Goal: Task Accomplishment & Management: Manage account settings

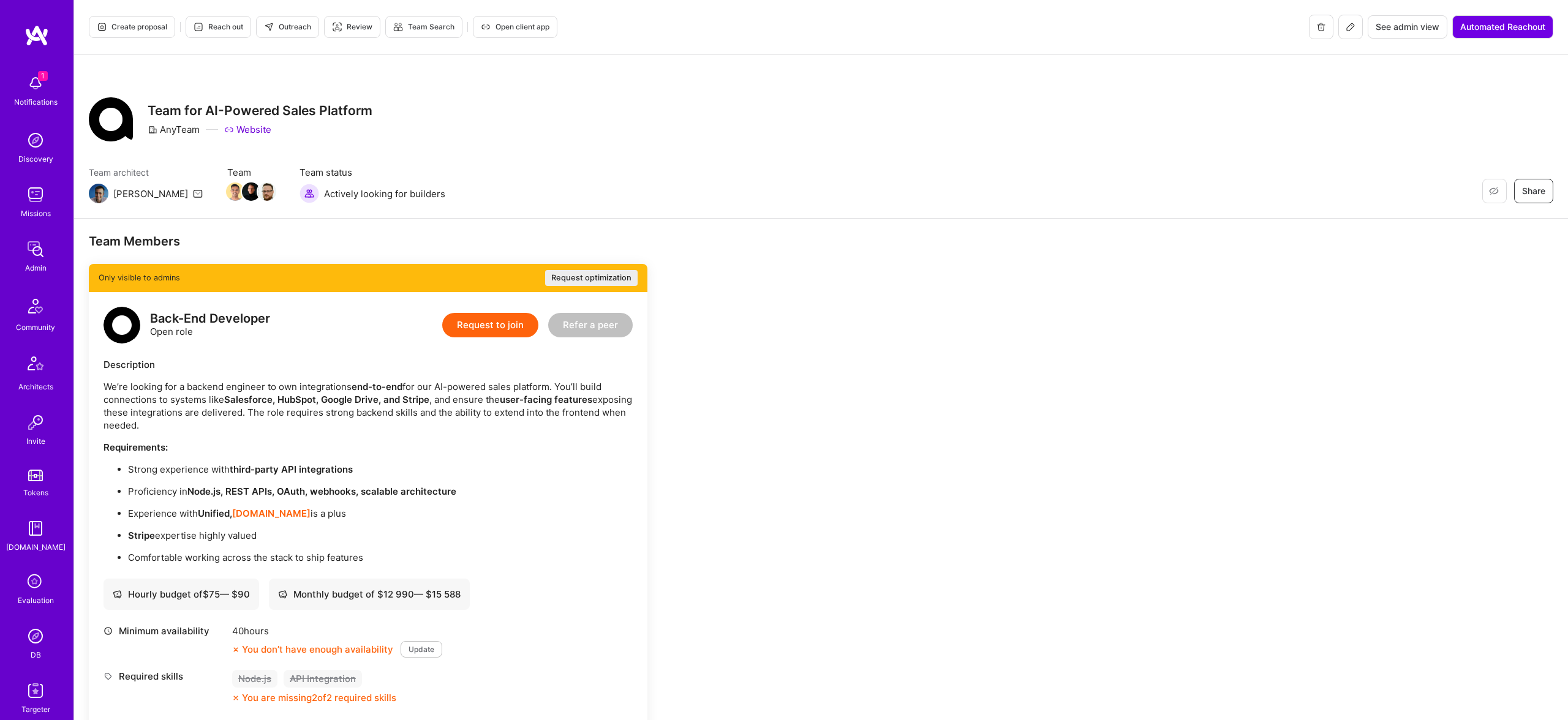
scroll to position [2018, 0]
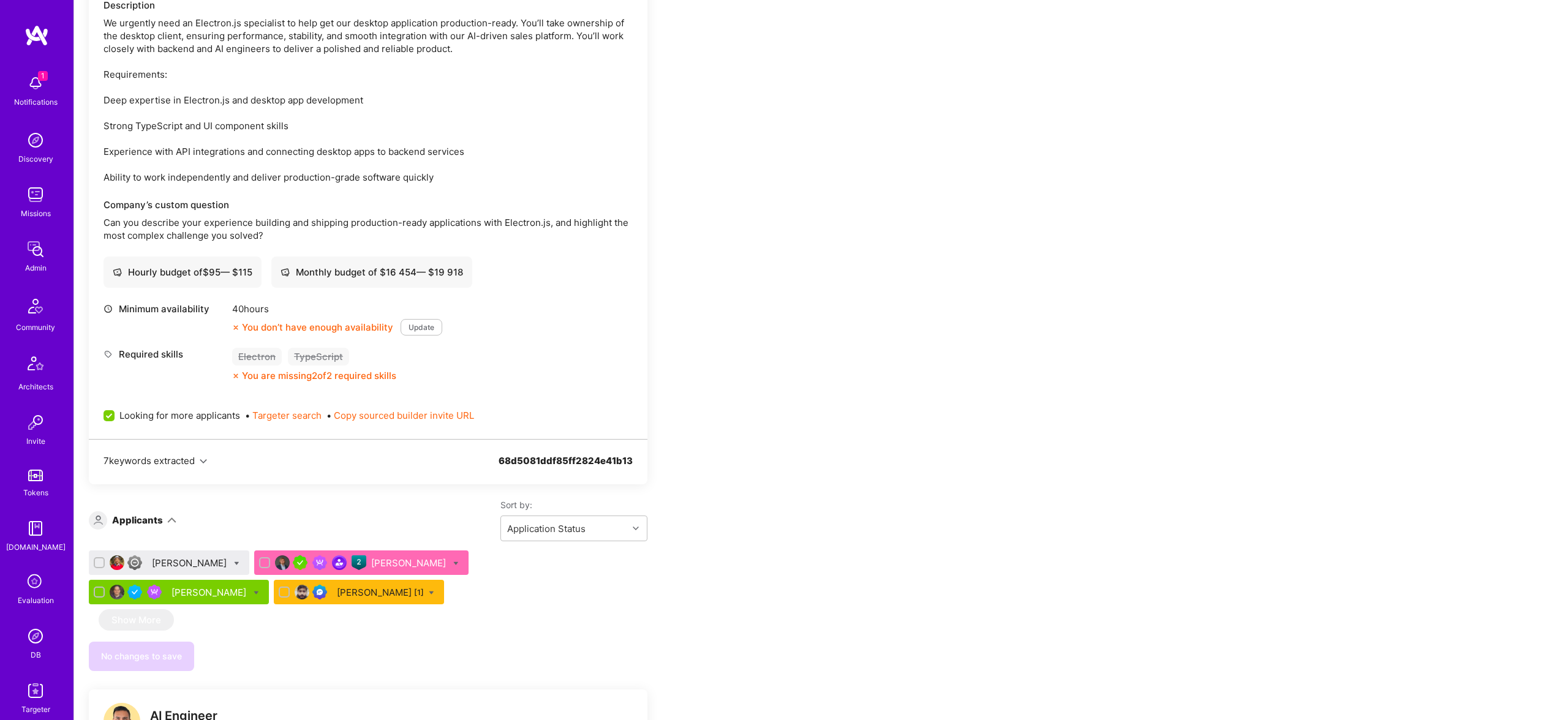
click at [13, 630] on link "DB" at bounding box center [36, 642] width 76 height 37
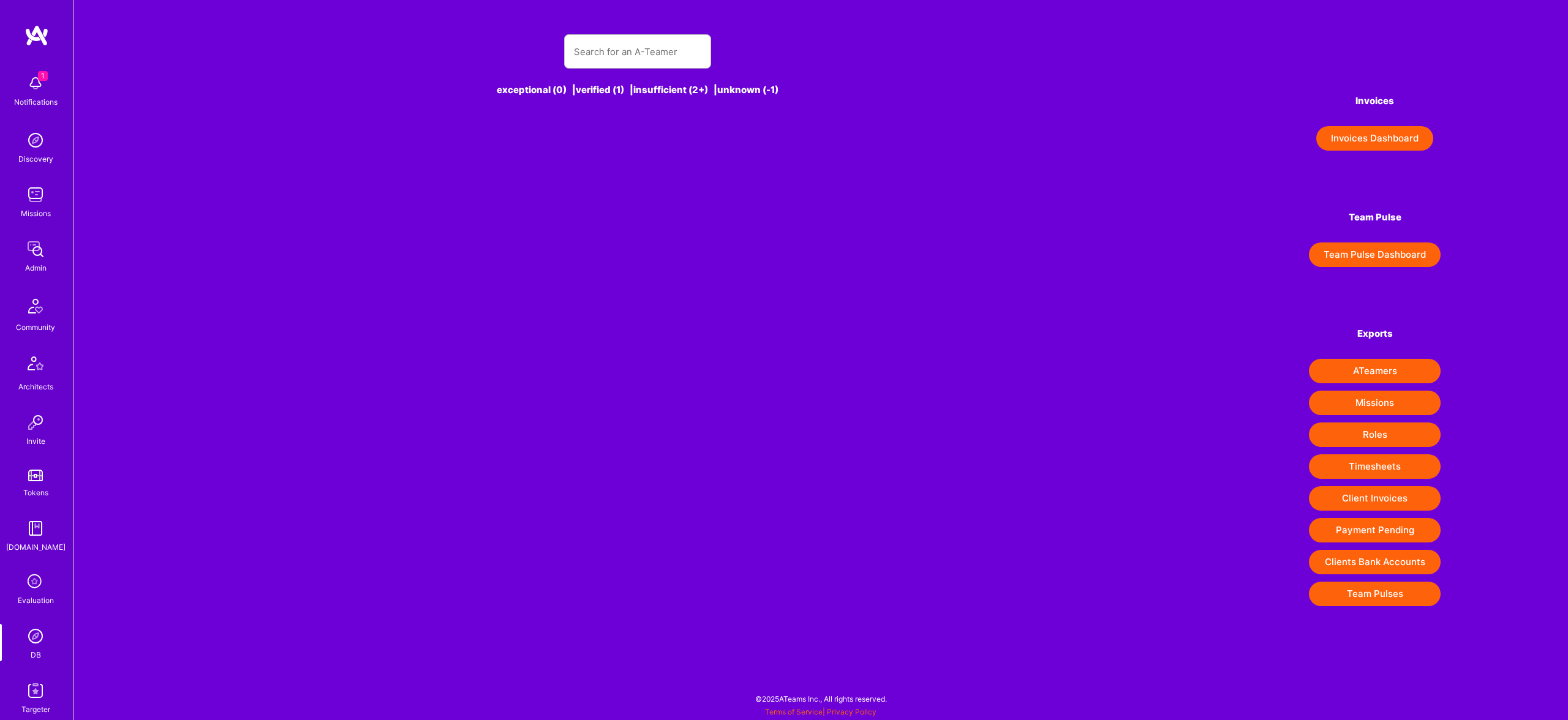
click at [34, 628] on img at bounding box center [35, 636] width 24 height 24
click at [646, 48] on input "text" at bounding box center [638, 51] width 127 height 31
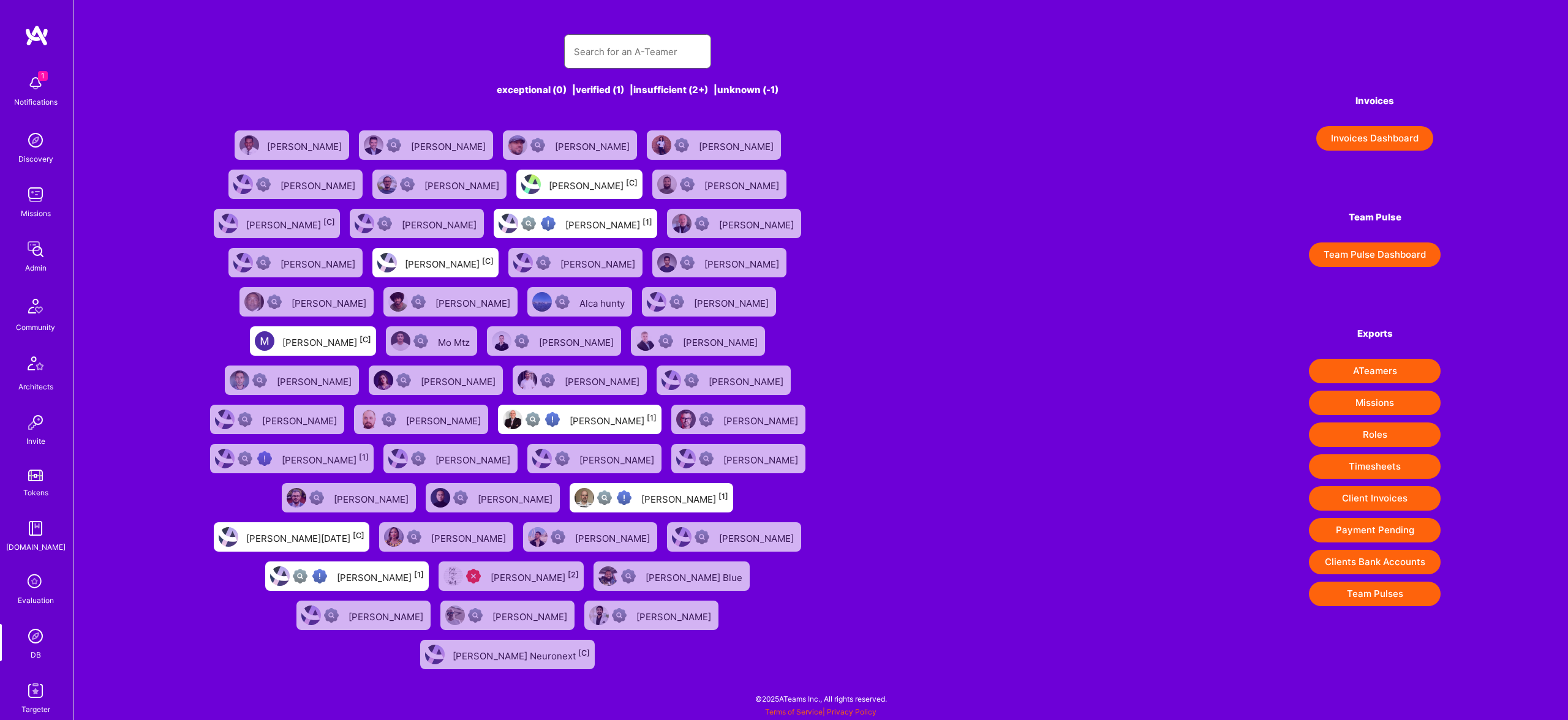
paste input ""Lars Artmann""
type input ""Lars Artmann""
paste input ""Lars Artmann""
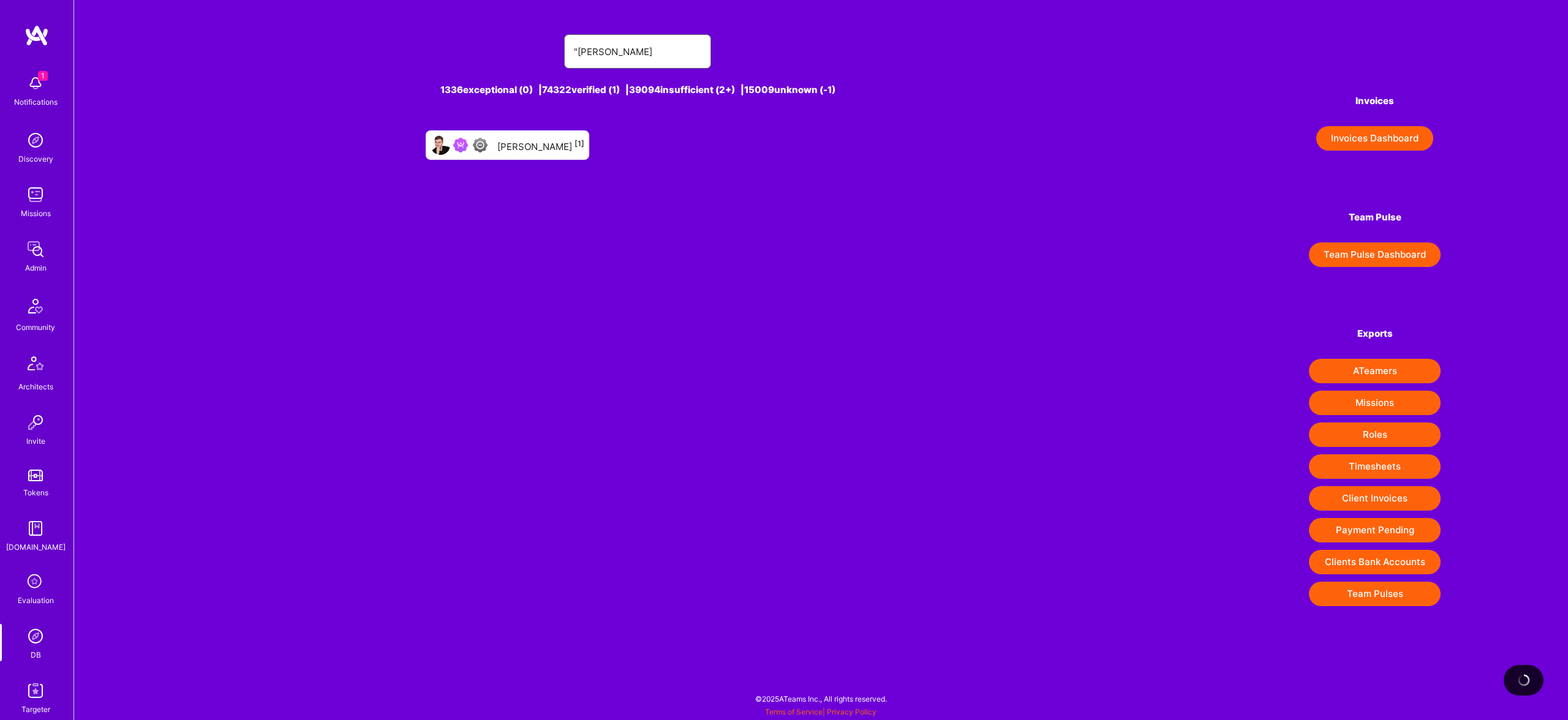
type input ""Lars Artmann"
click at [539, 131] on div "Lars Artmann [1]" at bounding box center [507, 145] width 163 height 29
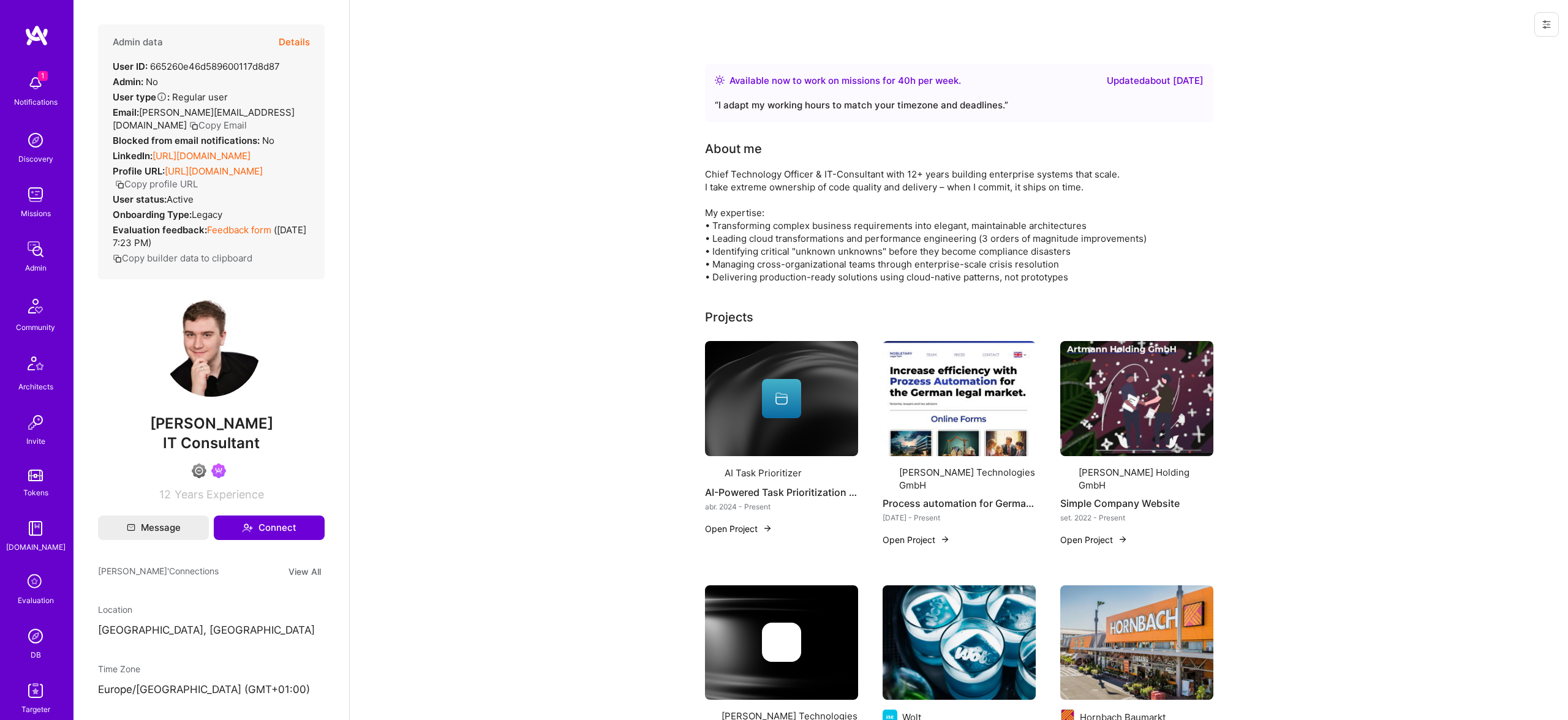
click at [312, 37] on div "Admin data Details User ID: 665260e46d589600117d8d87 Admin: No User type Regula…" at bounding box center [211, 152] width 227 height 255
click at [299, 42] on button "Details" at bounding box center [294, 42] width 31 height 35
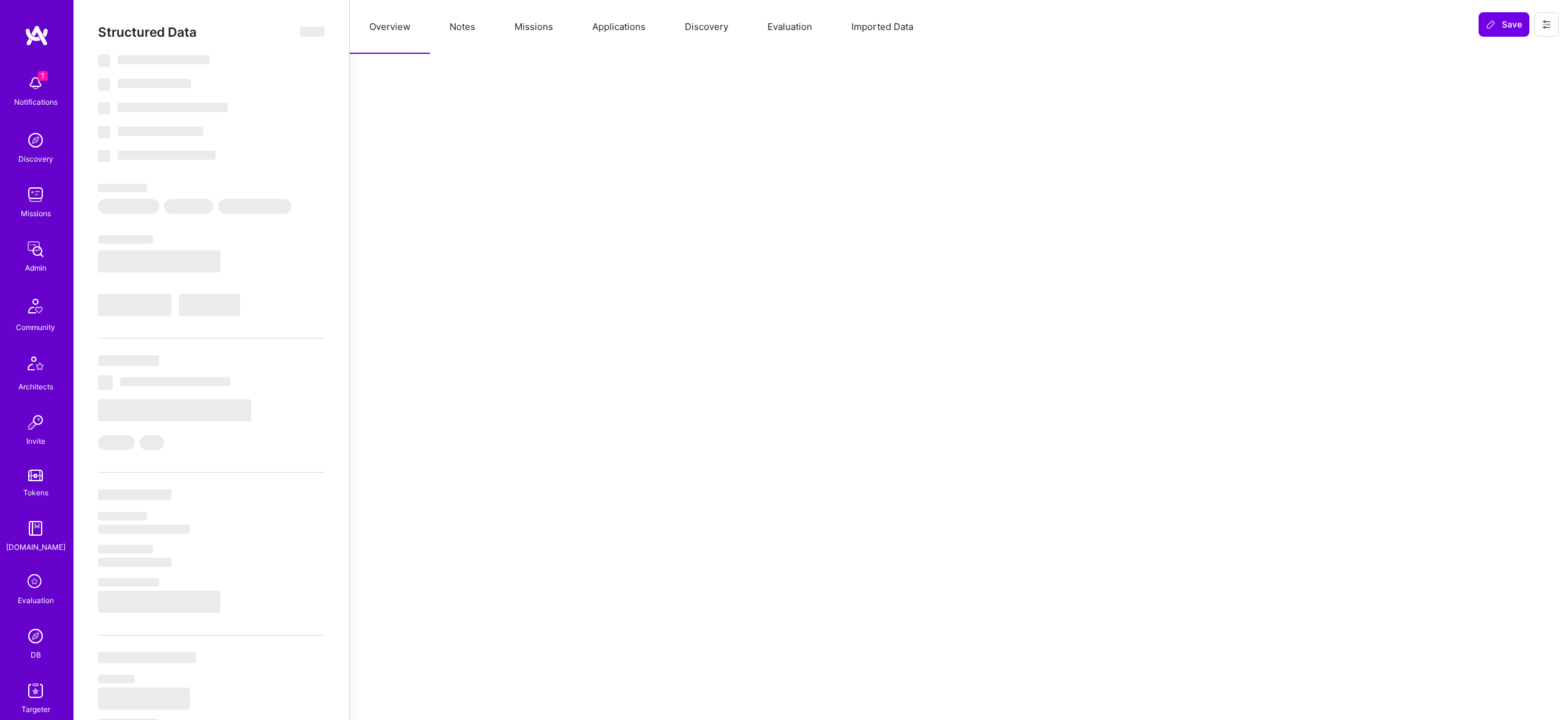
drag, startPoint x: 785, startPoint y: 17, endPoint x: 797, endPoint y: 19, distance: 12.2
click at [785, 17] on button "Evaluation" at bounding box center [789, 27] width 84 height 54
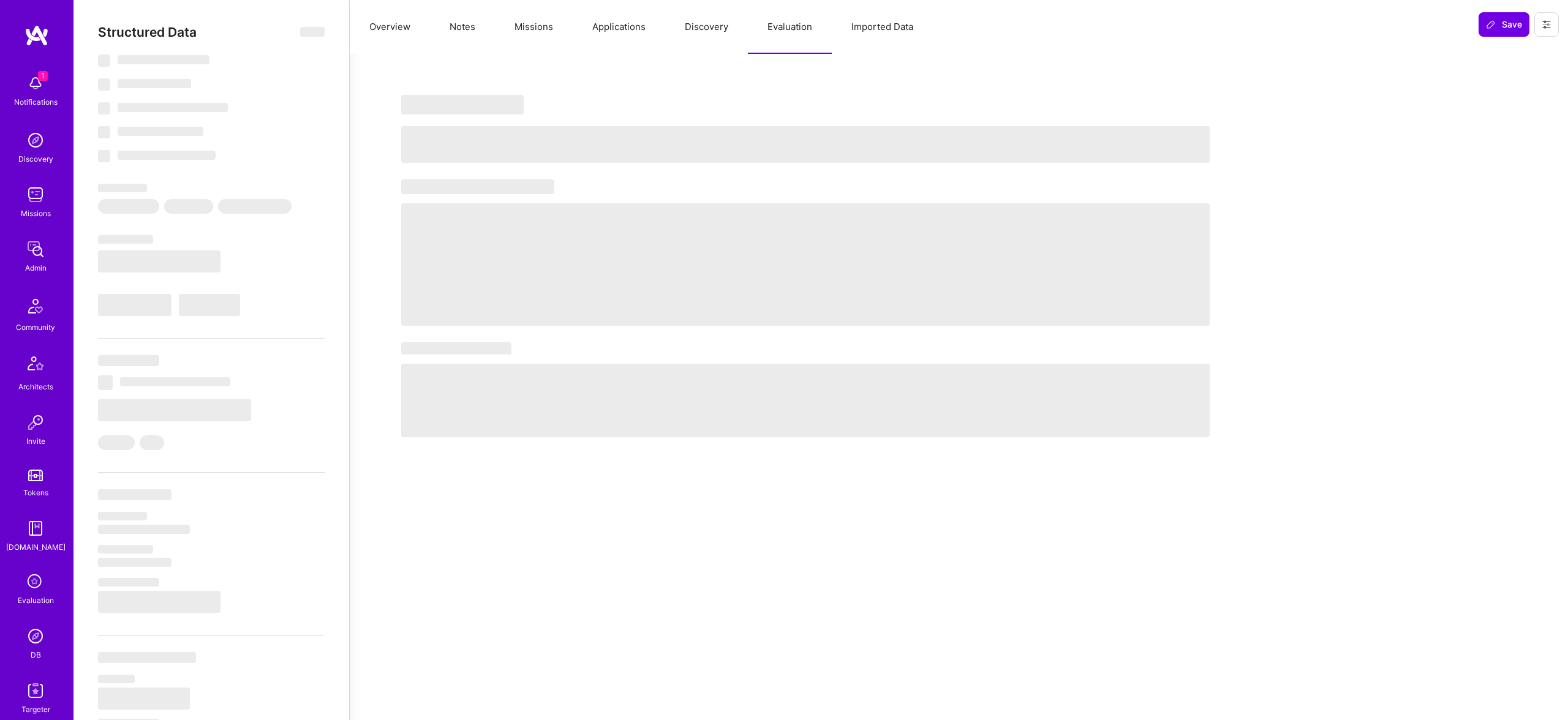
select select "Right Now"
select select "4"
select select "6"
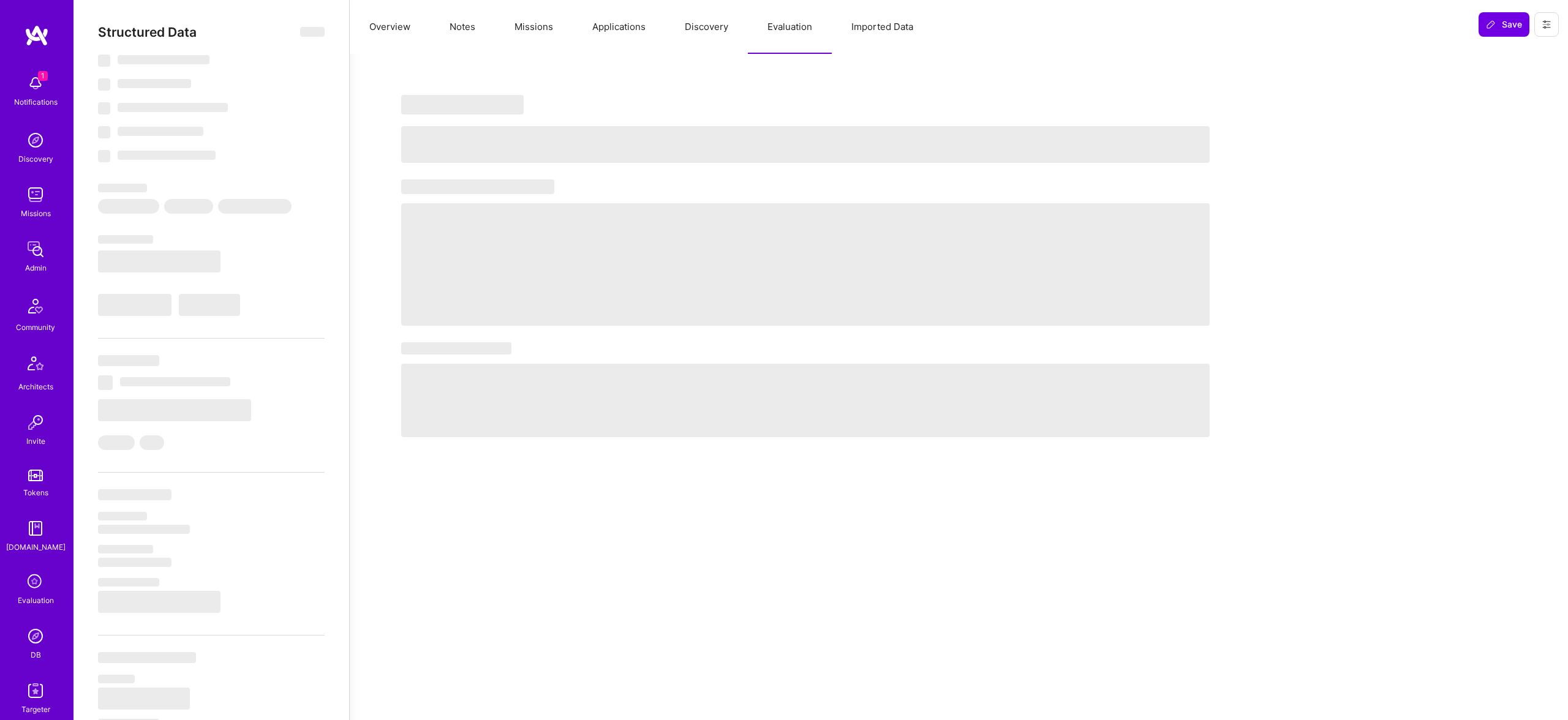
select select "US"
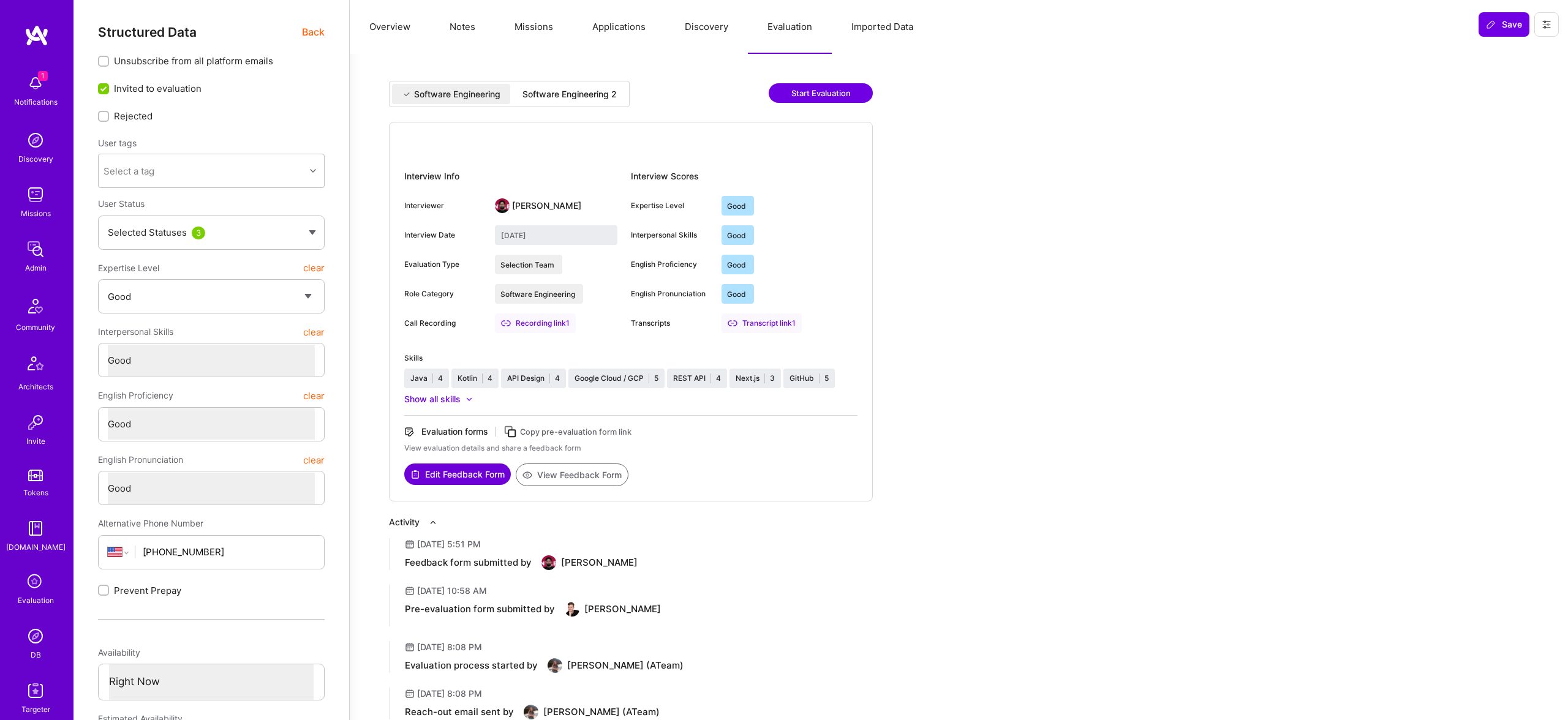
click at [553, 97] on div "Software Engineering 2" at bounding box center [569, 94] width 114 height 20
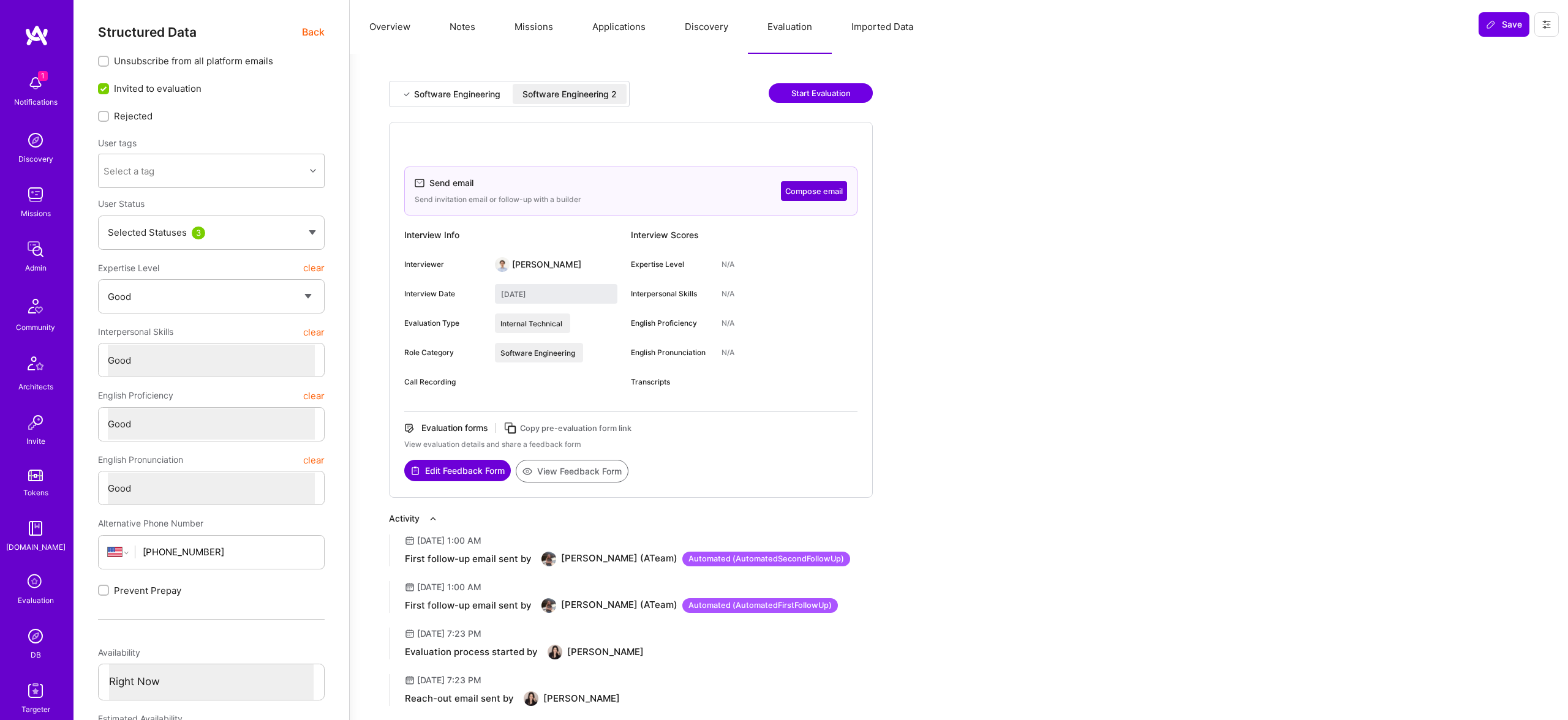
click at [476, 99] on div "Software Engineering" at bounding box center [457, 94] width 86 height 12
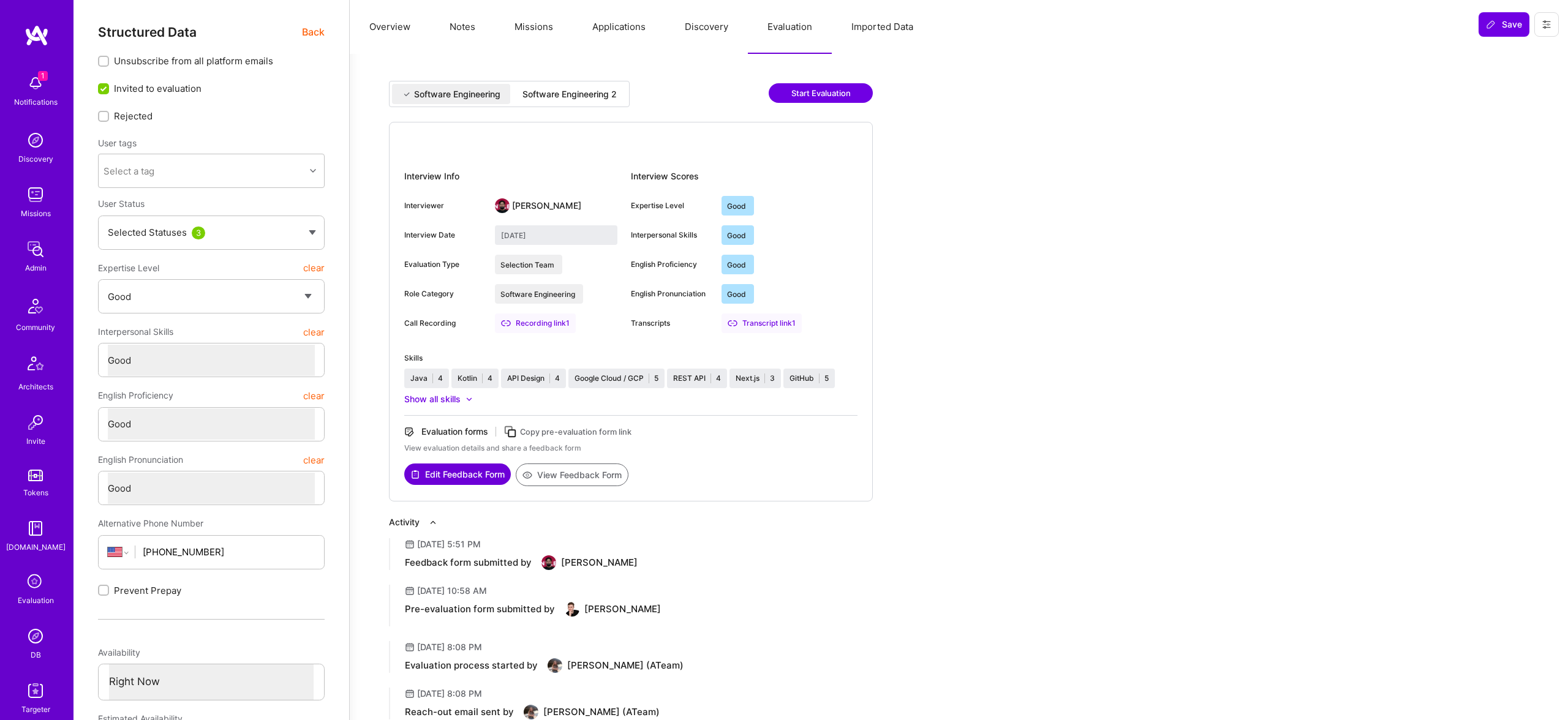
click at [532, 93] on div "Software Engineering 2" at bounding box center [569, 94] width 94 height 12
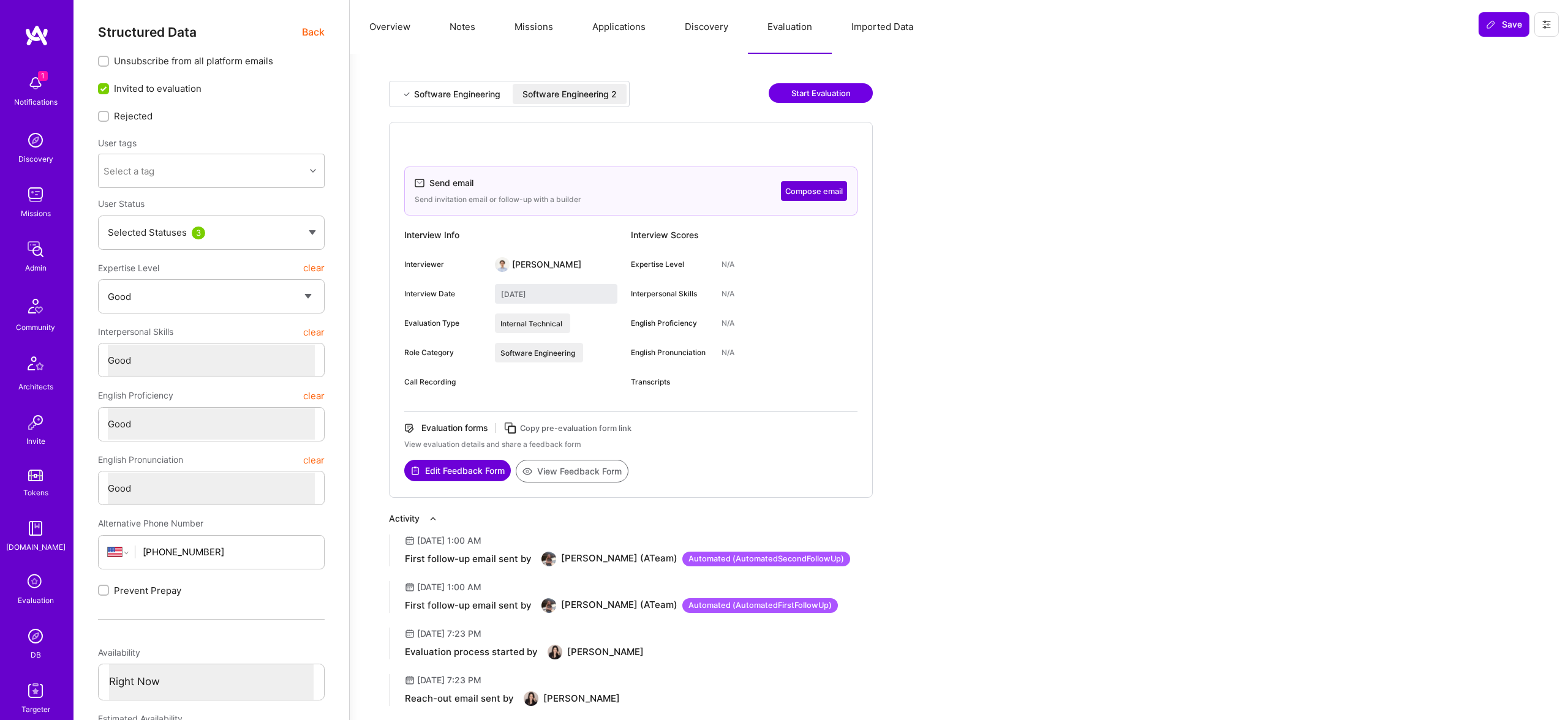
click at [586, 469] on button "View Feedback Form" at bounding box center [572, 470] width 113 height 22
click at [457, 117] on div "Software Engineering Software Engineering 2 Start Evaluation" at bounding box center [631, 101] width 484 height 41
click at [458, 109] on div "Software Engineering Software Engineering 2 Start Evaluation" at bounding box center [631, 101] width 484 height 41
drag, startPoint x: 453, startPoint y: 101, endPoint x: 465, endPoint y: 103, distance: 12.2
click at [454, 101] on div "Software Engineering" at bounding box center [451, 94] width 118 height 20
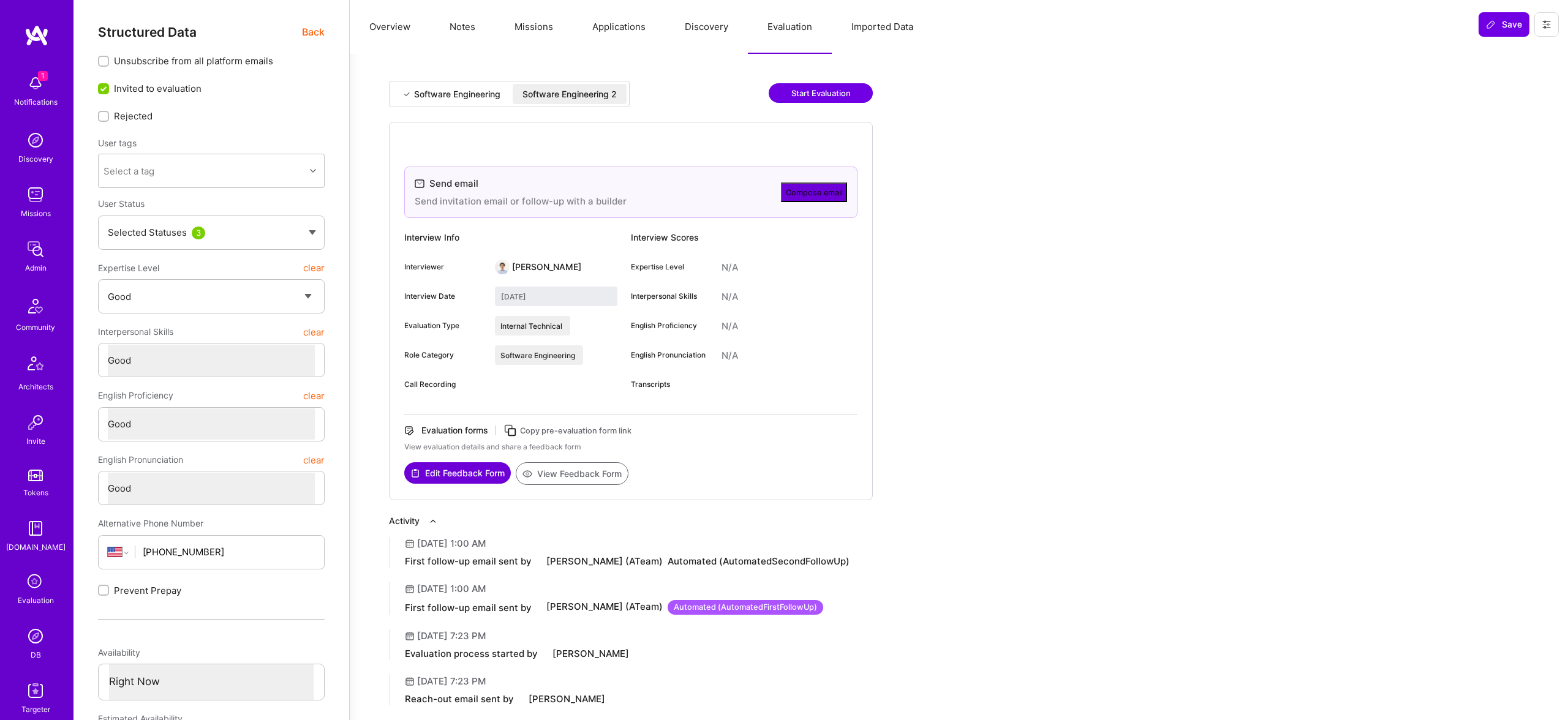
type input "June 6, 2024"
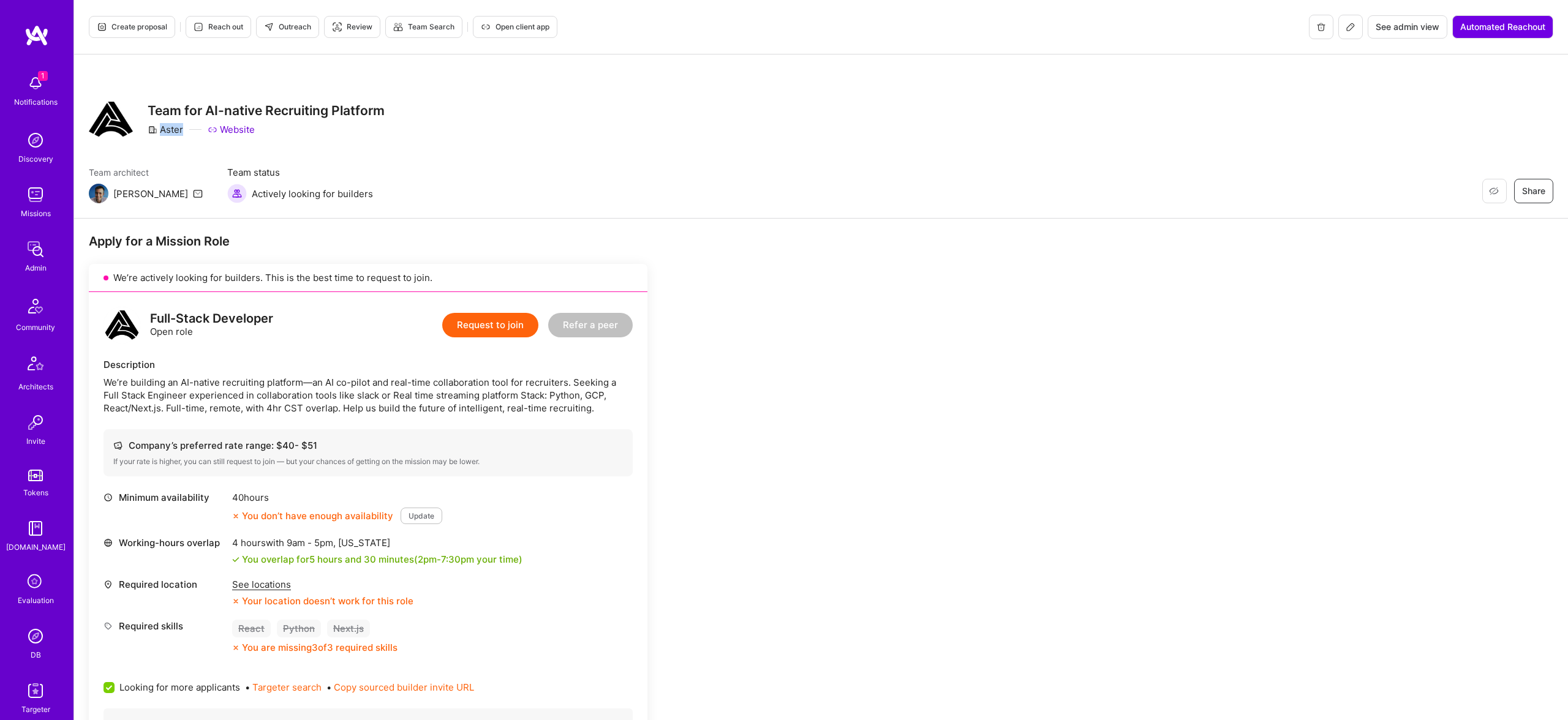
click at [45, 253] on img at bounding box center [35, 249] width 24 height 24
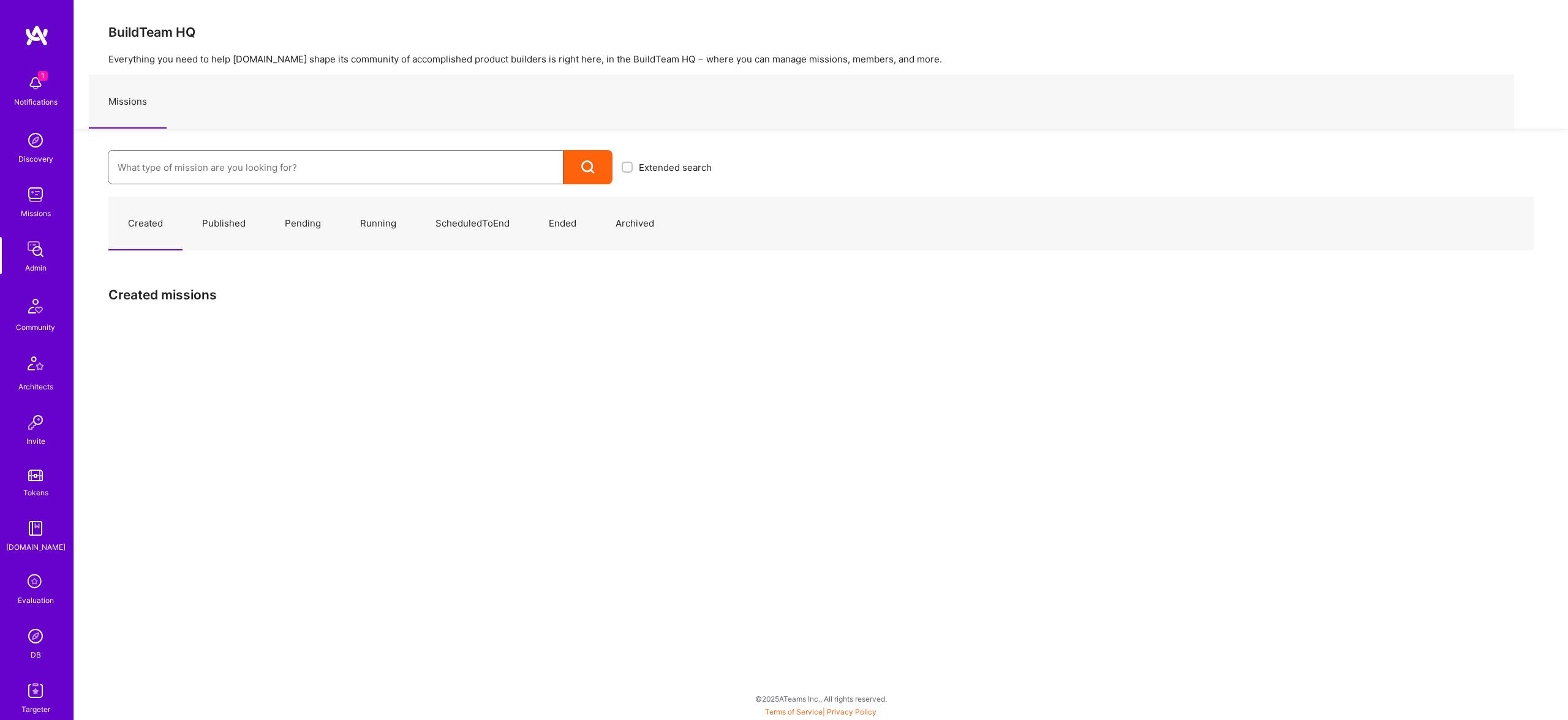
click at [389, 160] on input at bounding box center [335, 167] width 436 height 31
paste input "Aster"
type input "Aster"
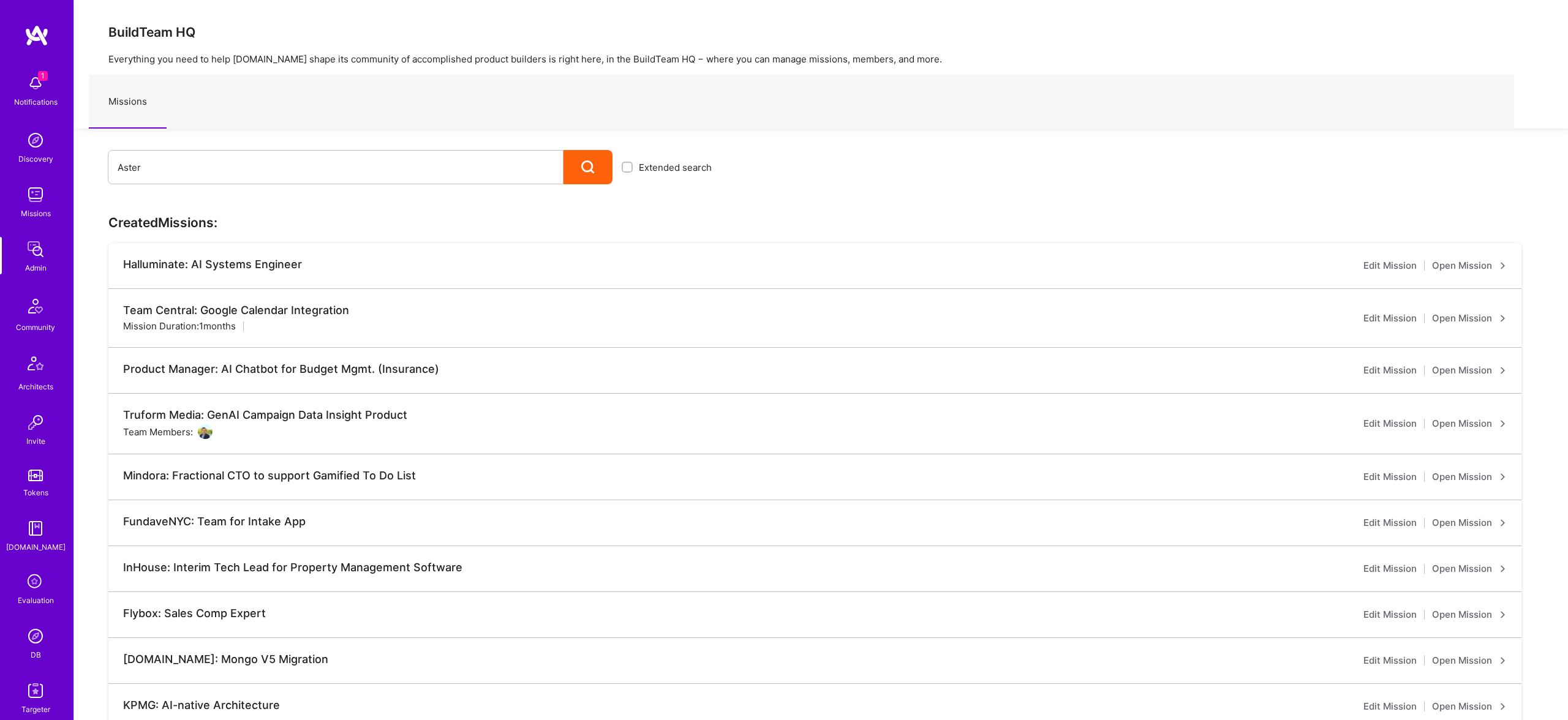
click at [569, 163] on div at bounding box center [588, 168] width 49 height 35
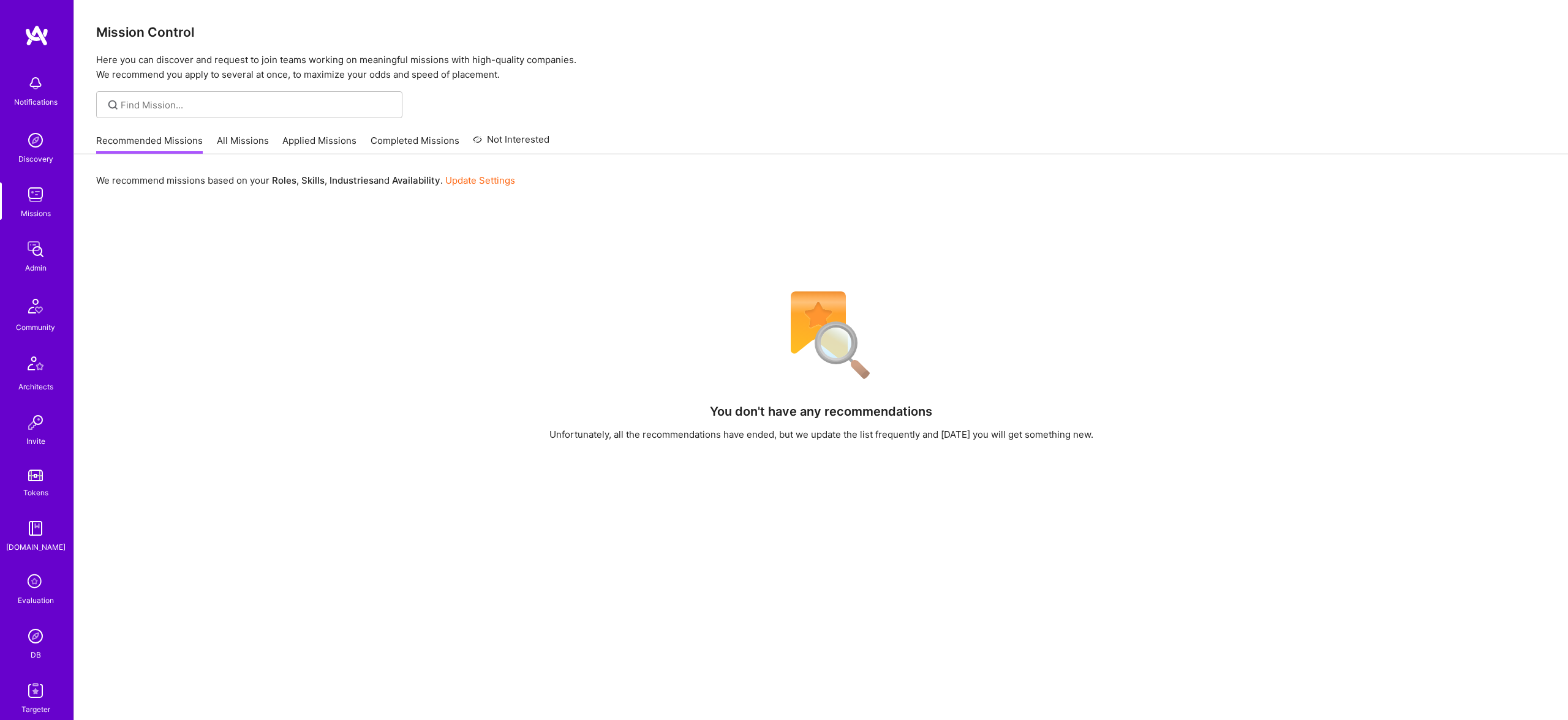
click at [37, 252] on img at bounding box center [35, 249] width 24 height 24
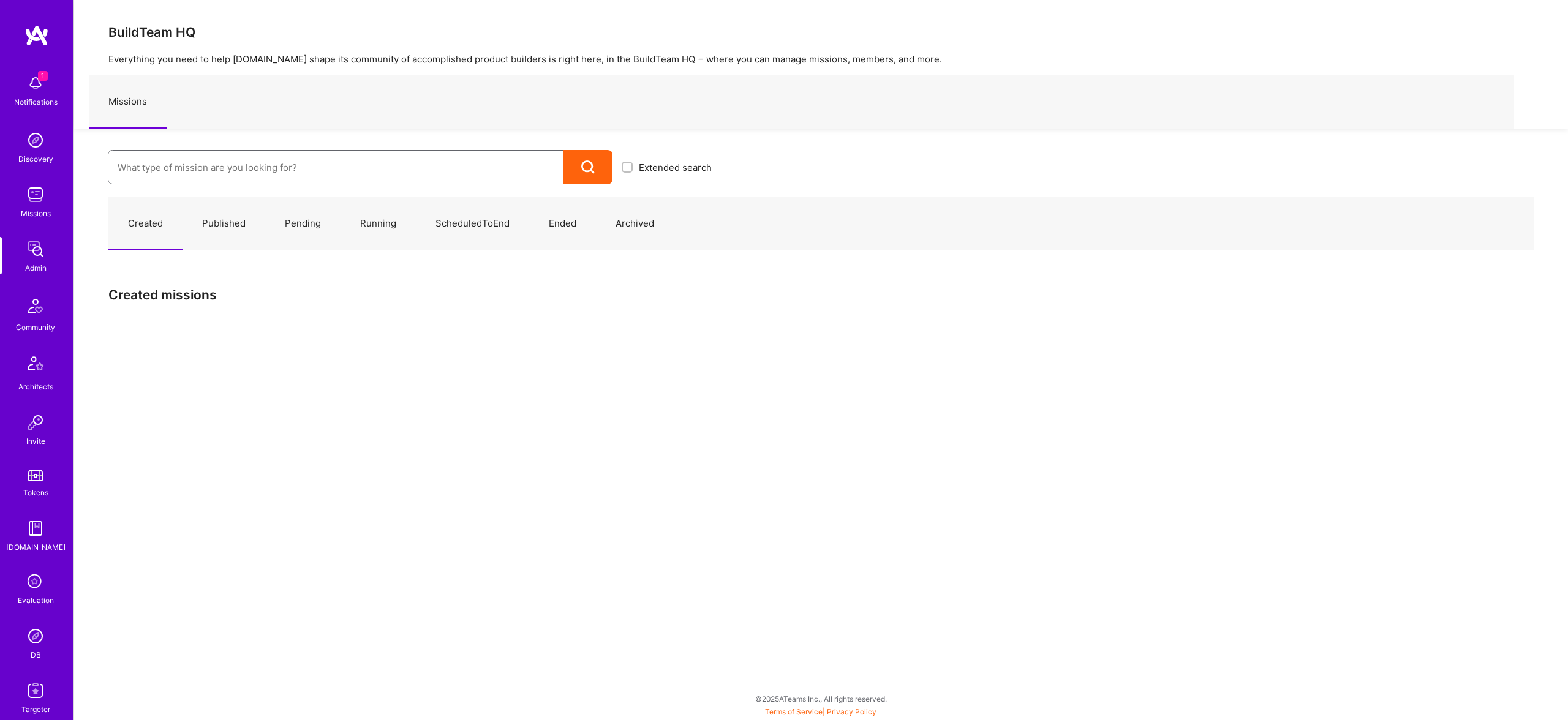
click at [248, 173] on input at bounding box center [335, 167] width 436 height 31
paste input "Aster"
type input "Aster"
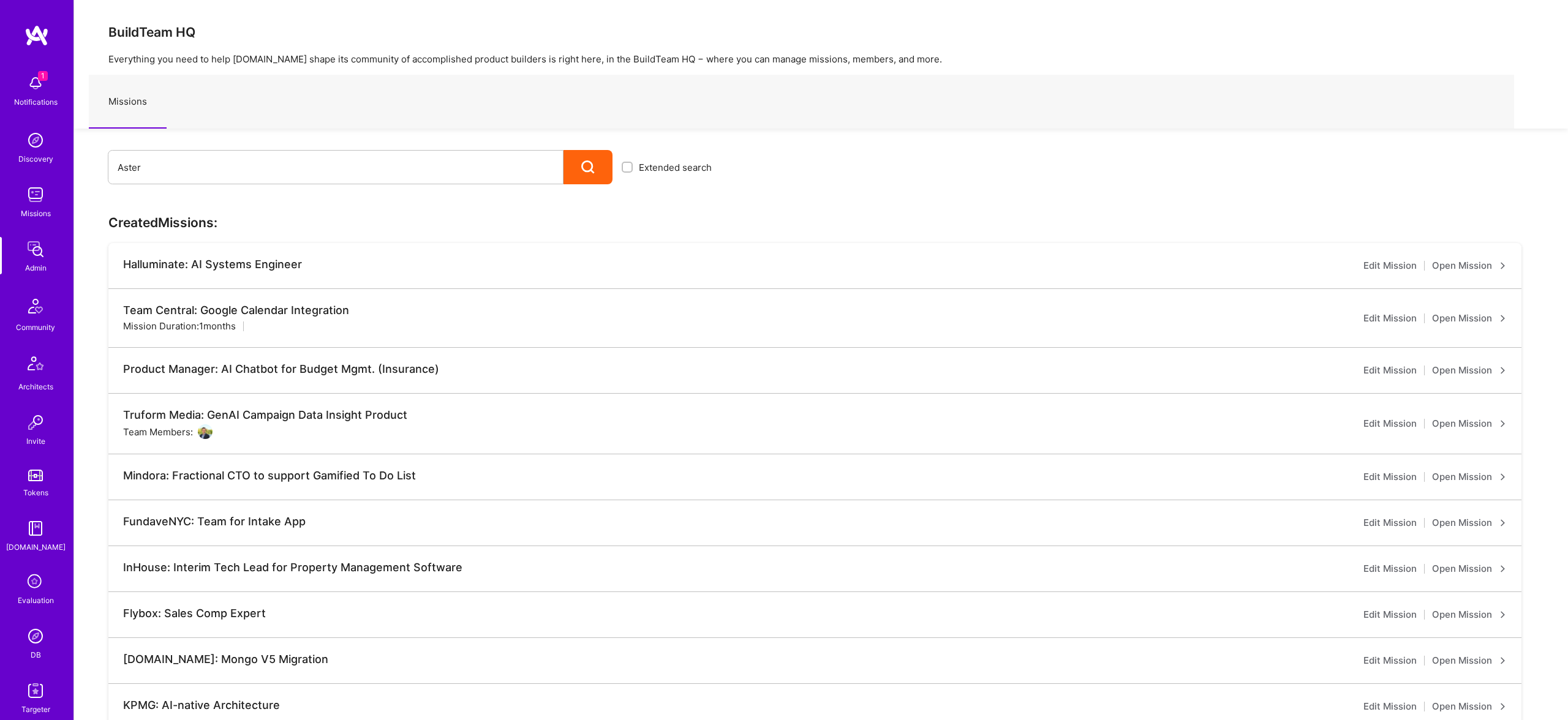
click at [599, 166] on div at bounding box center [588, 168] width 49 height 35
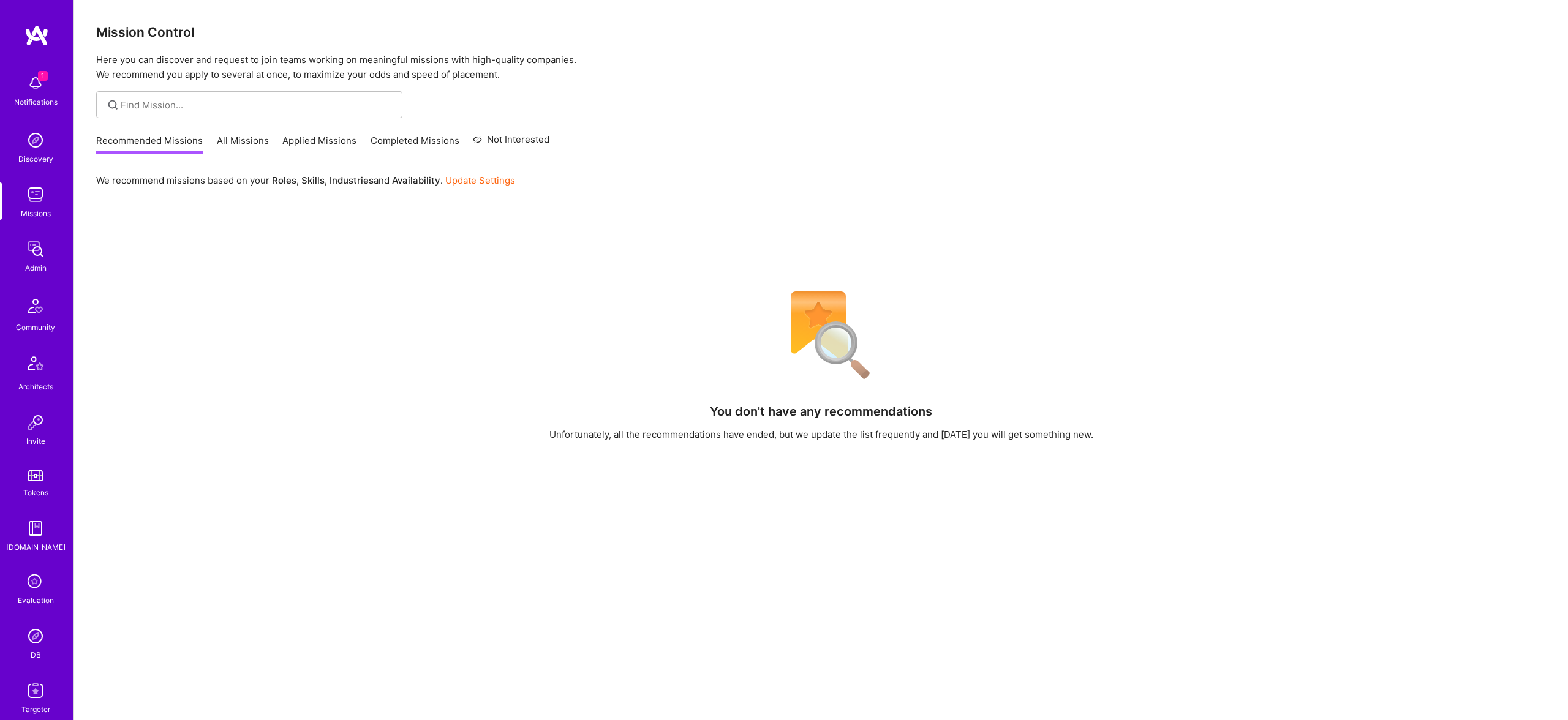
click at [35, 636] on img at bounding box center [35, 636] width 24 height 24
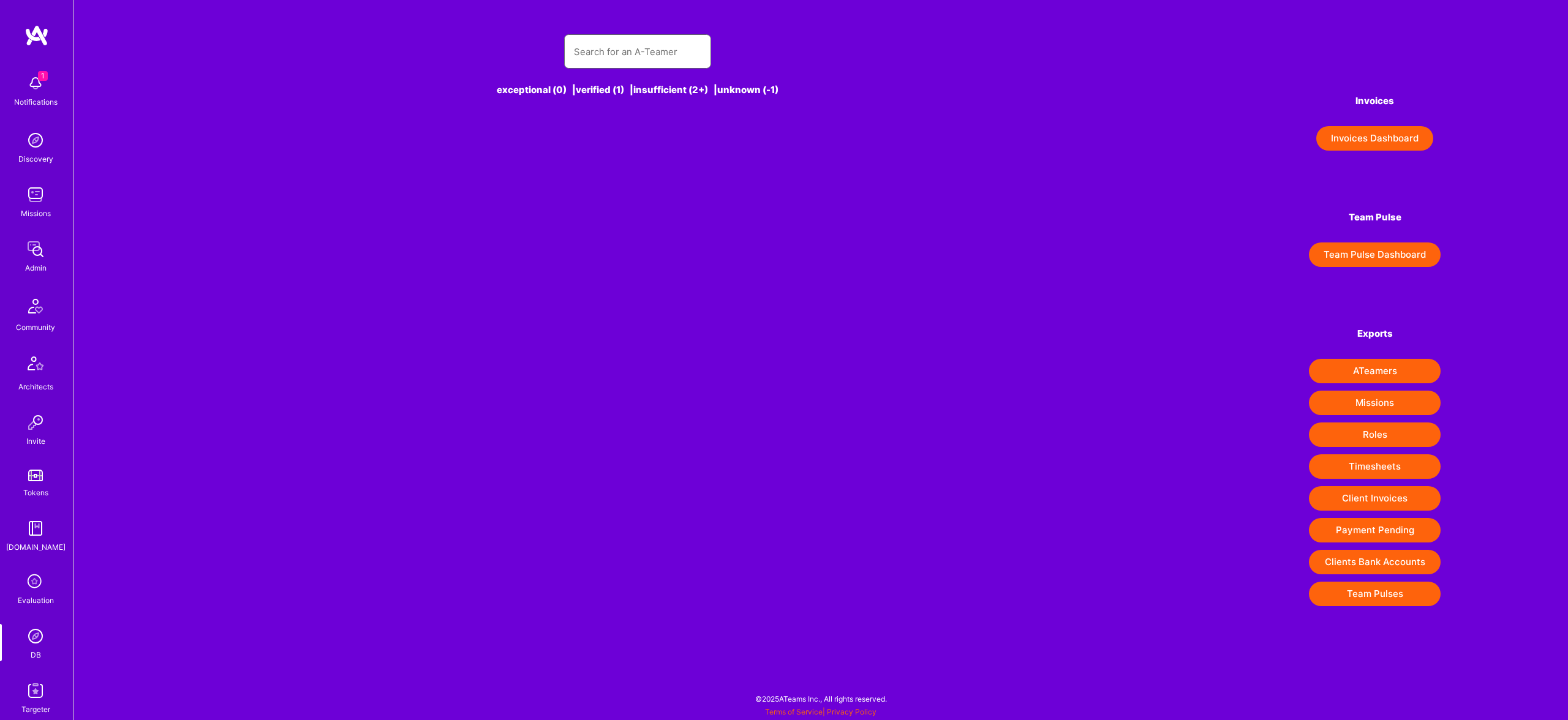
click at [607, 64] on input "text" at bounding box center [638, 51] width 127 height 31
paste input "Alexa Gorali"
type input "Alexa Gorali"
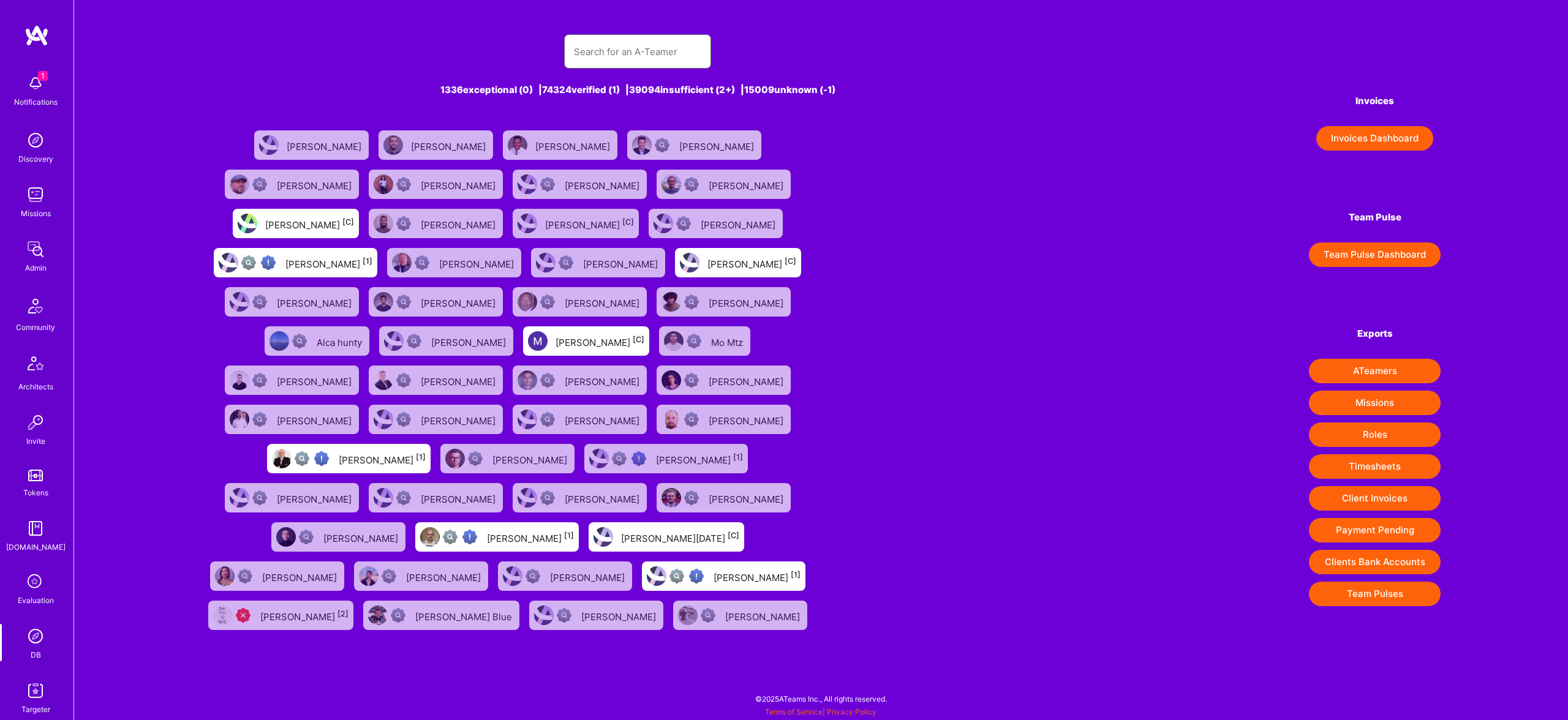
click at [629, 55] on input "text" at bounding box center [638, 51] width 127 height 31
paste input "Alexa Gorali"
type input "Alexa Gorali"
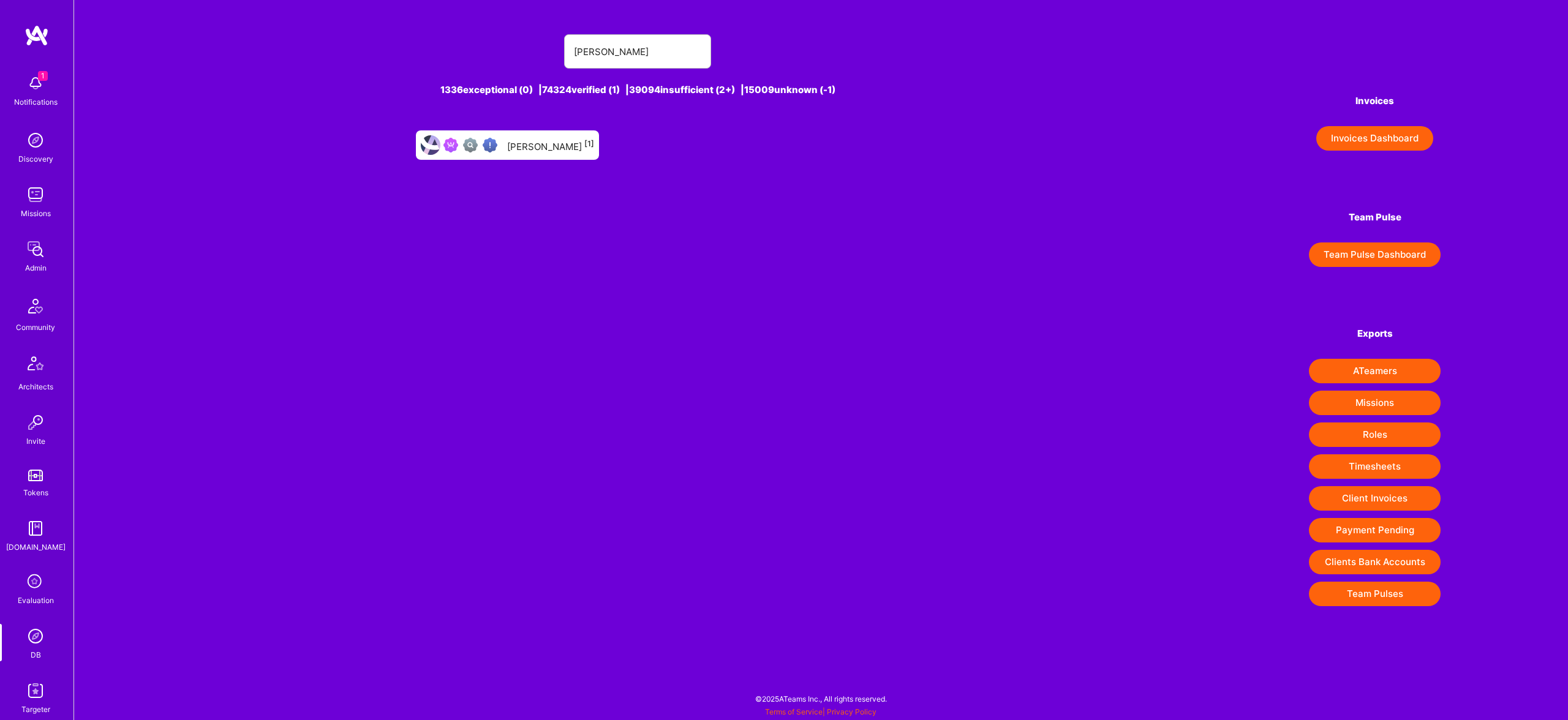
click at [567, 145] on div "Alexa Gorali [1]" at bounding box center [550, 145] width 87 height 16
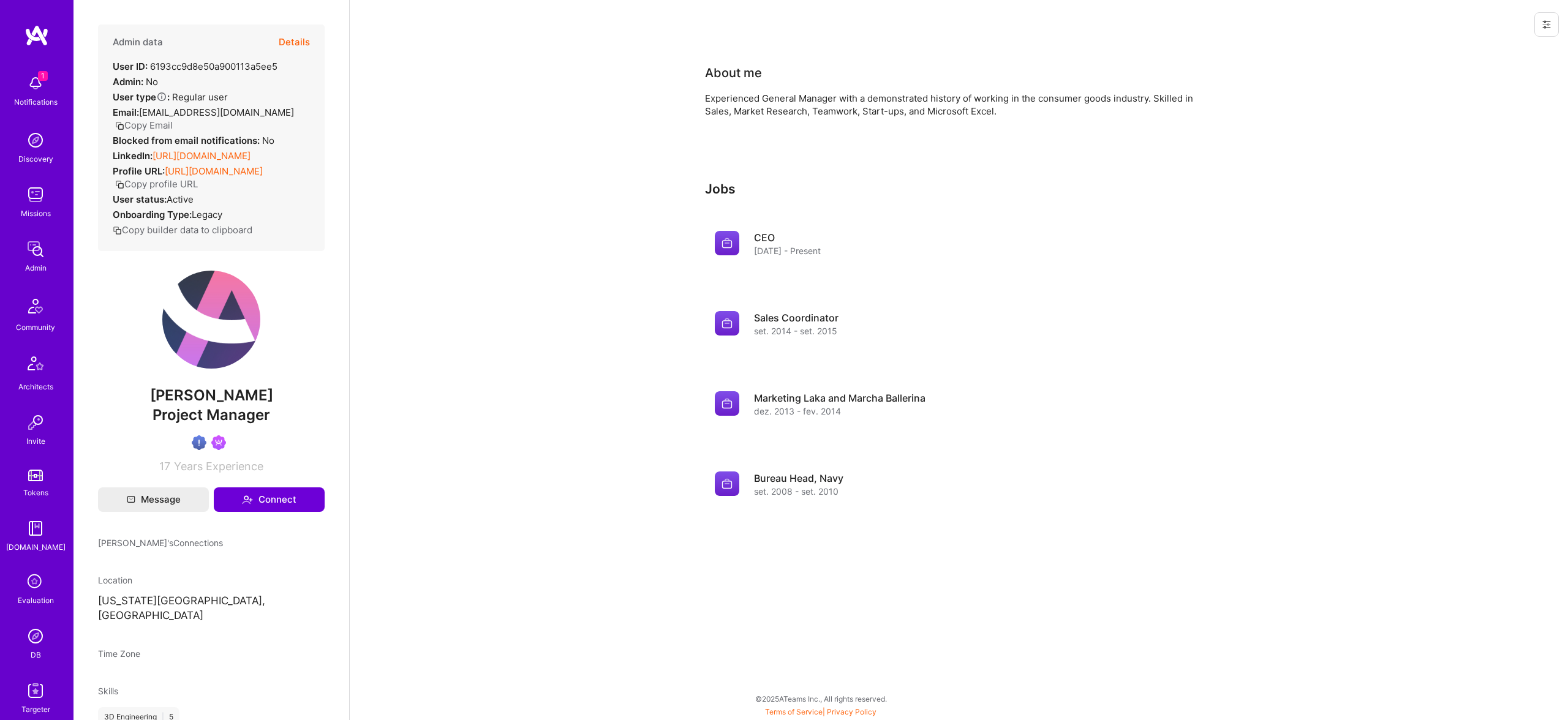
click at [291, 40] on button "Details" at bounding box center [294, 42] width 31 height 35
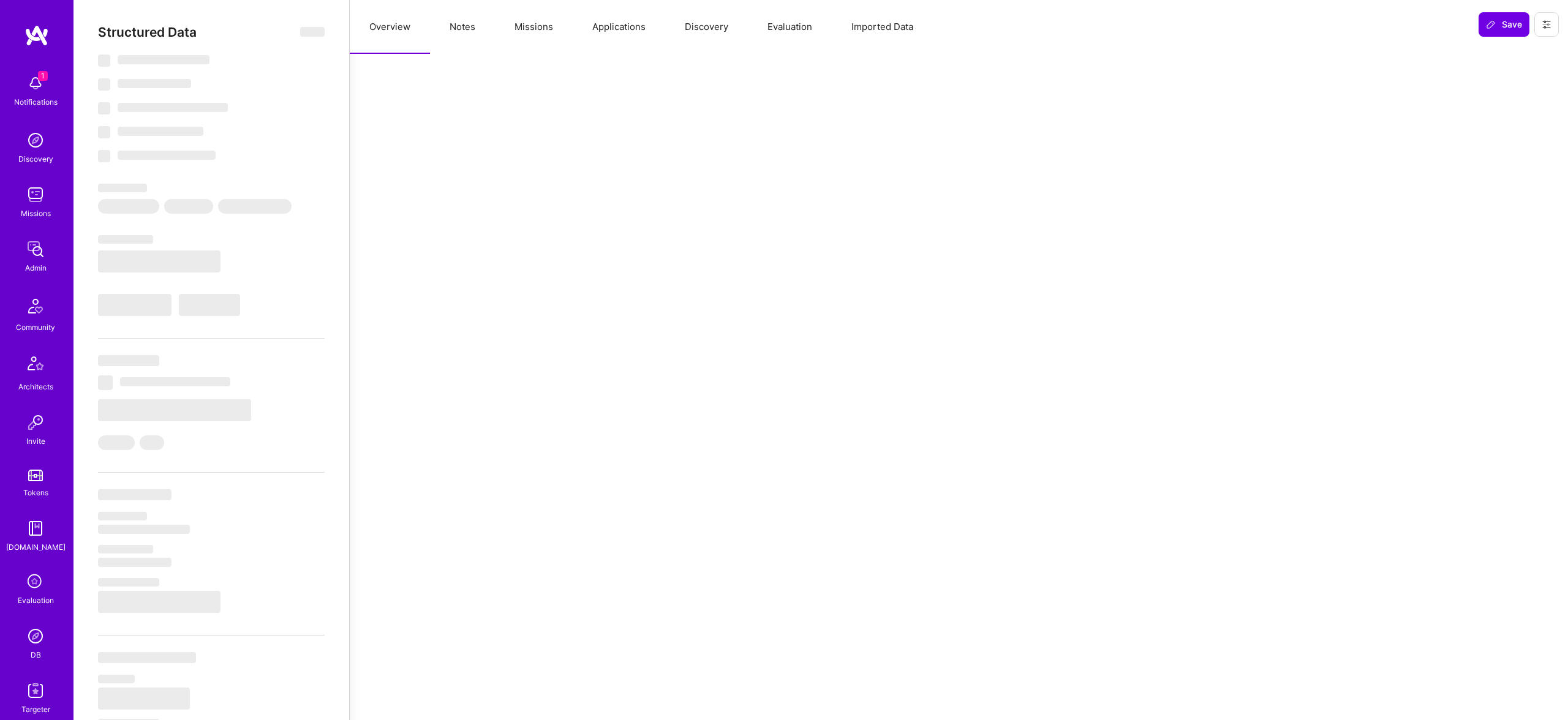
select select "Verified"
select select "US"
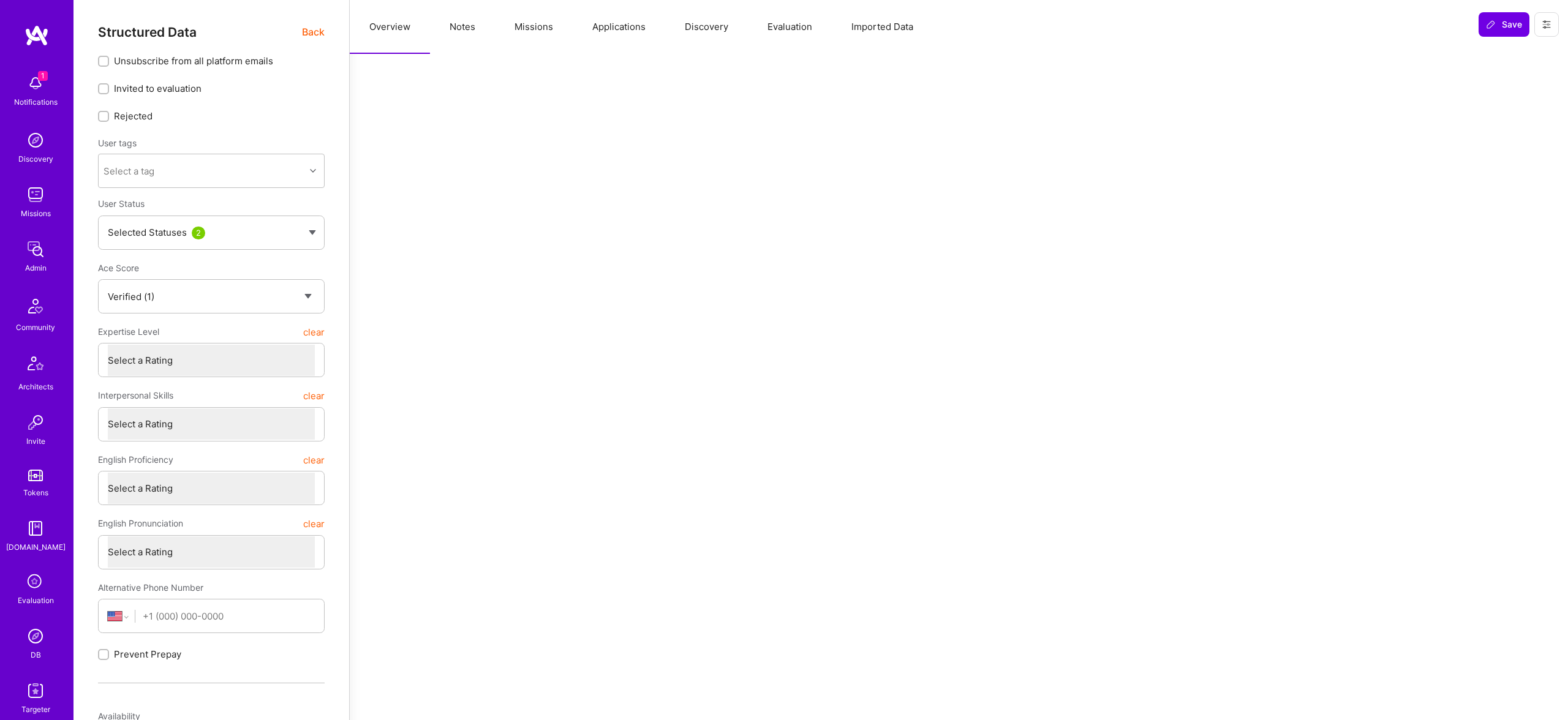
click at [802, 27] on button "Evaluation" at bounding box center [789, 27] width 84 height 54
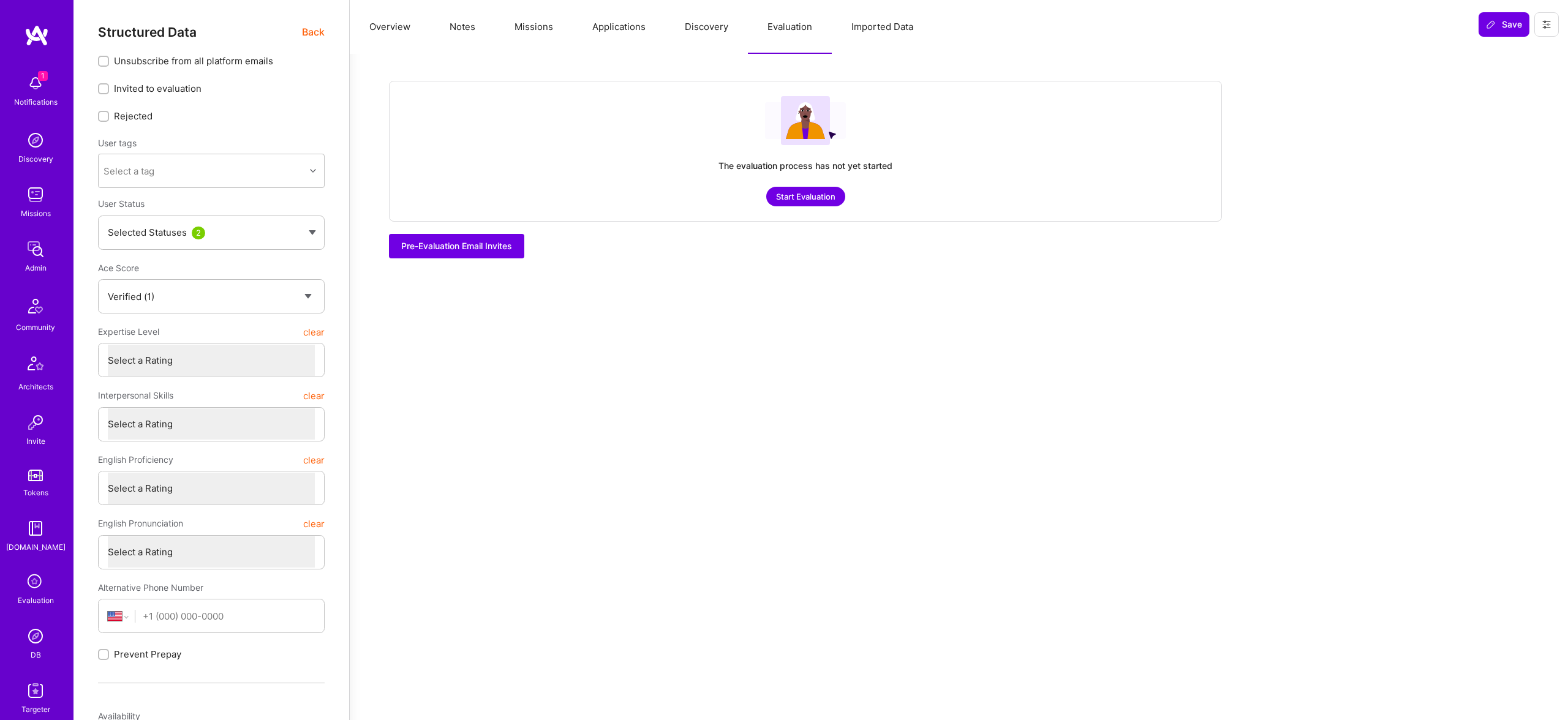
click at [377, 35] on button "Overview" at bounding box center [390, 27] width 81 height 54
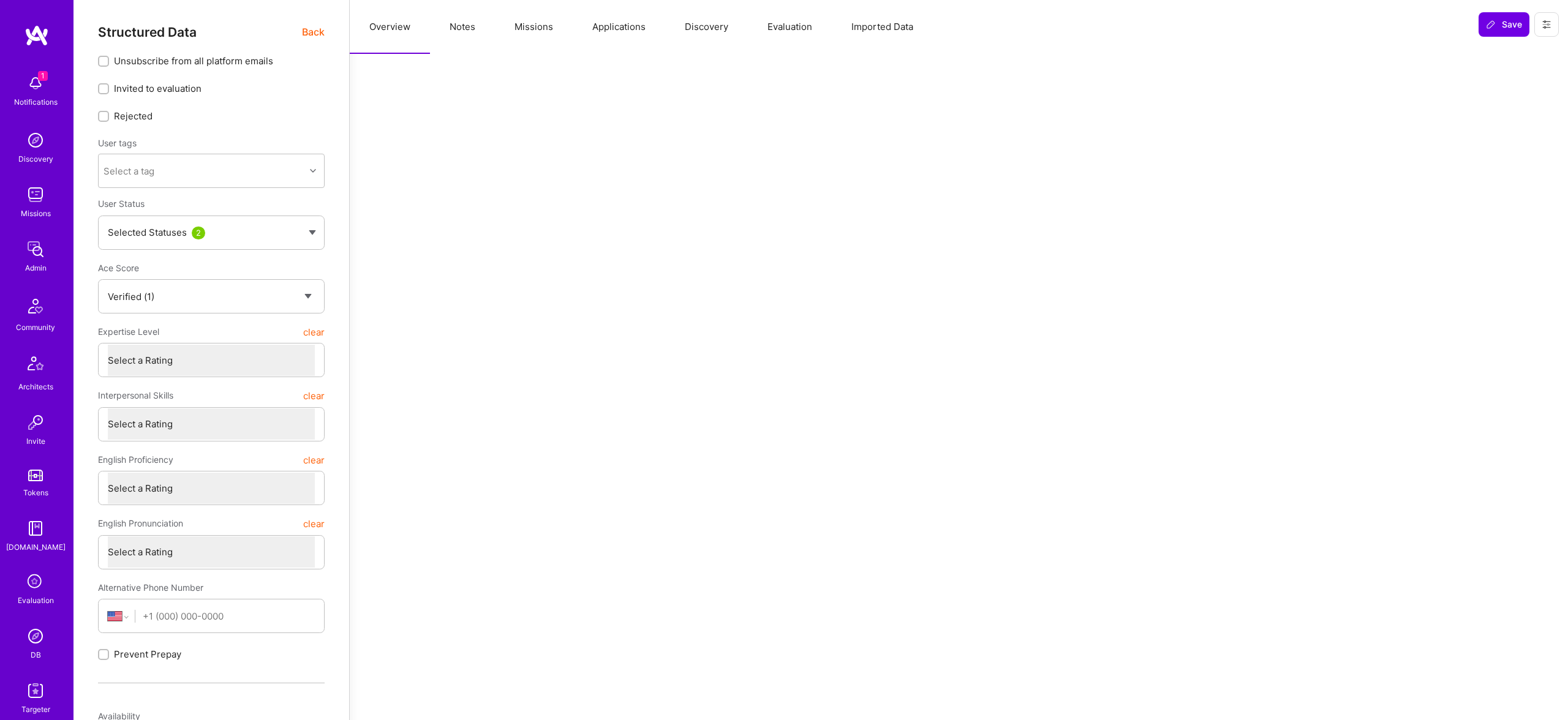
click at [35, 634] on img at bounding box center [35, 636] width 24 height 24
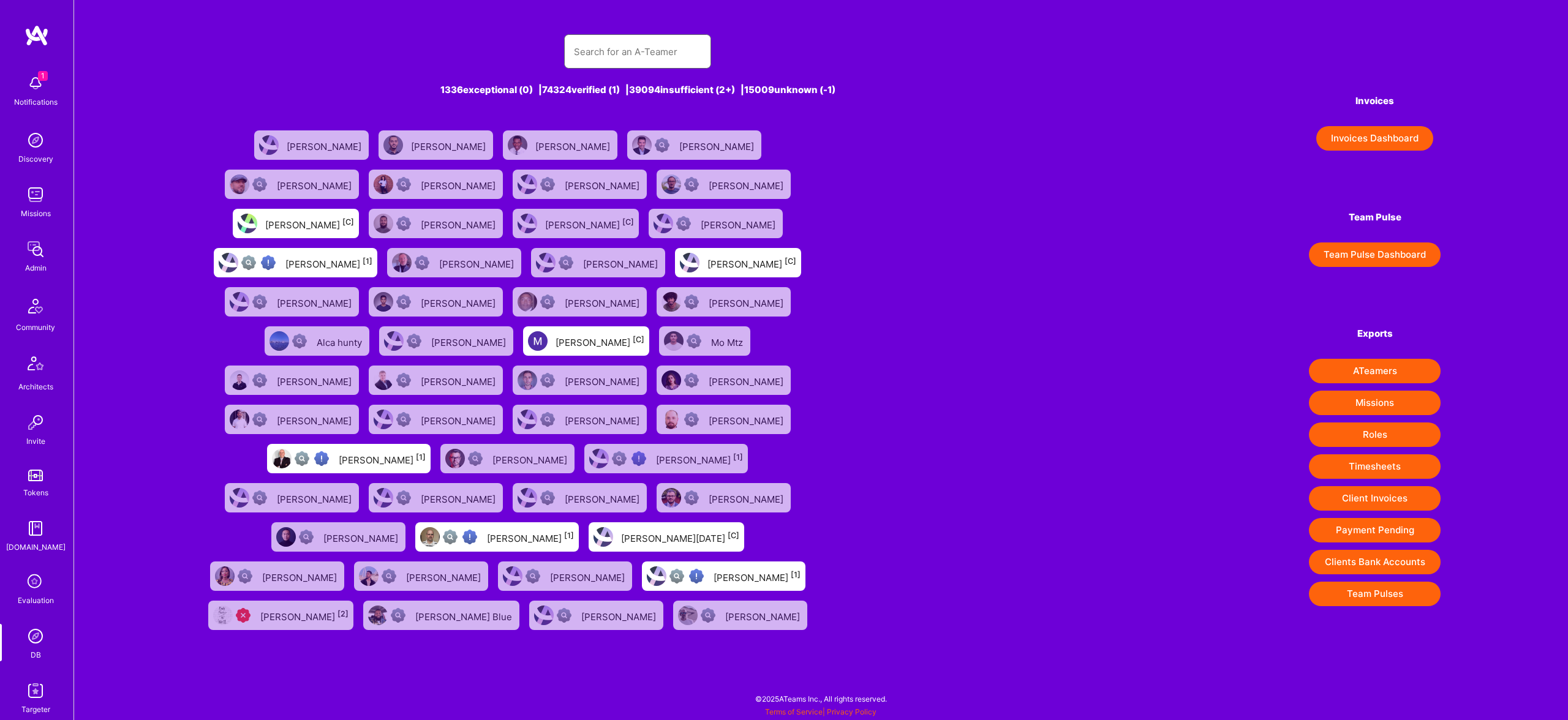
click at [608, 63] on input "text" at bounding box center [638, 51] width 127 height 31
paste input "Bartosz Jarocki"
type input "Bartosz Jarocki"
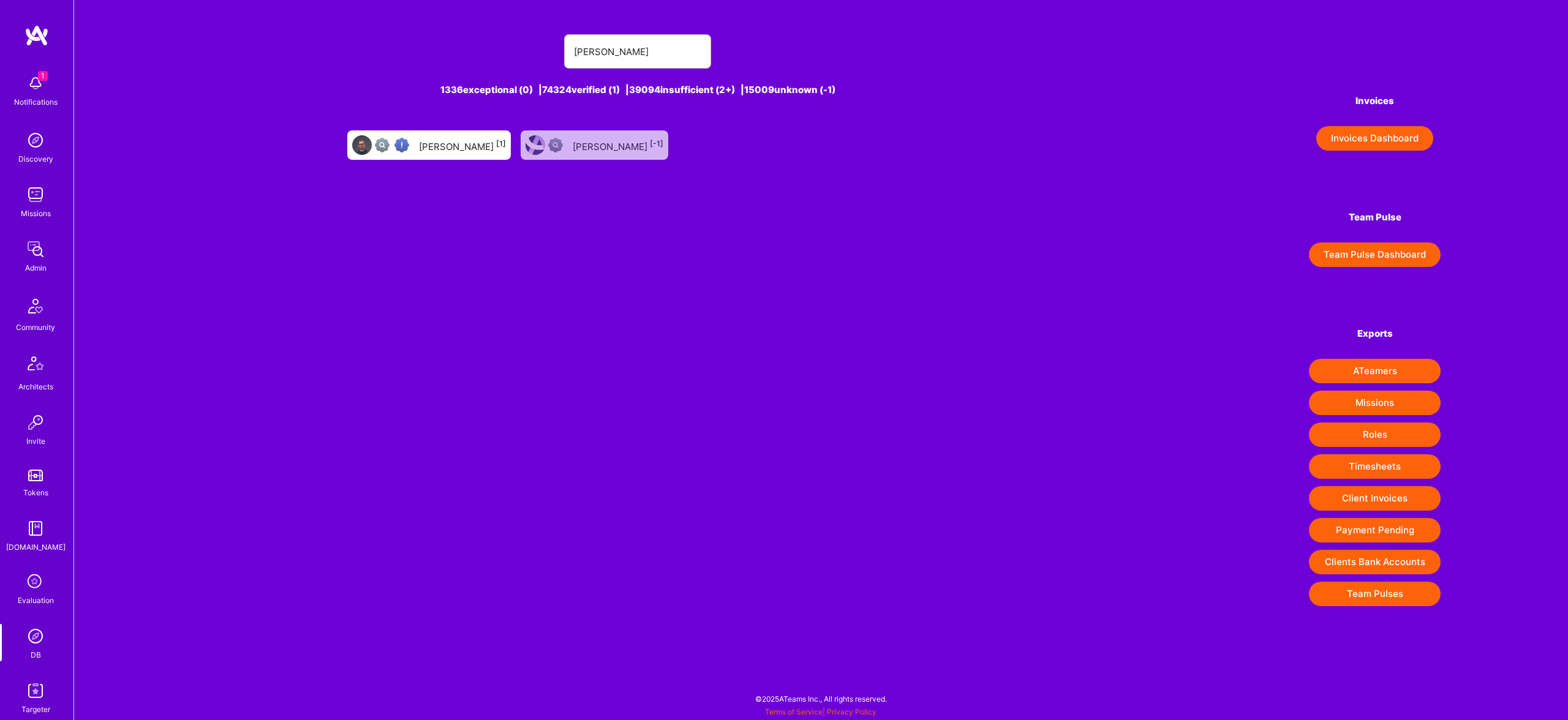
click at [468, 146] on div "Bartosz Jarocki [1]" at bounding box center [462, 145] width 87 height 16
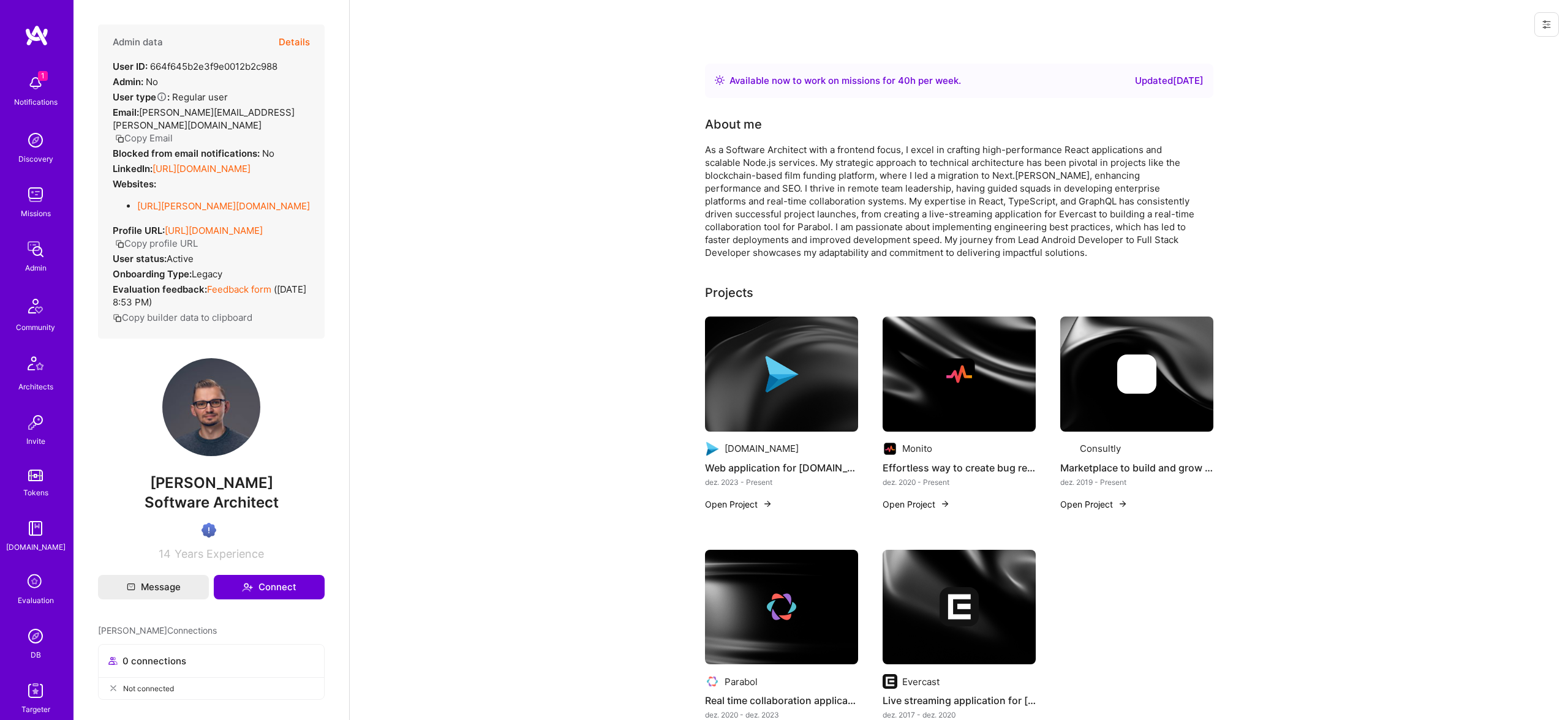
scroll to position [1, 0]
click at [286, 42] on button "Details" at bounding box center [294, 41] width 31 height 35
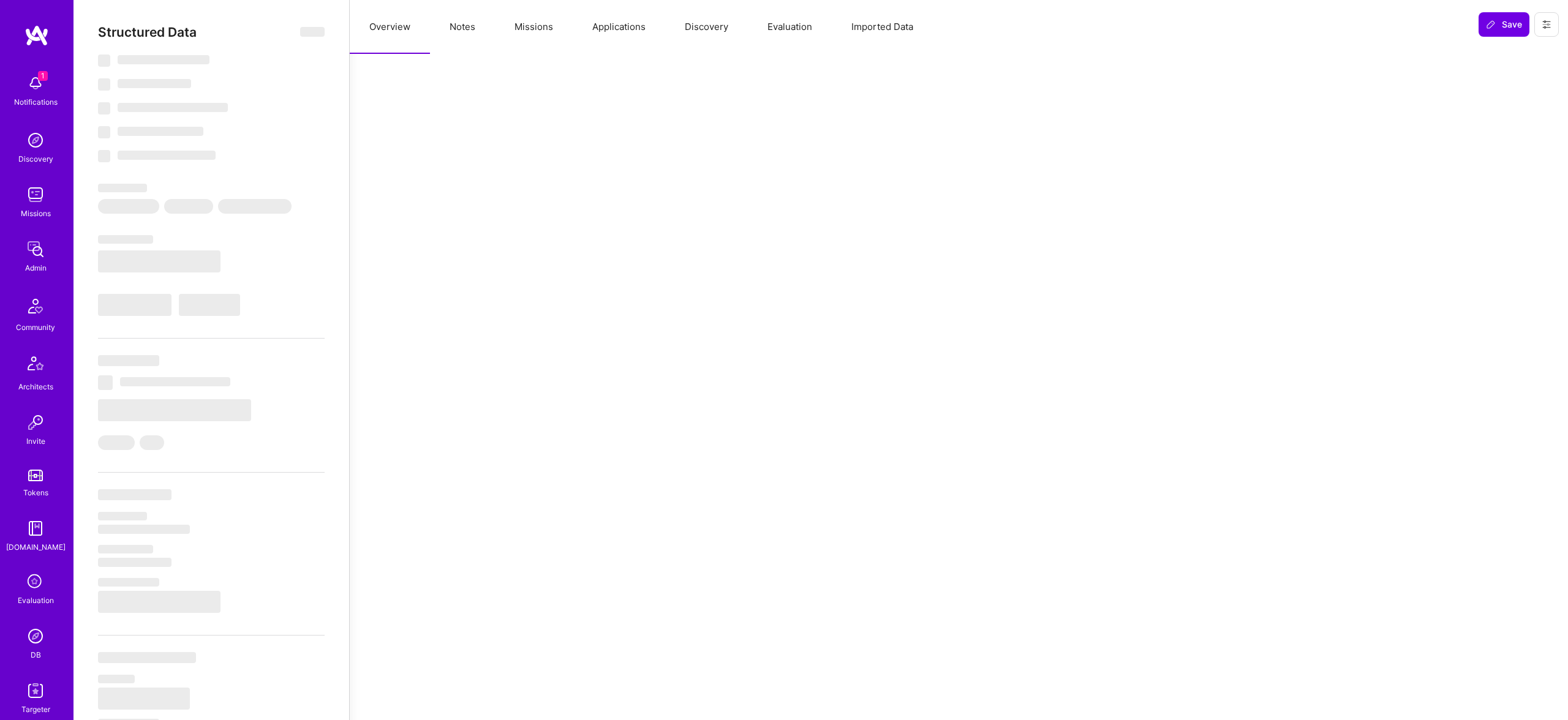
type textarea "x"
select select "Right Now"
select select "Verified"
select select "PL"
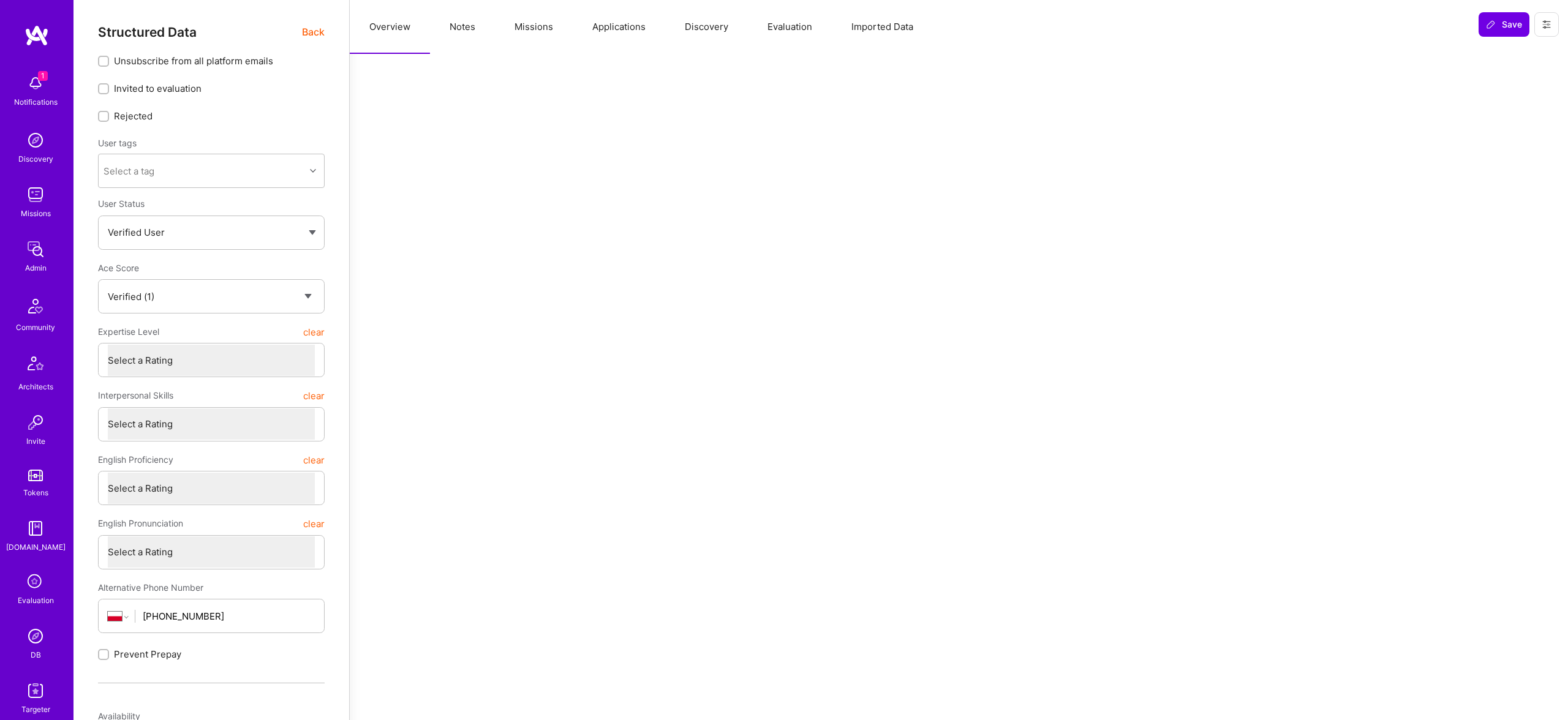
scroll to position [11, 0]
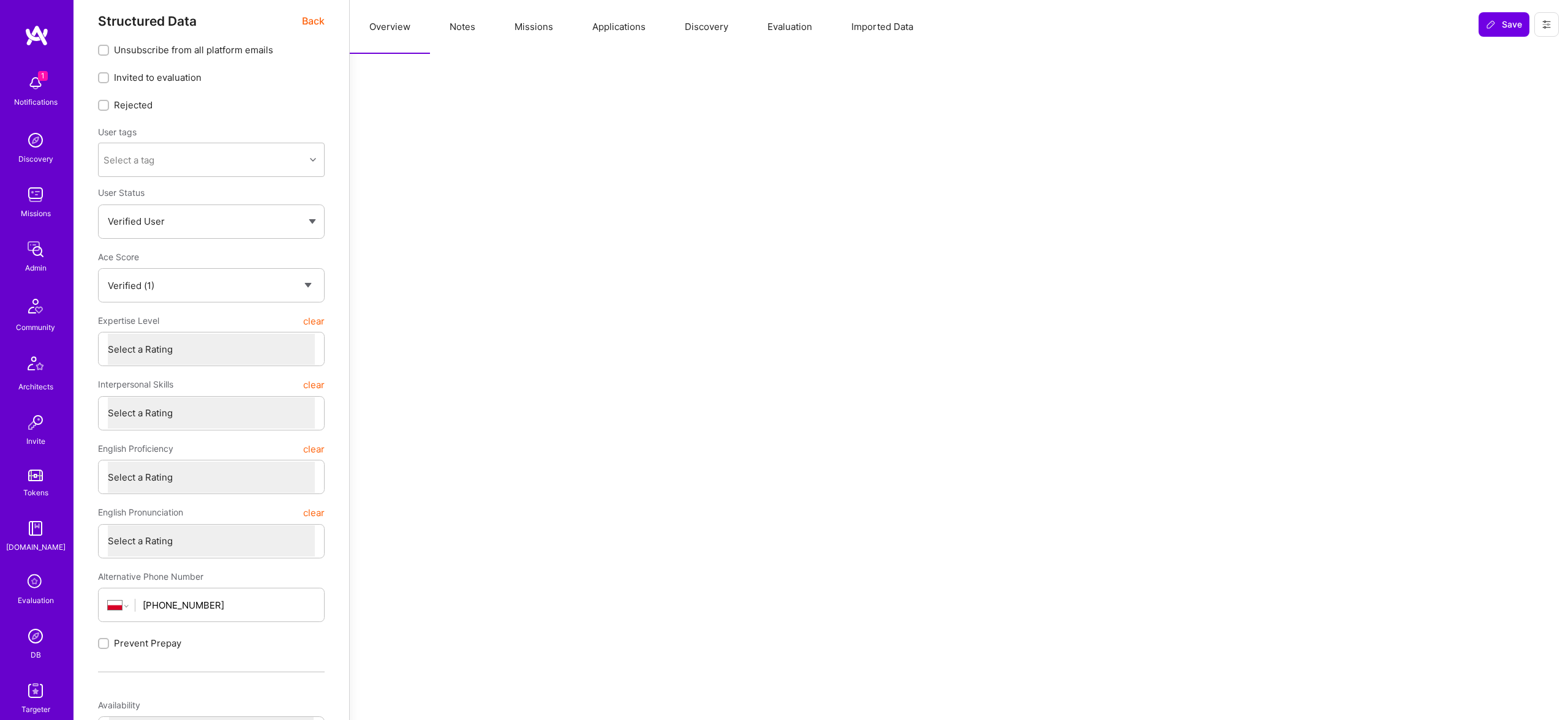
click at [772, 13] on button "Evaluation" at bounding box center [789, 27] width 84 height 54
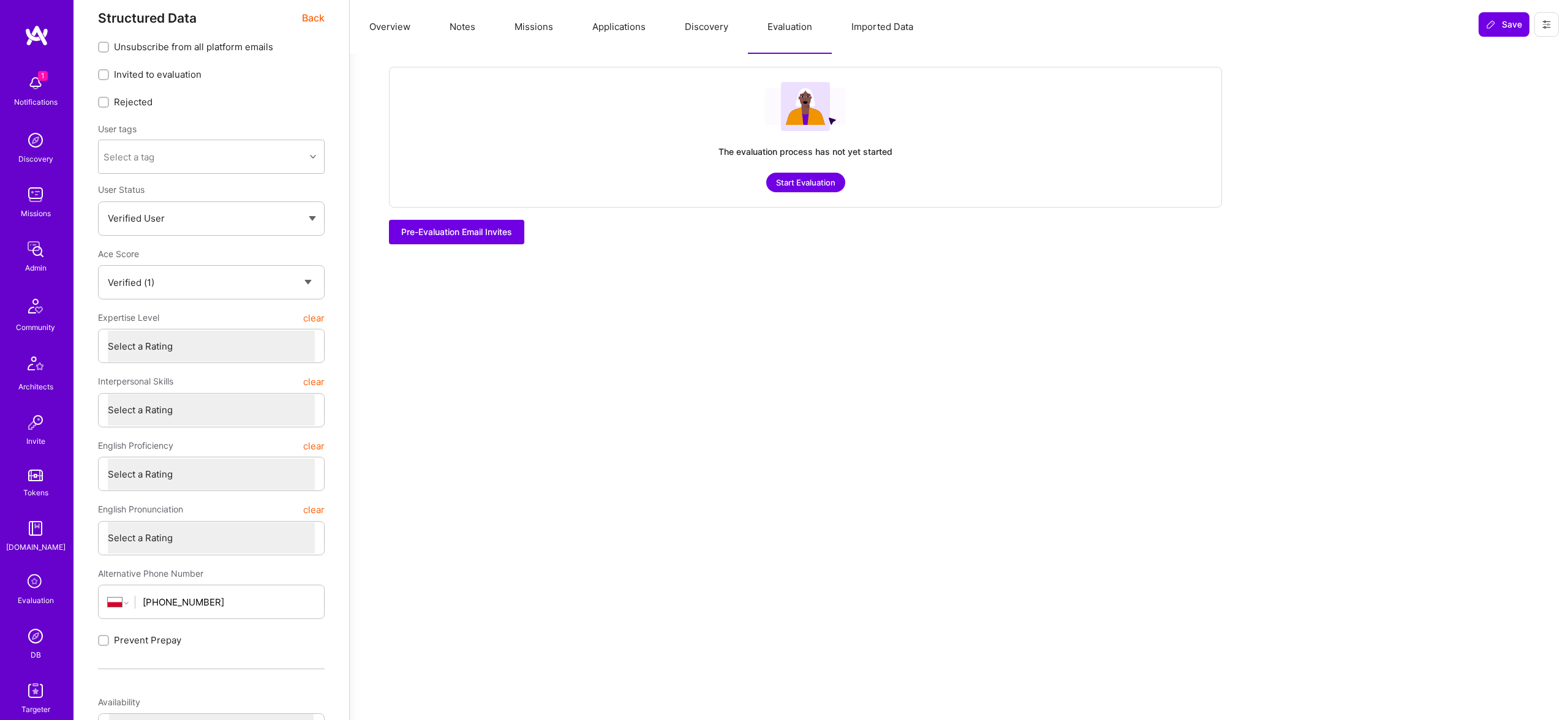
scroll to position [13, 0]
click at [40, 642] on img at bounding box center [35, 636] width 24 height 24
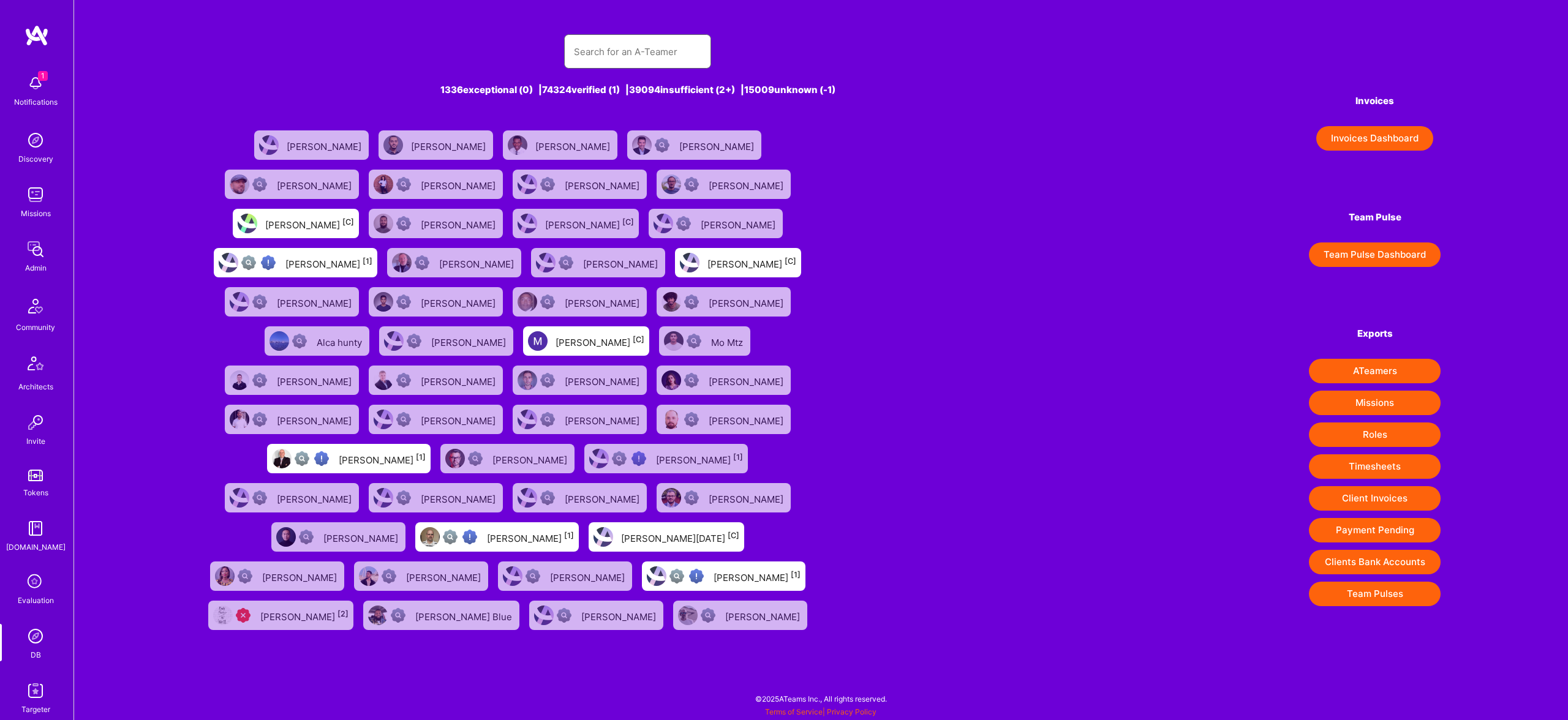
click at [624, 57] on input "text" at bounding box center [638, 51] width 127 height 31
paste input "Mikołaj Stolarski"
type input "Mikołaj Stolarski"
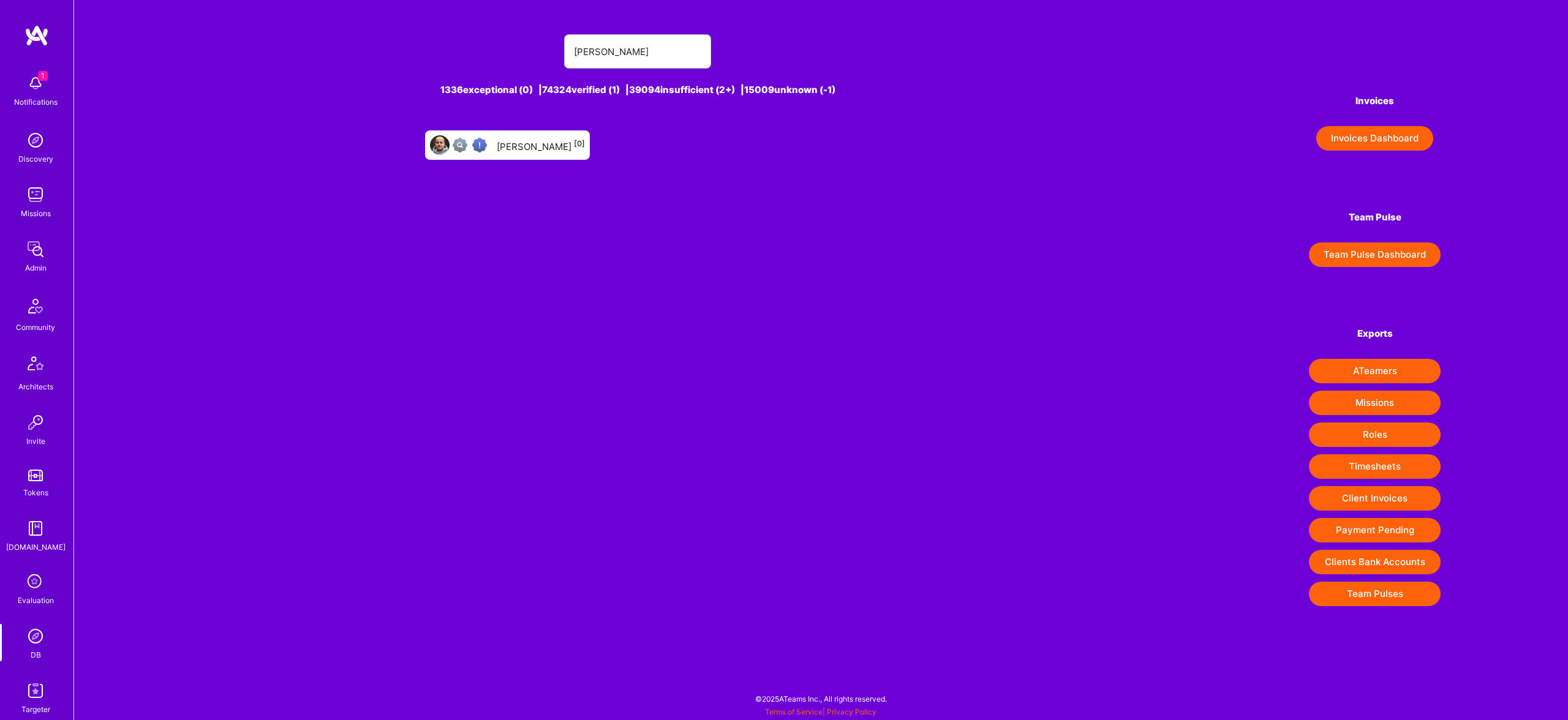
click at [538, 146] on div "Mikołaj Stolarski [0]" at bounding box center [540, 145] width 89 height 16
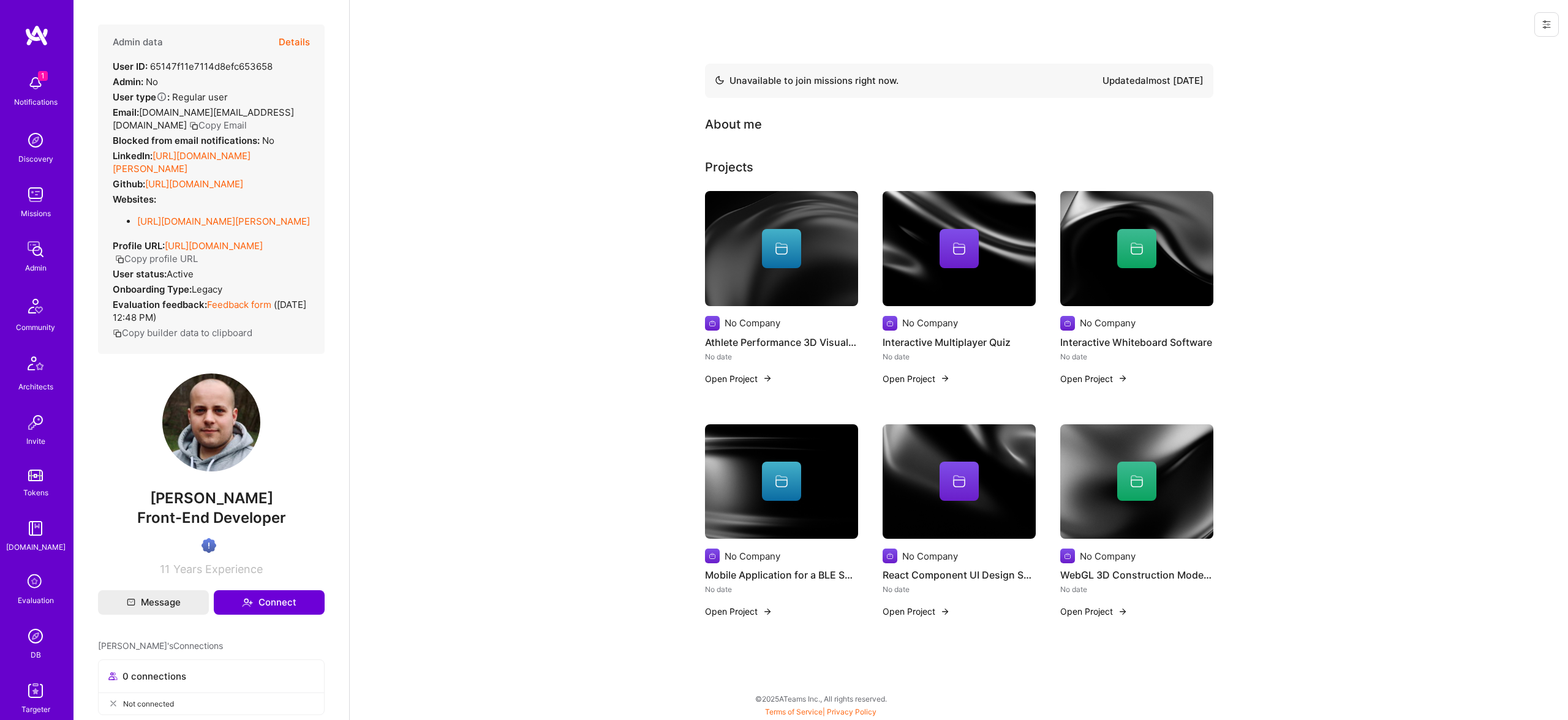
click at [309, 39] on button "Details" at bounding box center [294, 42] width 31 height 35
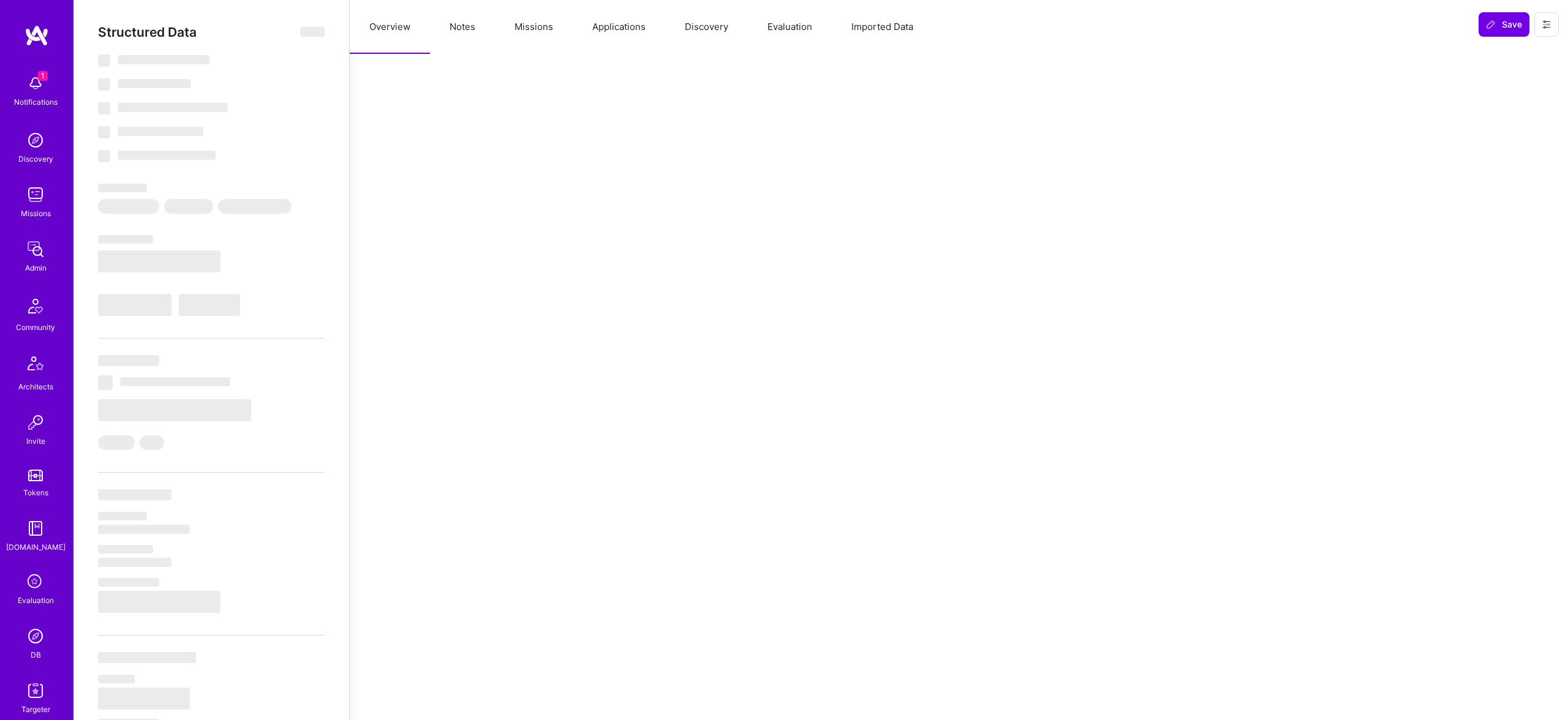
type textarea "x"
select select "Not Available"
select select "6 Months"
select select "Exceptional"
select select "PL"
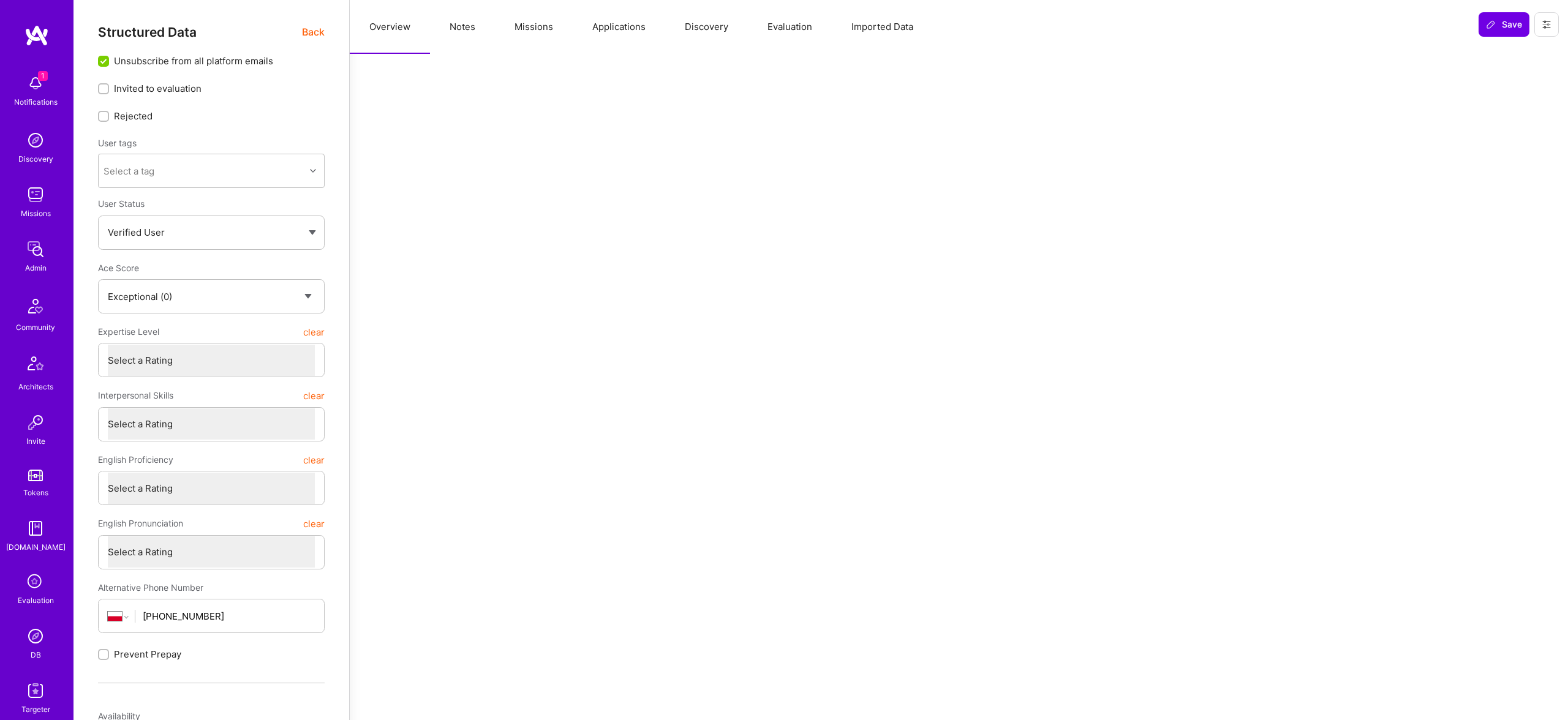
click at [759, 29] on button "Evaluation" at bounding box center [789, 27] width 84 height 54
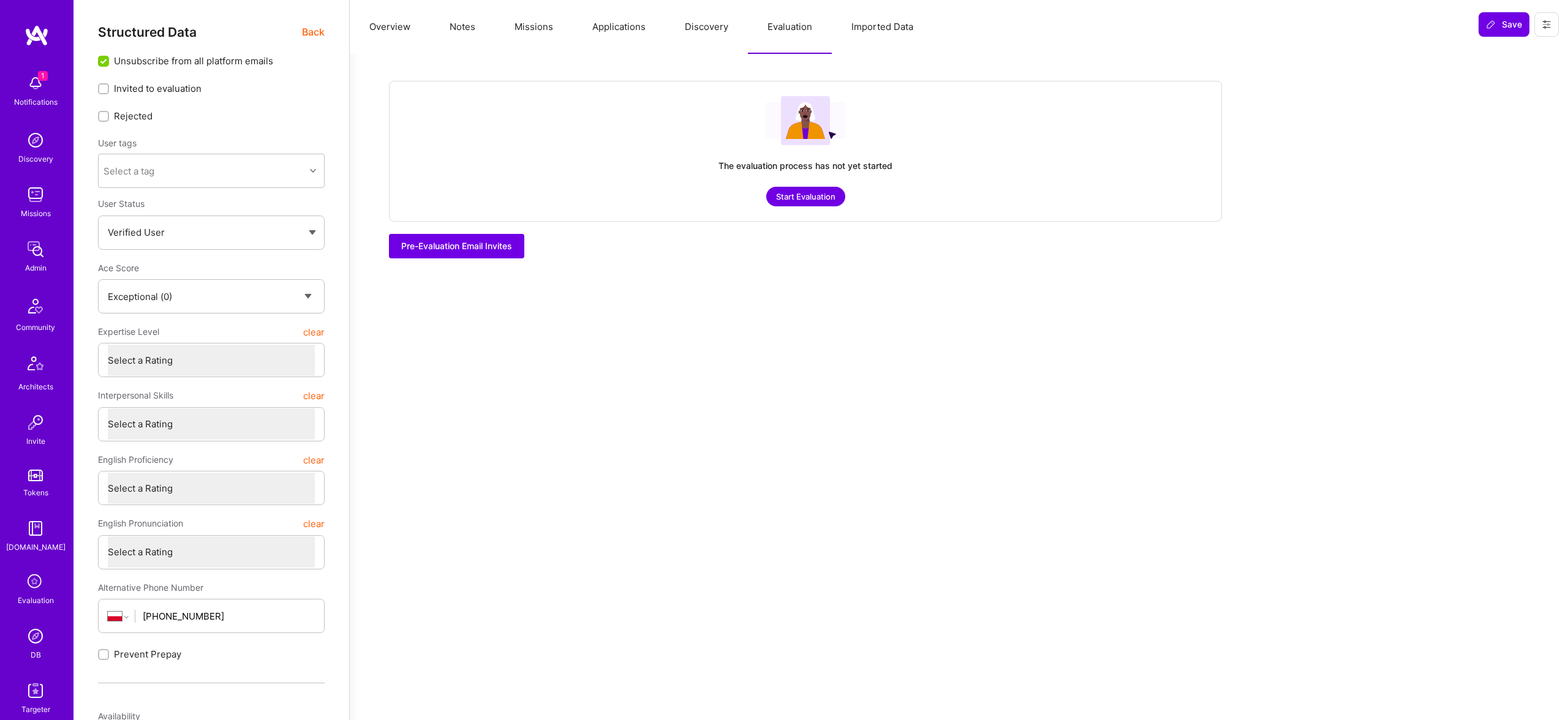
click at [384, 27] on button "Overview" at bounding box center [390, 27] width 81 height 54
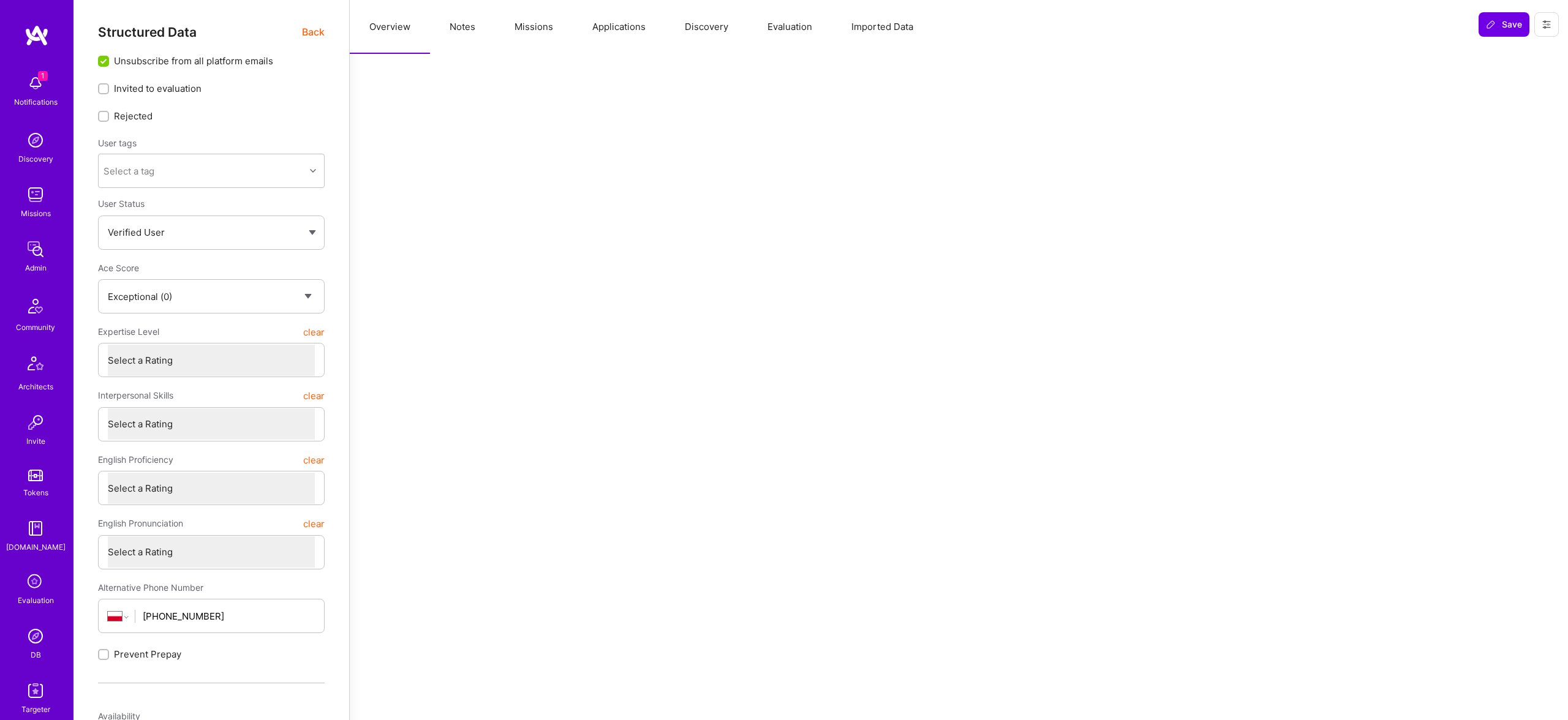
click at [815, 27] on button "Evaluation" at bounding box center [789, 27] width 84 height 54
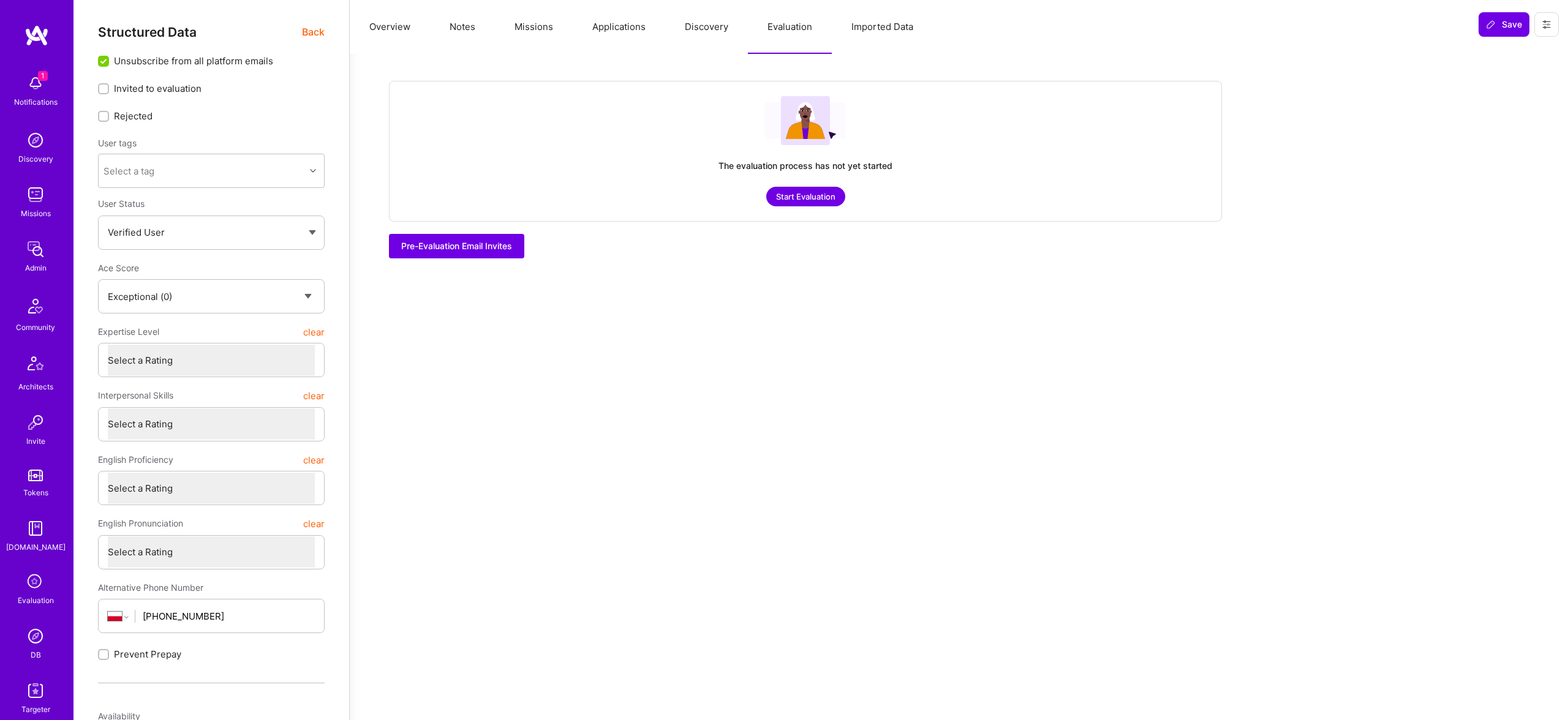
click at [40, 636] on img at bounding box center [35, 636] width 24 height 24
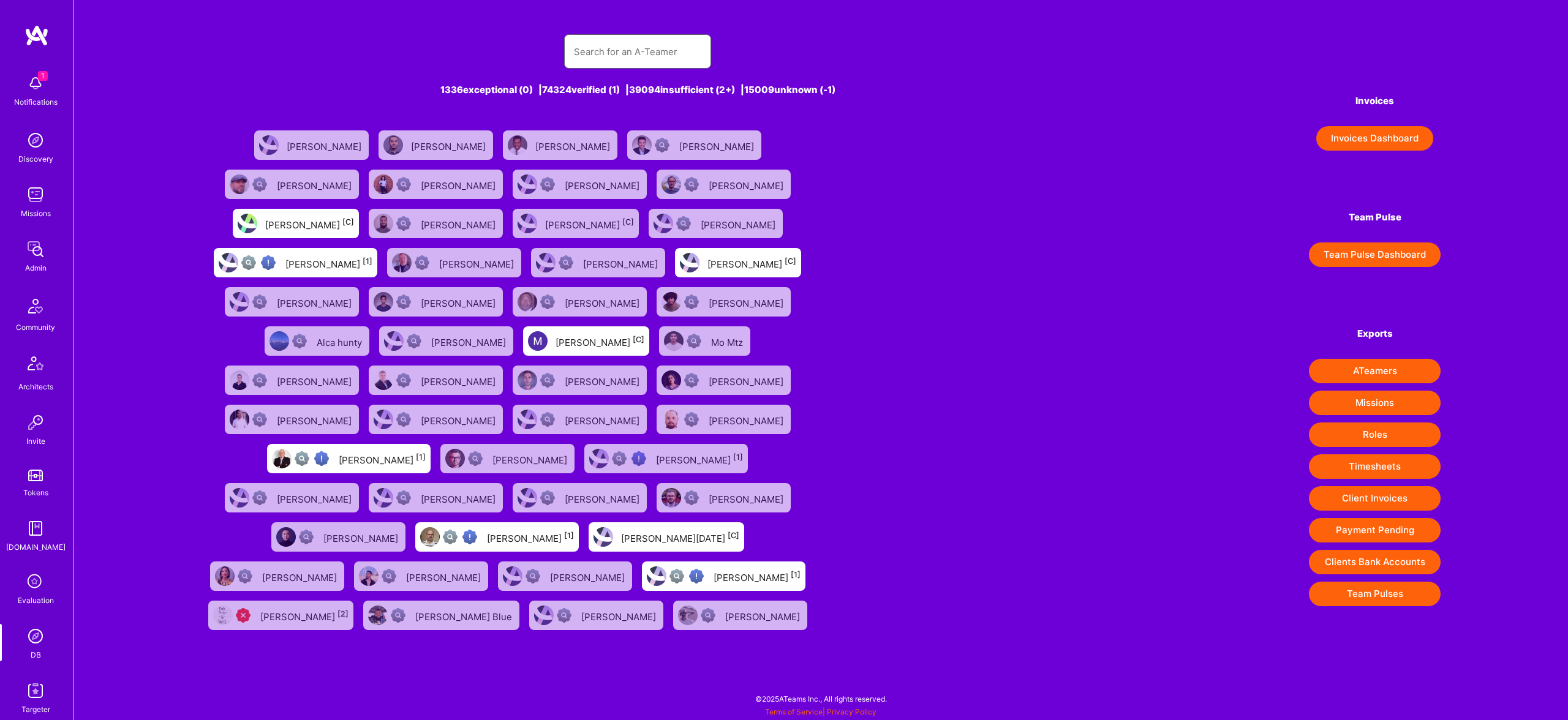
click at [632, 43] on input "text" at bounding box center [638, 51] width 127 height 31
paste input "Avadhoot Bhambare"
type input "Avadhoot Bhambare"
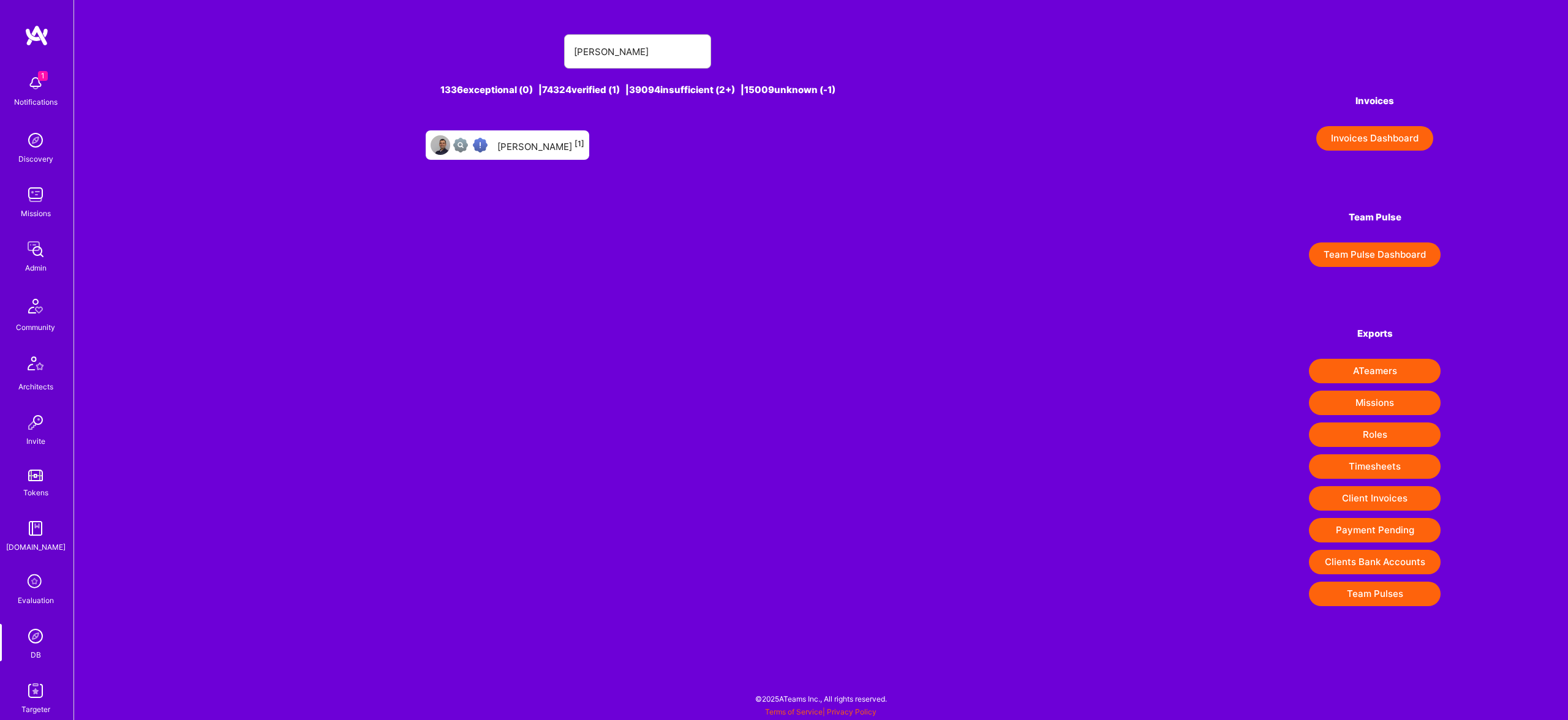
click at [533, 153] on div "Avadhoot Bhambare [1]" at bounding box center [507, 145] width 163 height 29
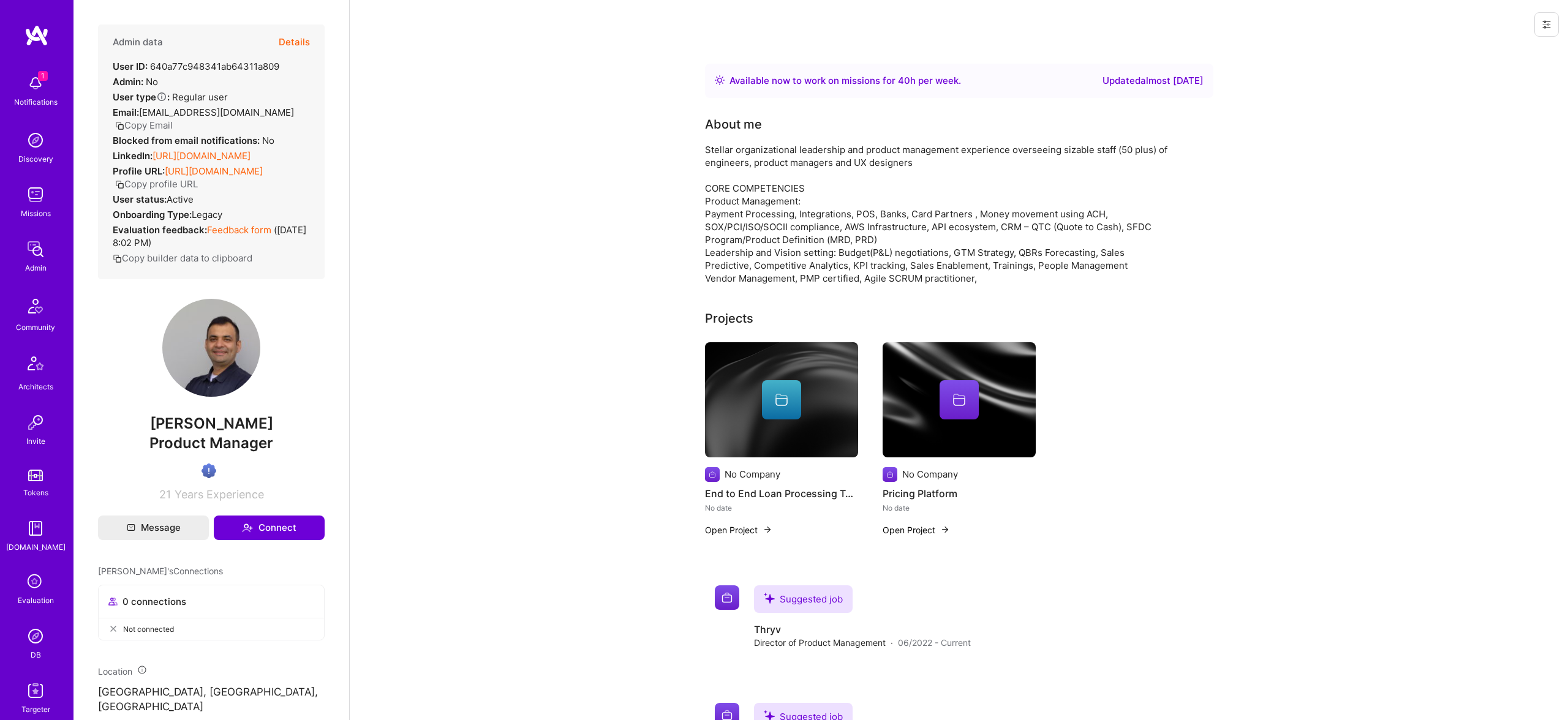
click at [307, 47] on button "Details" at bounding box center [294, 42] width 31 height 35
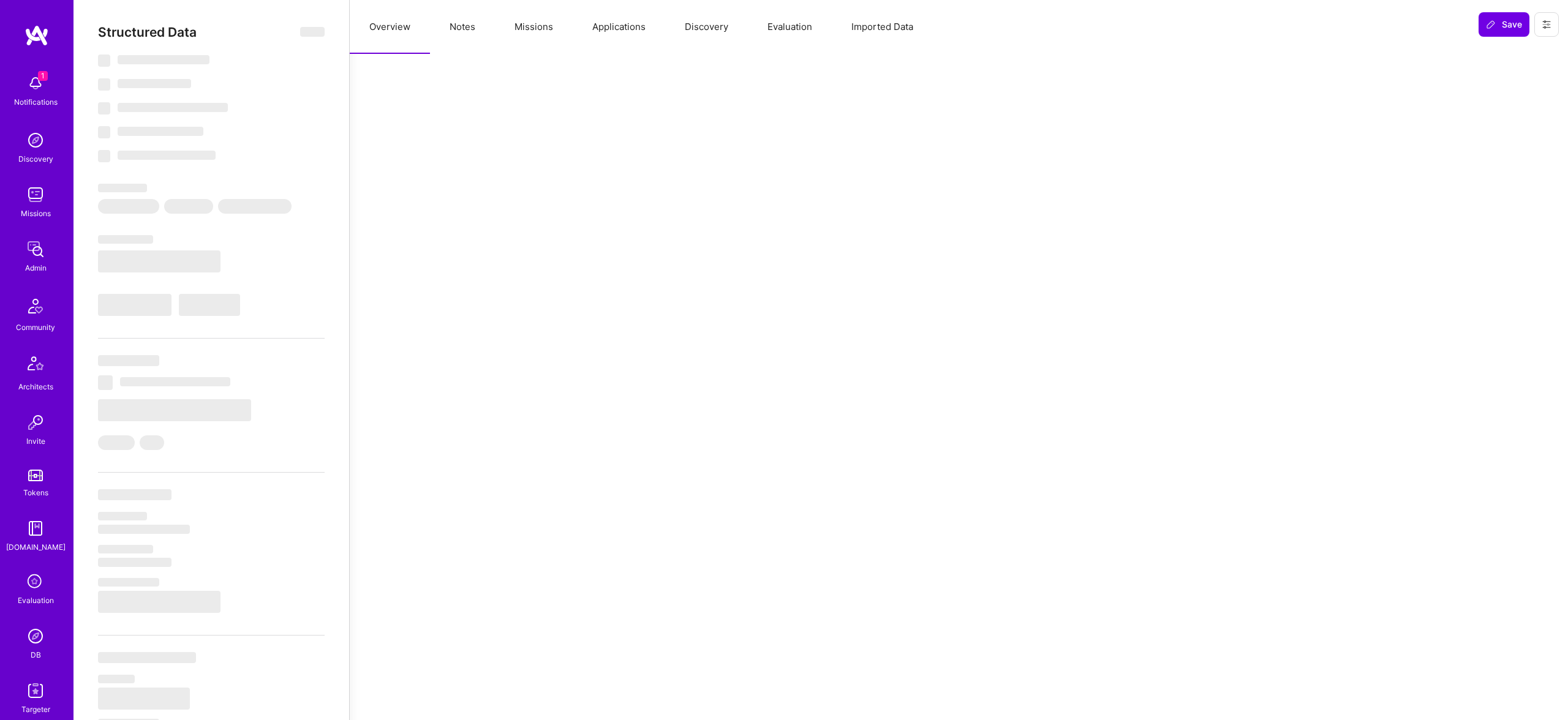
type textarea "x"
select select "Right Now"
select select "Verified"
select select "US"
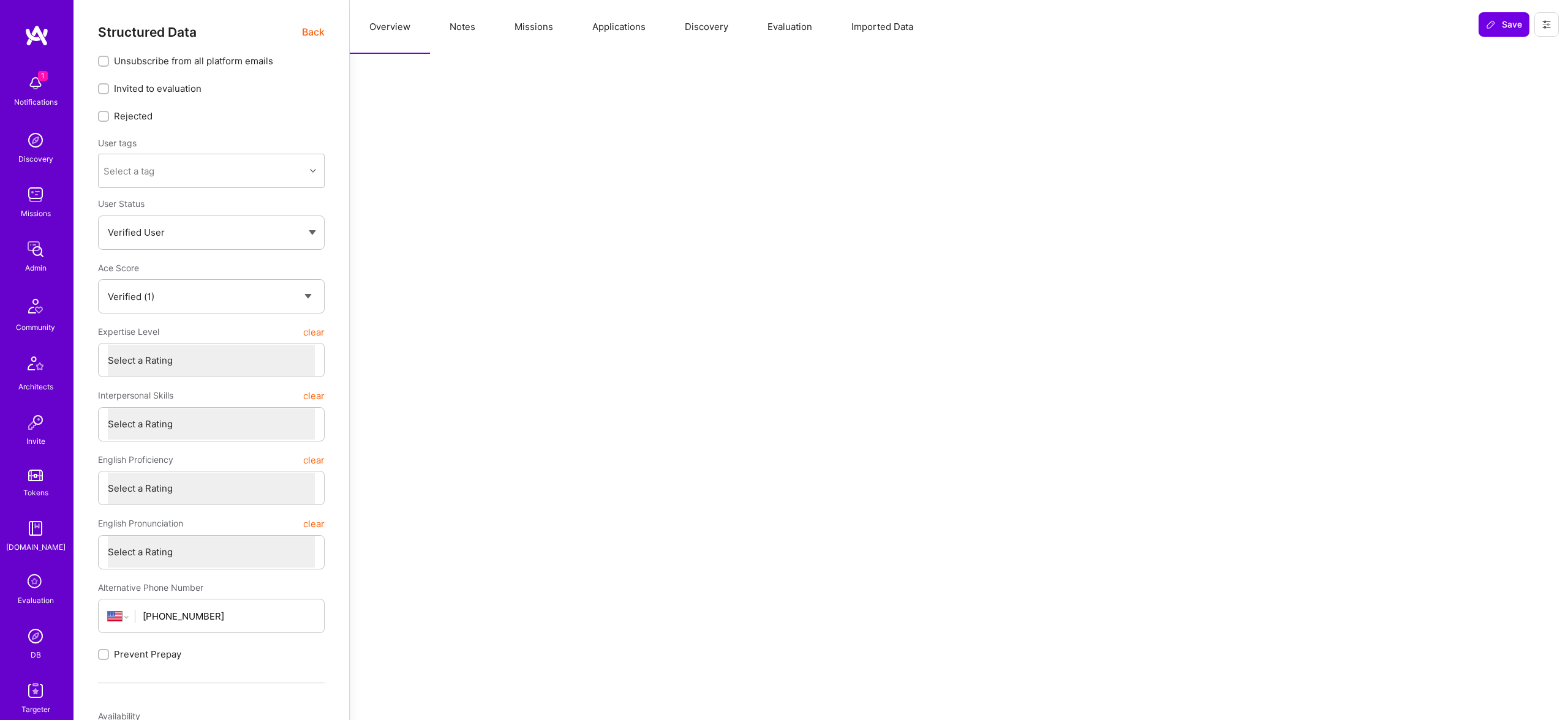
click at [809, 32] on button "Evaluation" at bounding box center [789, 27] width 84 height 54
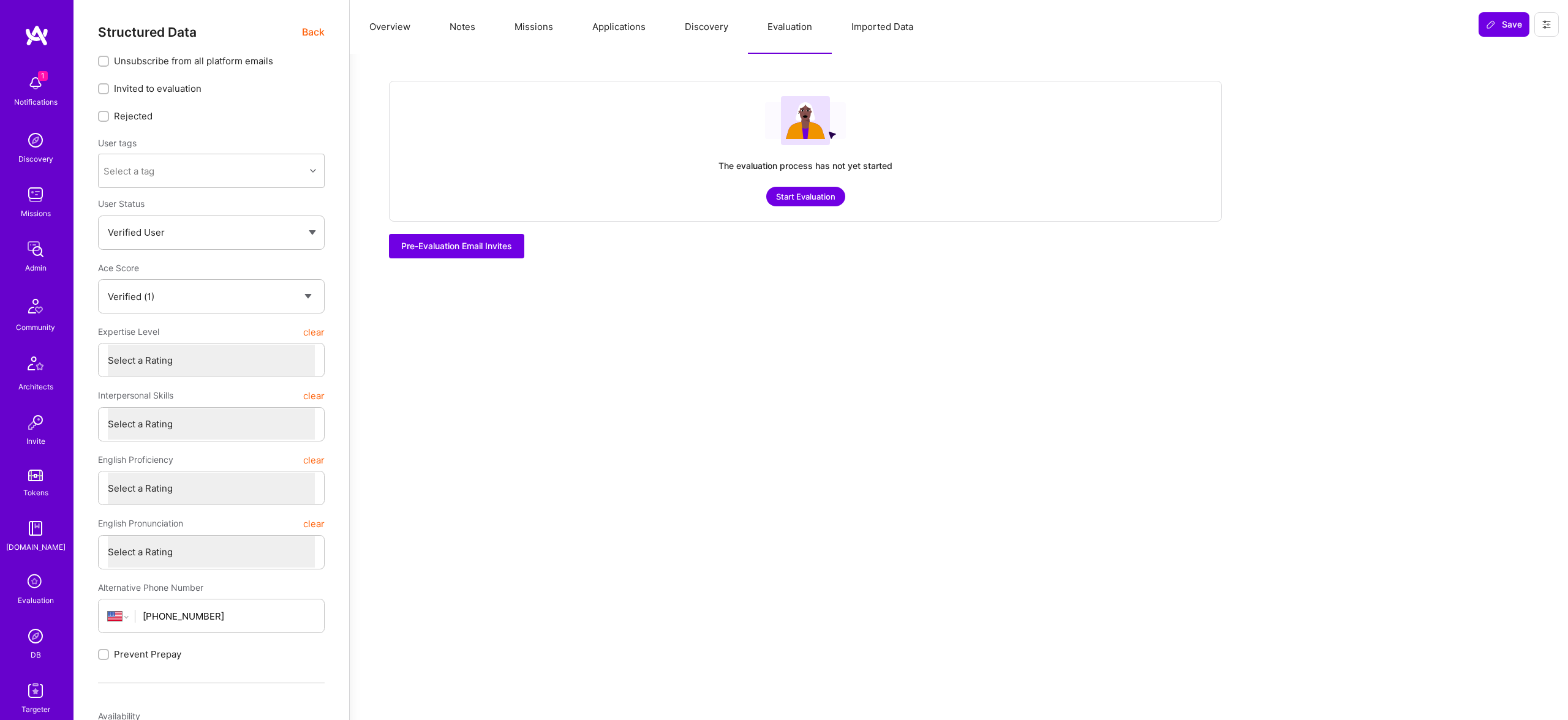
click at [39, 637] on img at bounding box center [35, 636] width 24 height 24
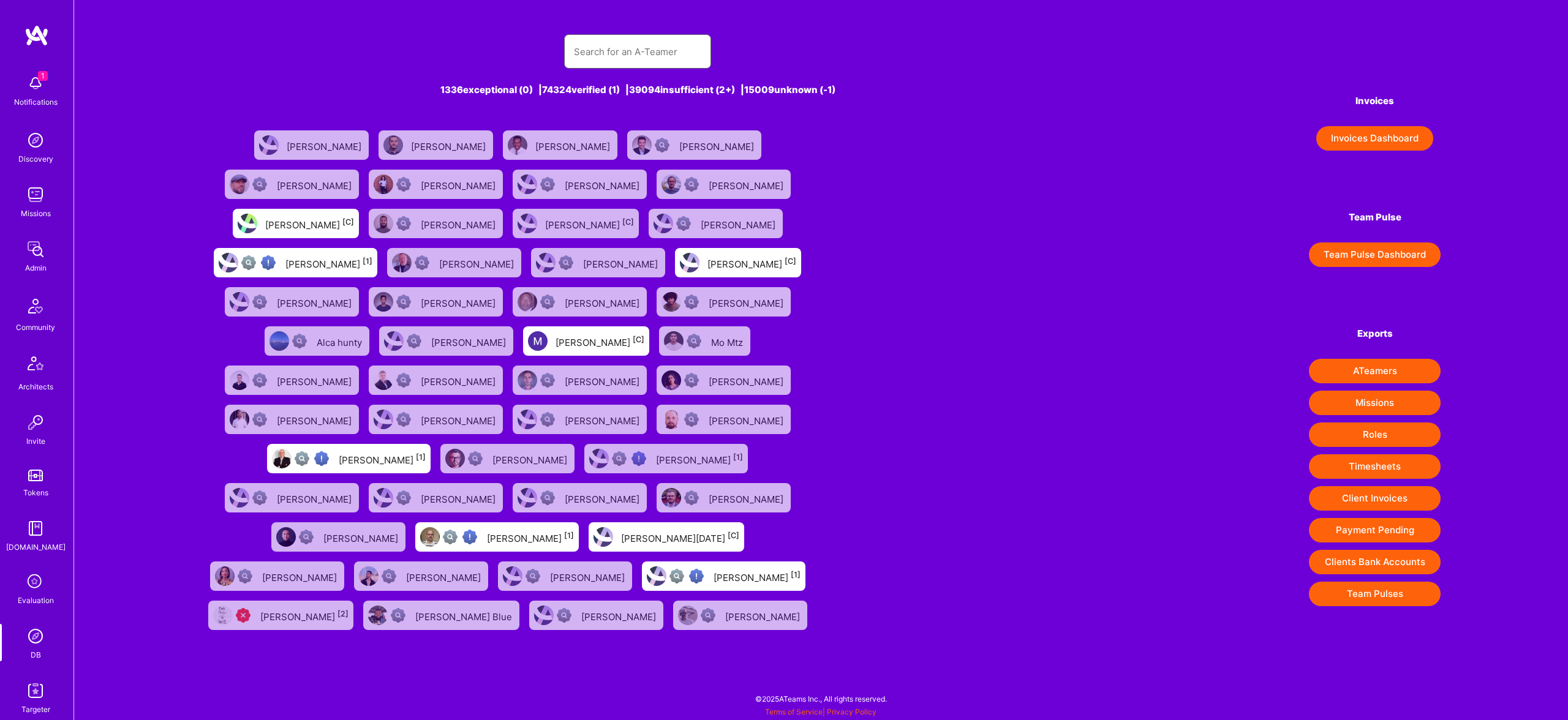
click at [689, 64] on input "text" at bounding box center [638, 51] width 127 height 31
paste input "Ian Walter"
type input "Ian Walter"
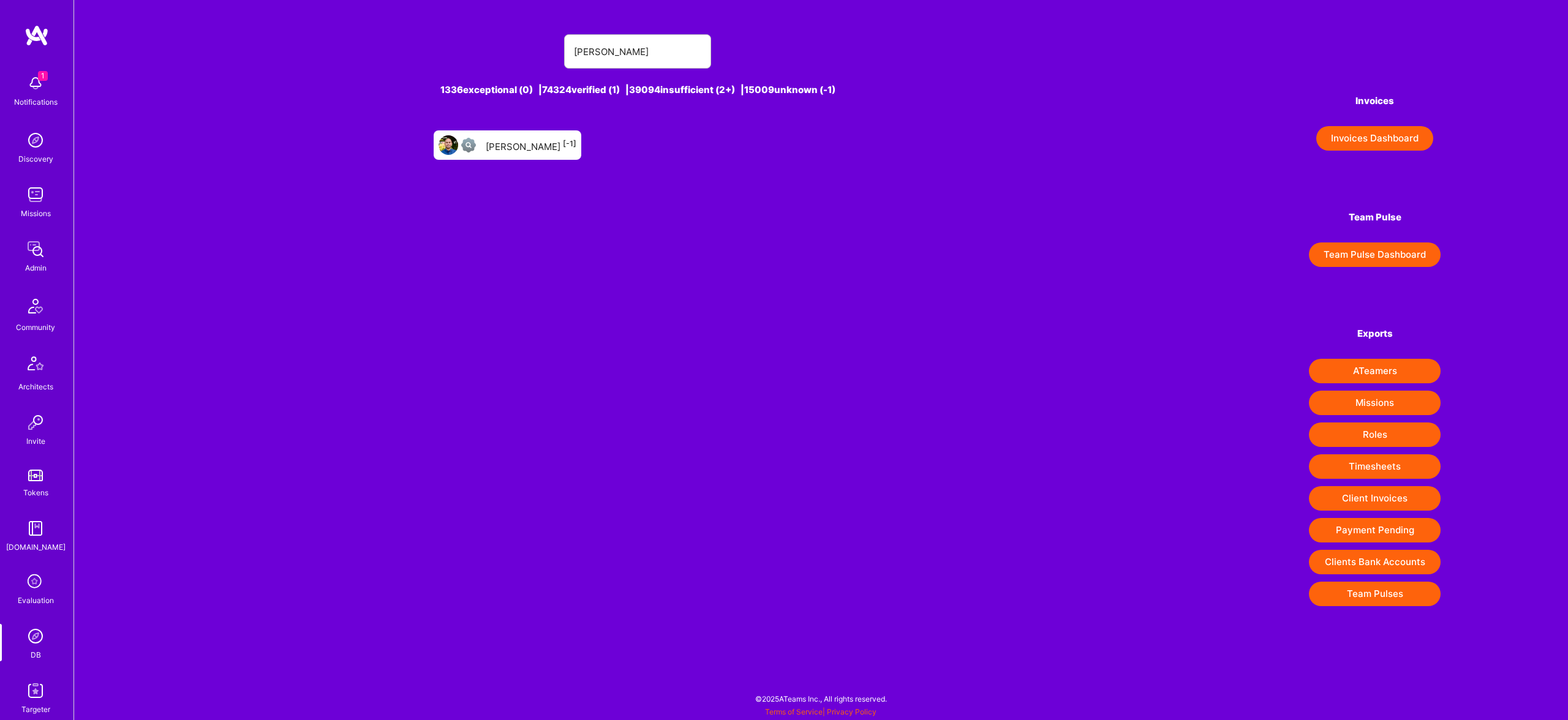
click at [522, 145] on div "Ian Walter [-1]" at bounding box center [531, 145] width 91 height 16
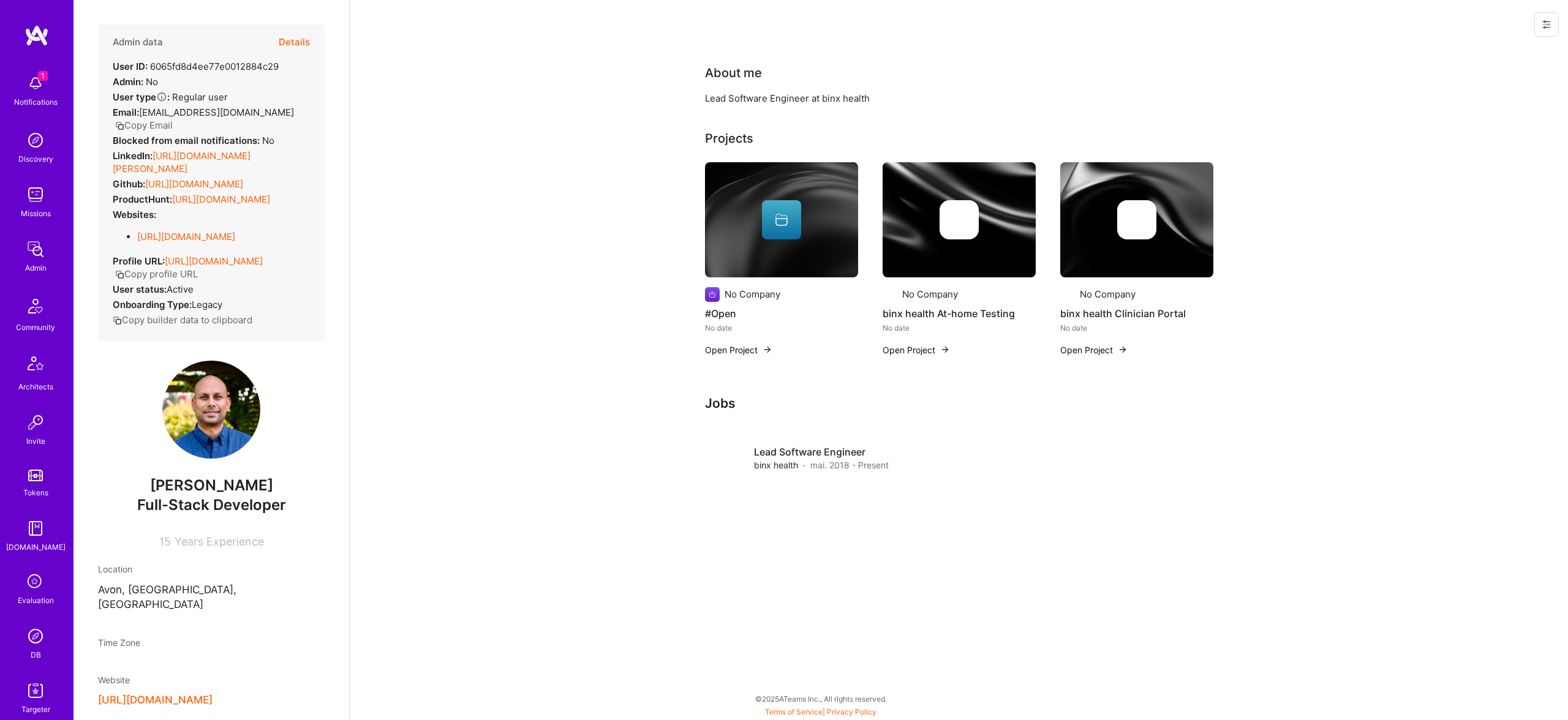
click at [301, 42] on button "Details" at bounding box center [294, 42] width 31 height 35
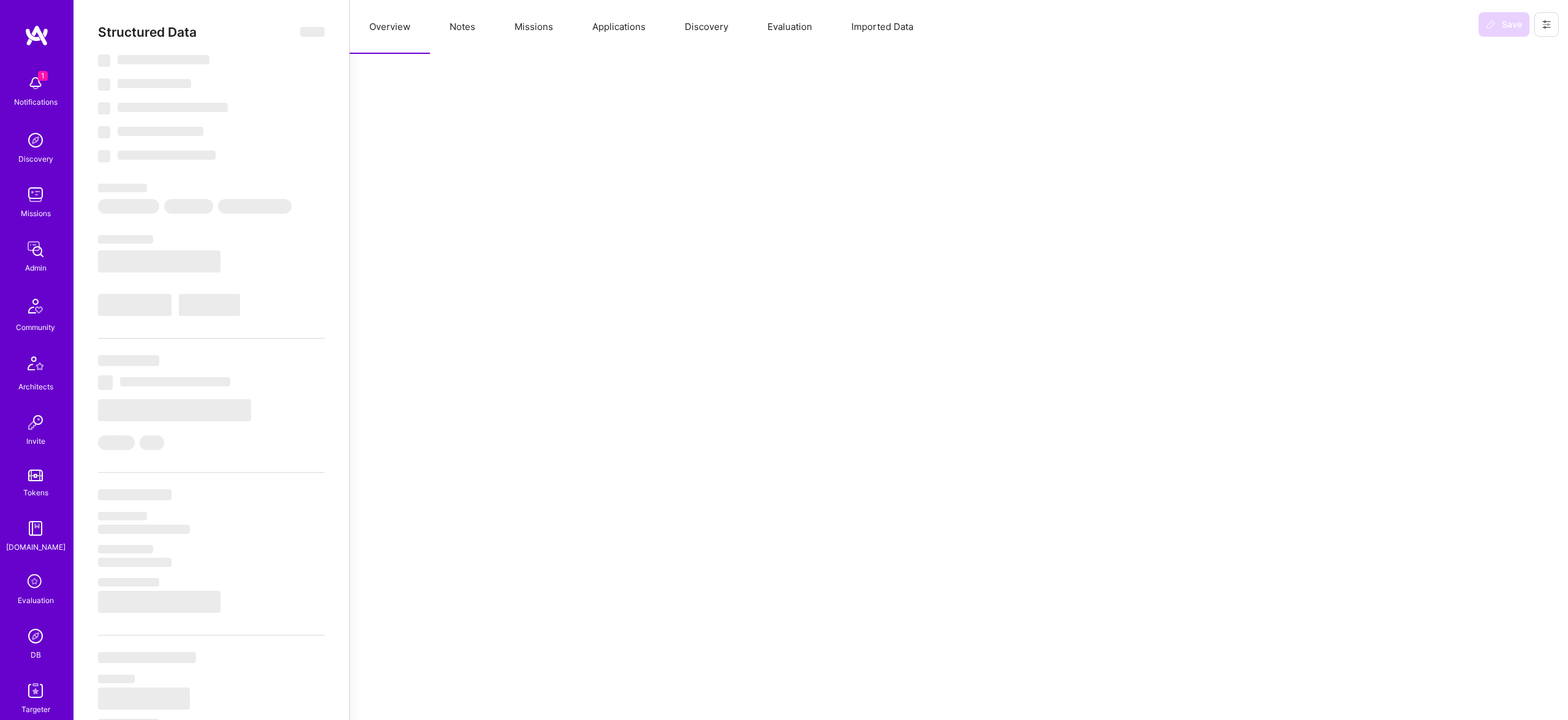
type textarea "x"
select select "Unknown"
select select "US"
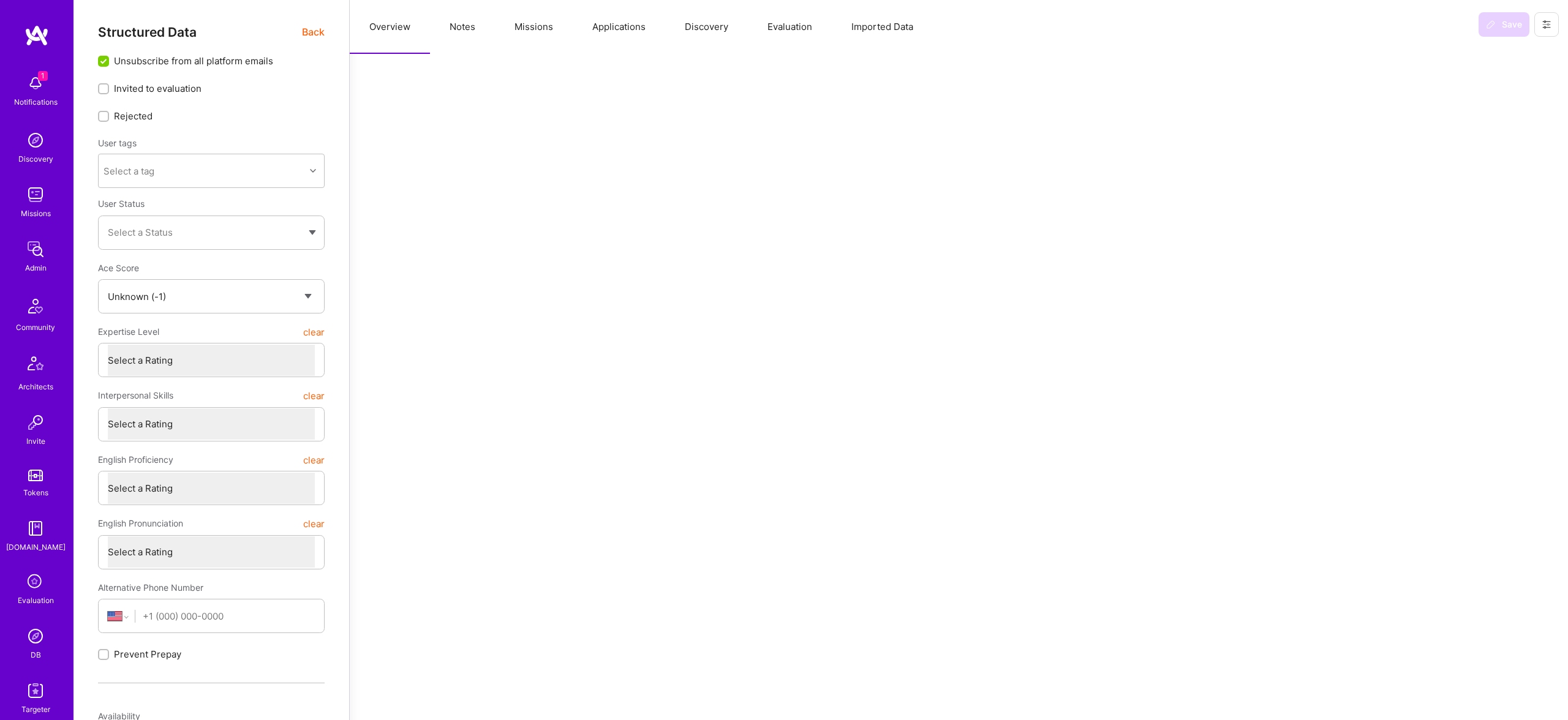
click at [776, 29] on button "Evaluation" at bounding box center [789, 27] width 84 height 54
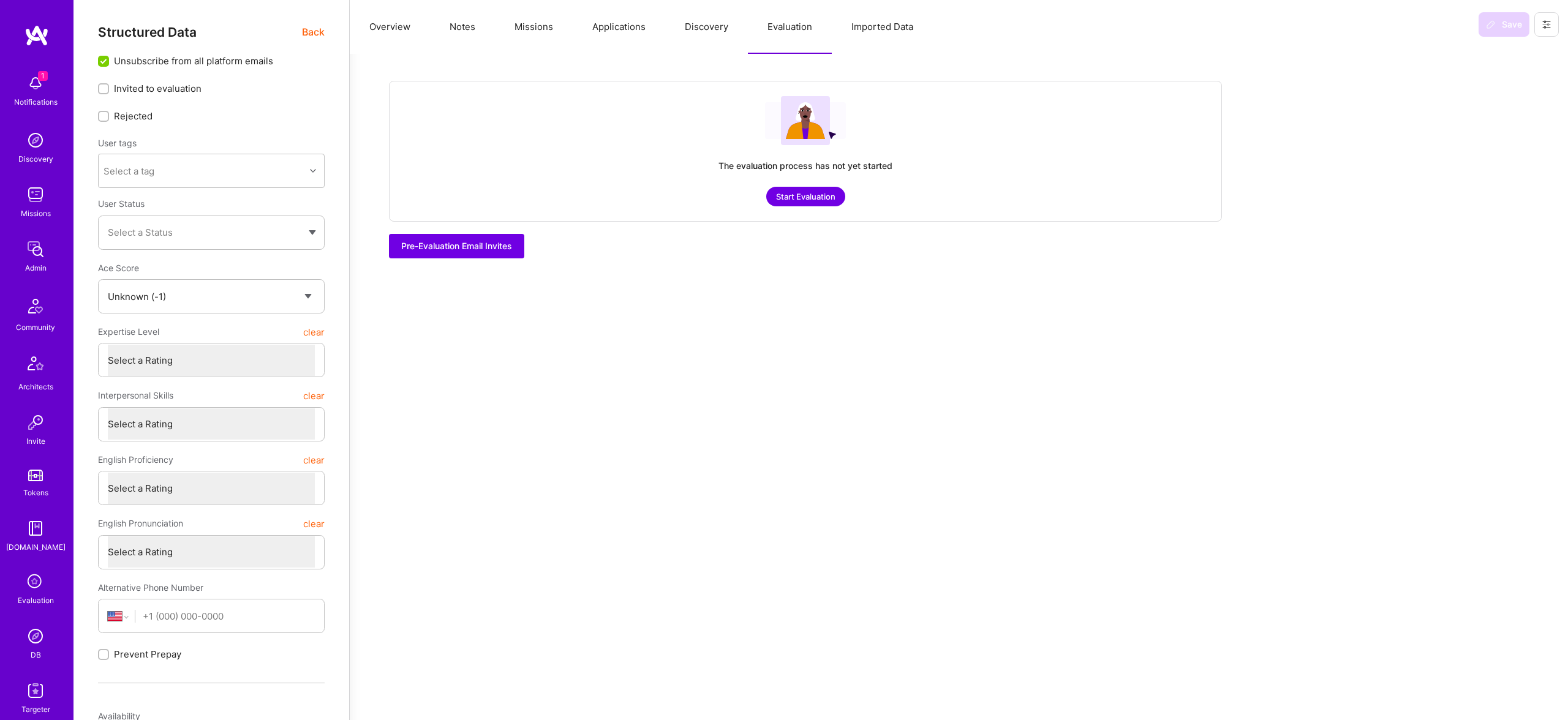
click at [42, 634] on img at bounding box center [35, 636] width 24 height 24
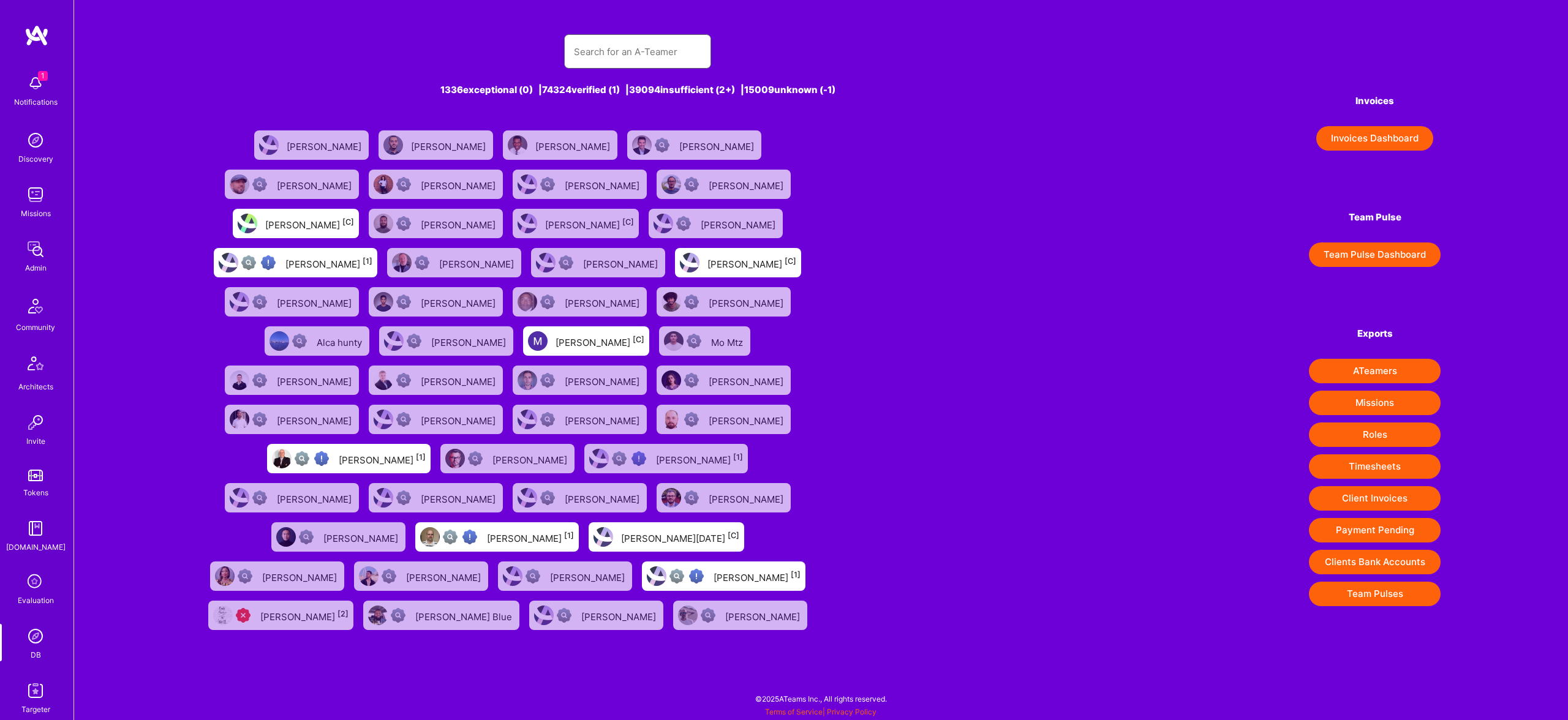
click at [648, 44] on input "text" at bounding box center [638, 51] width 127 height 31
paste input "Bhagya Annadatha"
type input "Bhagya Annadatha"
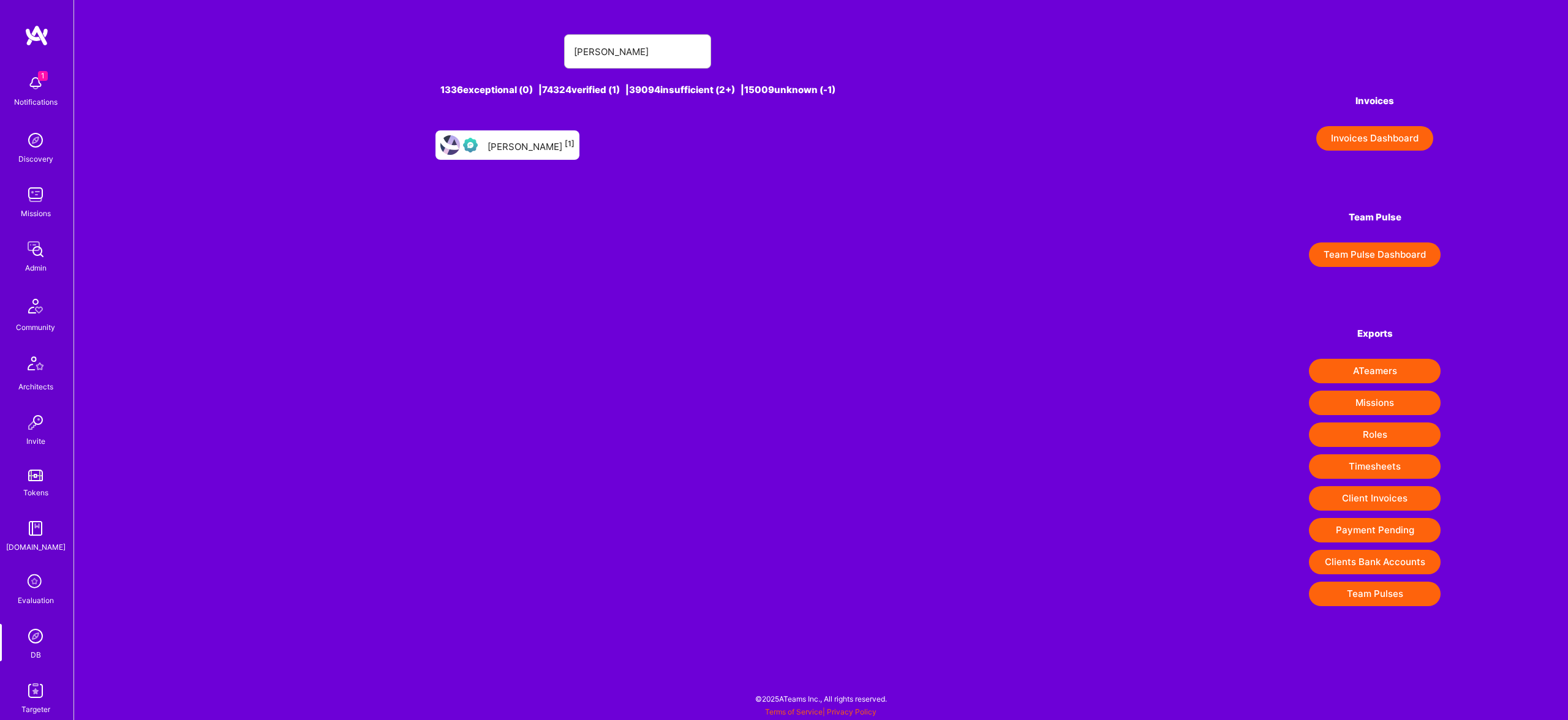
click at [531, 140] on div "Bhagya Annadatha [1]" at bounding box center [531, 145] width 87 height 16
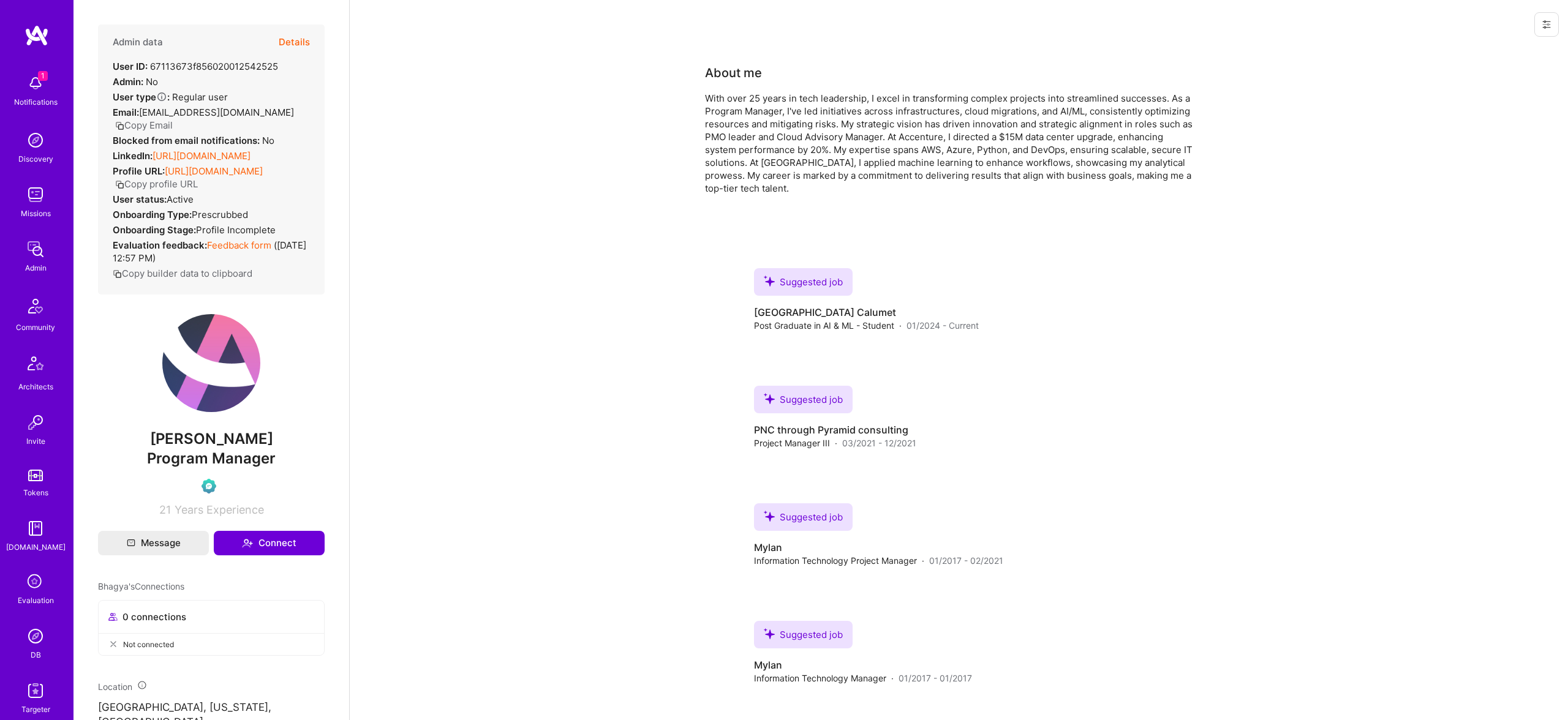
click at [294, 44] on button "Details" at bounding box center [294, 42] width 31 height 35
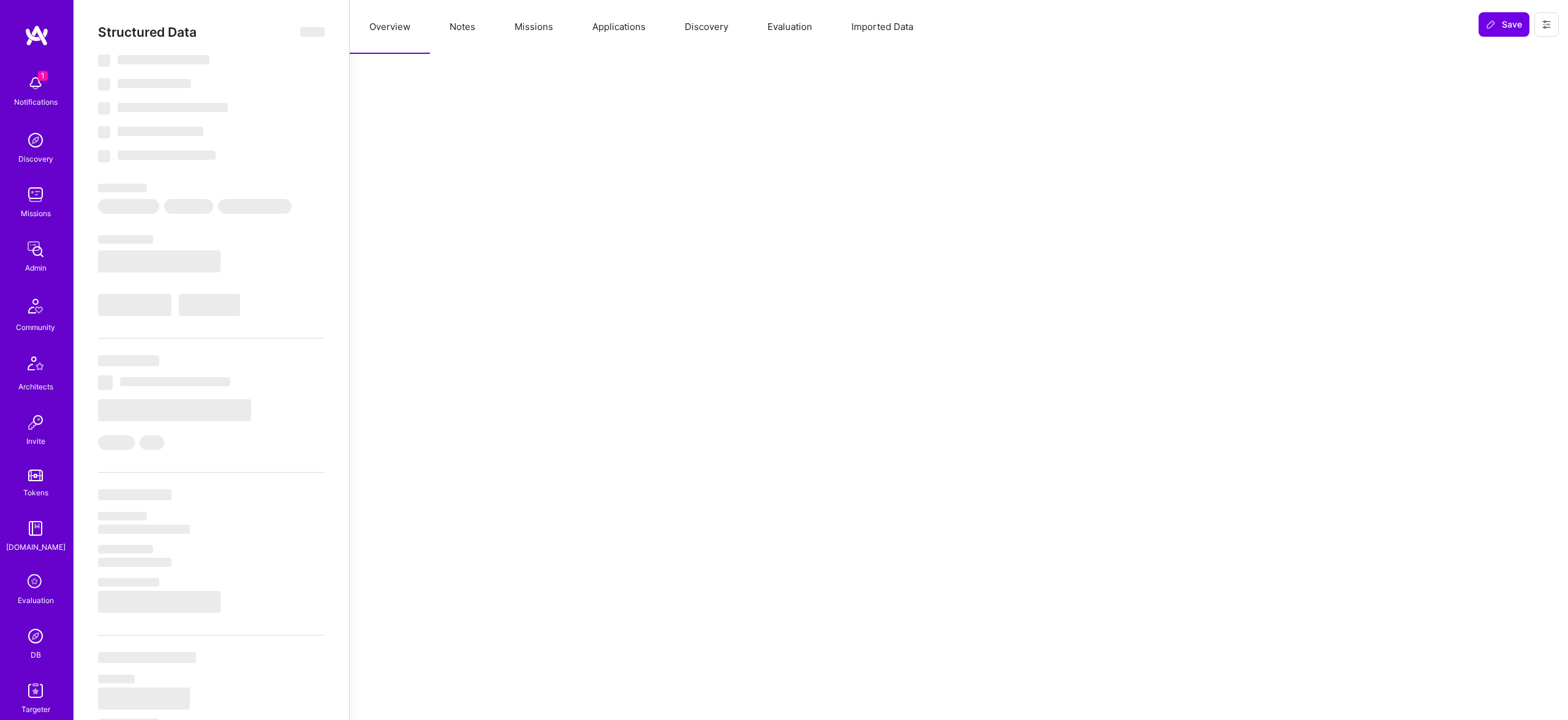
type textarea "x"
select select "Verified"
select select "US"
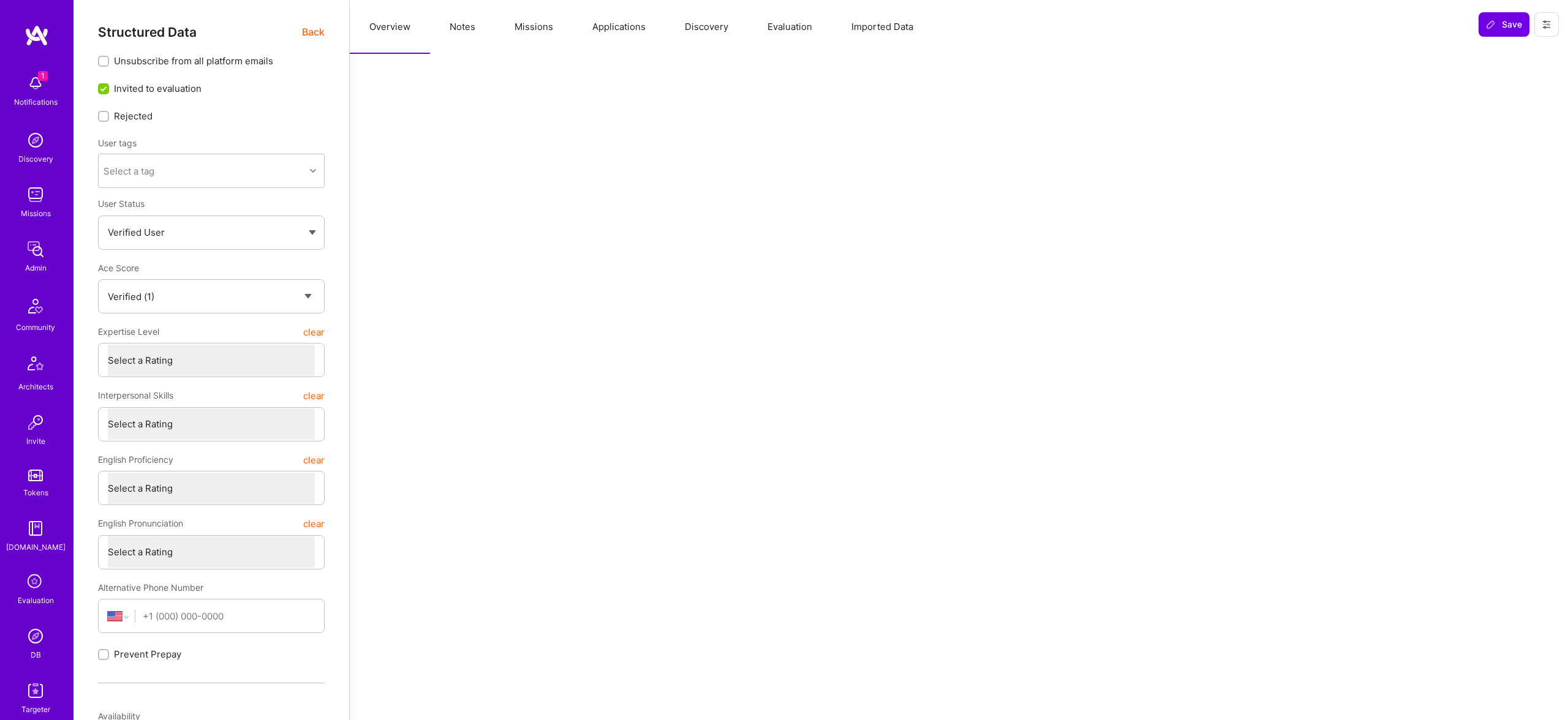
click at [764, 22] on button "Evaluation" at bounding box center [789, 27] width 84 height 54
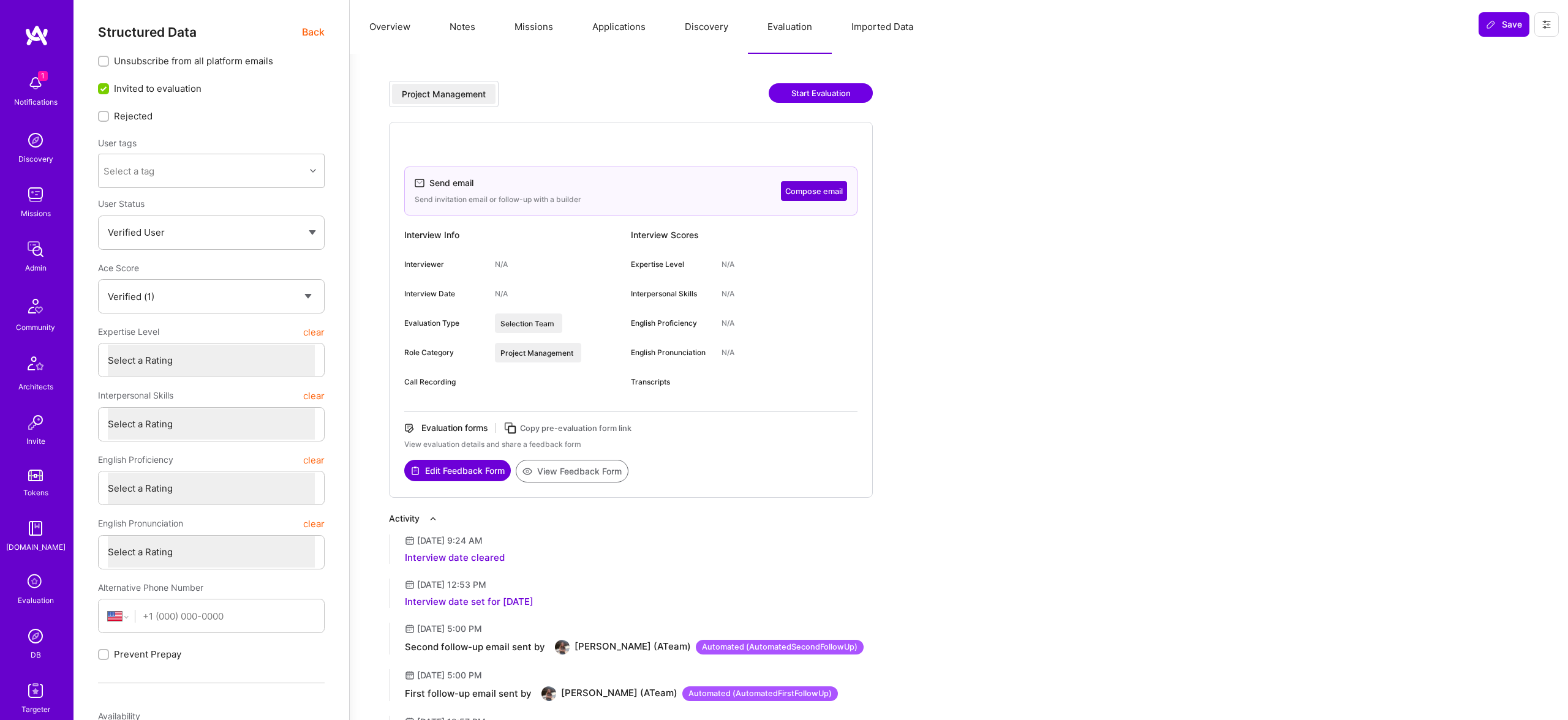
click at [43, 640] on img at bounding box center [35, 636] width 24 height 24
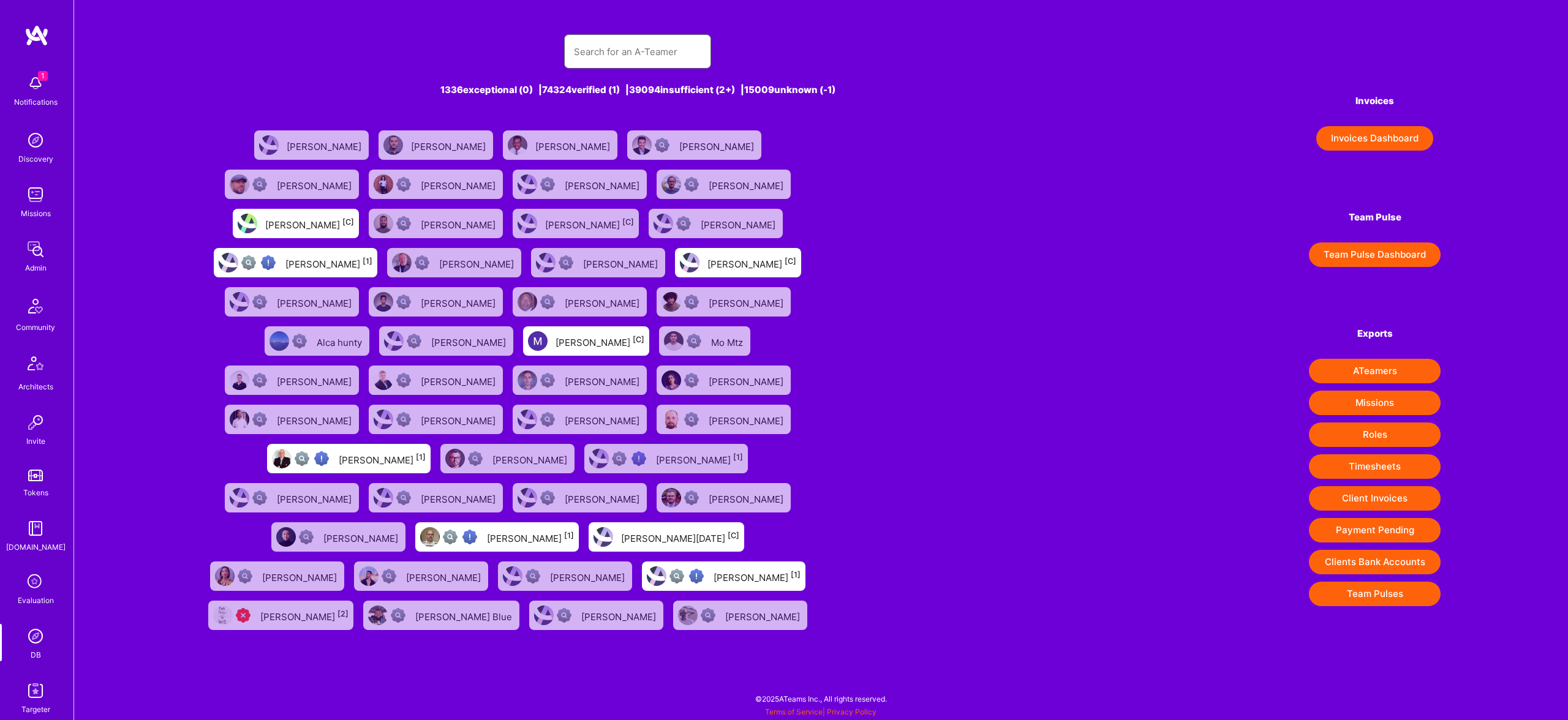
click at [619, 39] on input "text" at bounding box center [638, 51] width 127 height 31
paste input "62d6f4133f1e300011e3a490"
type input "62d6f4133f1e300011e3a490"
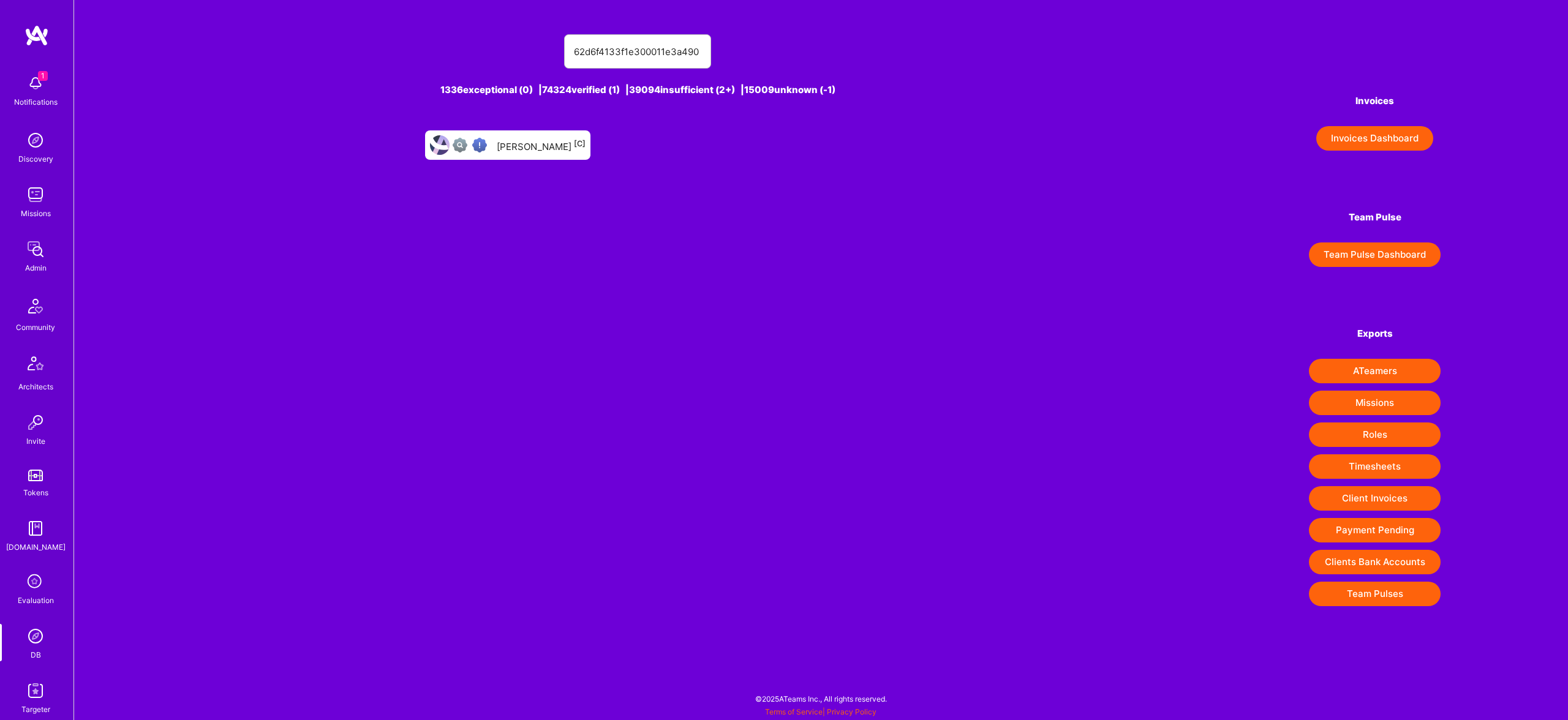
click at [544, 150] on div "Houman Forood [C]" at bounding box center [540, 145] width 89 height 16
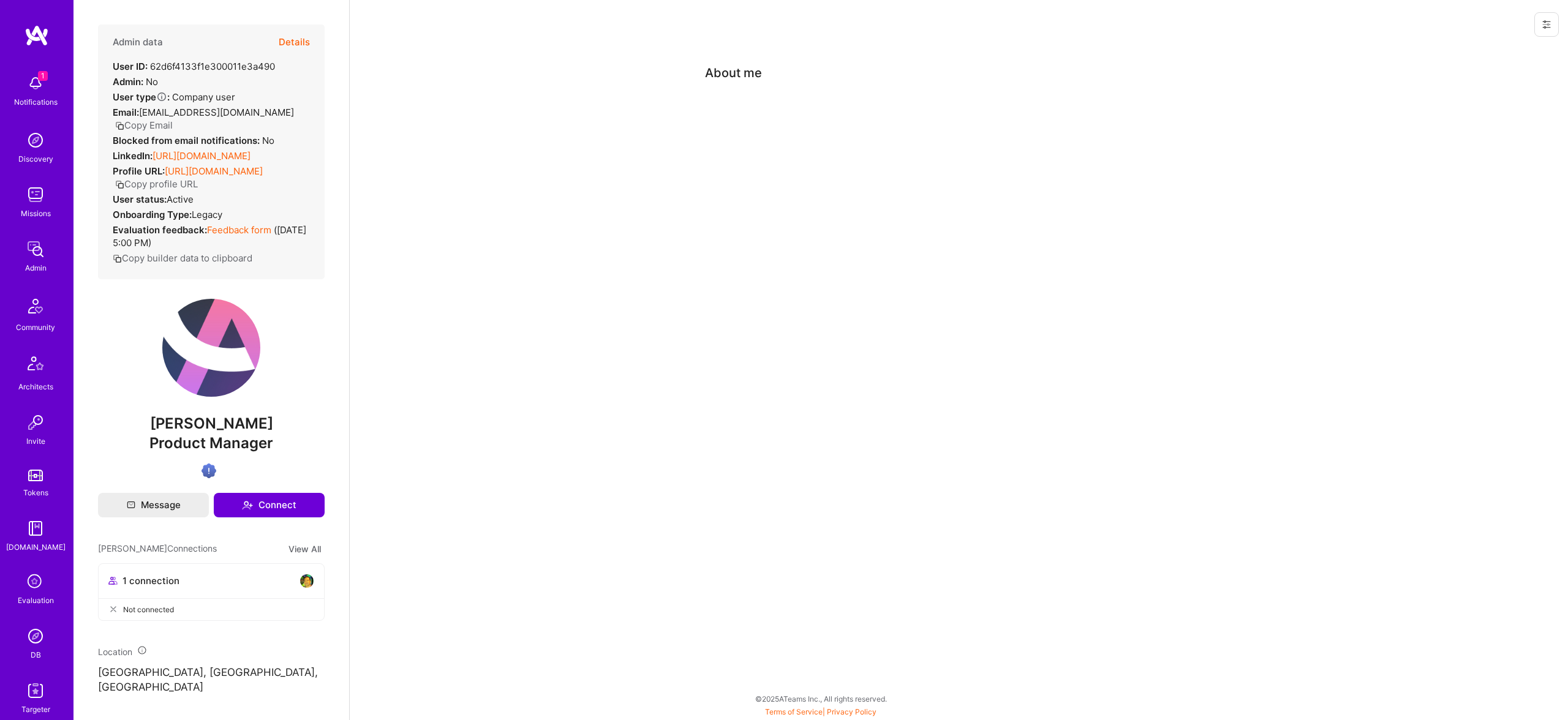
click at [299, 42] on button "Details" at bounding box center [294, 42] width 31 height 35
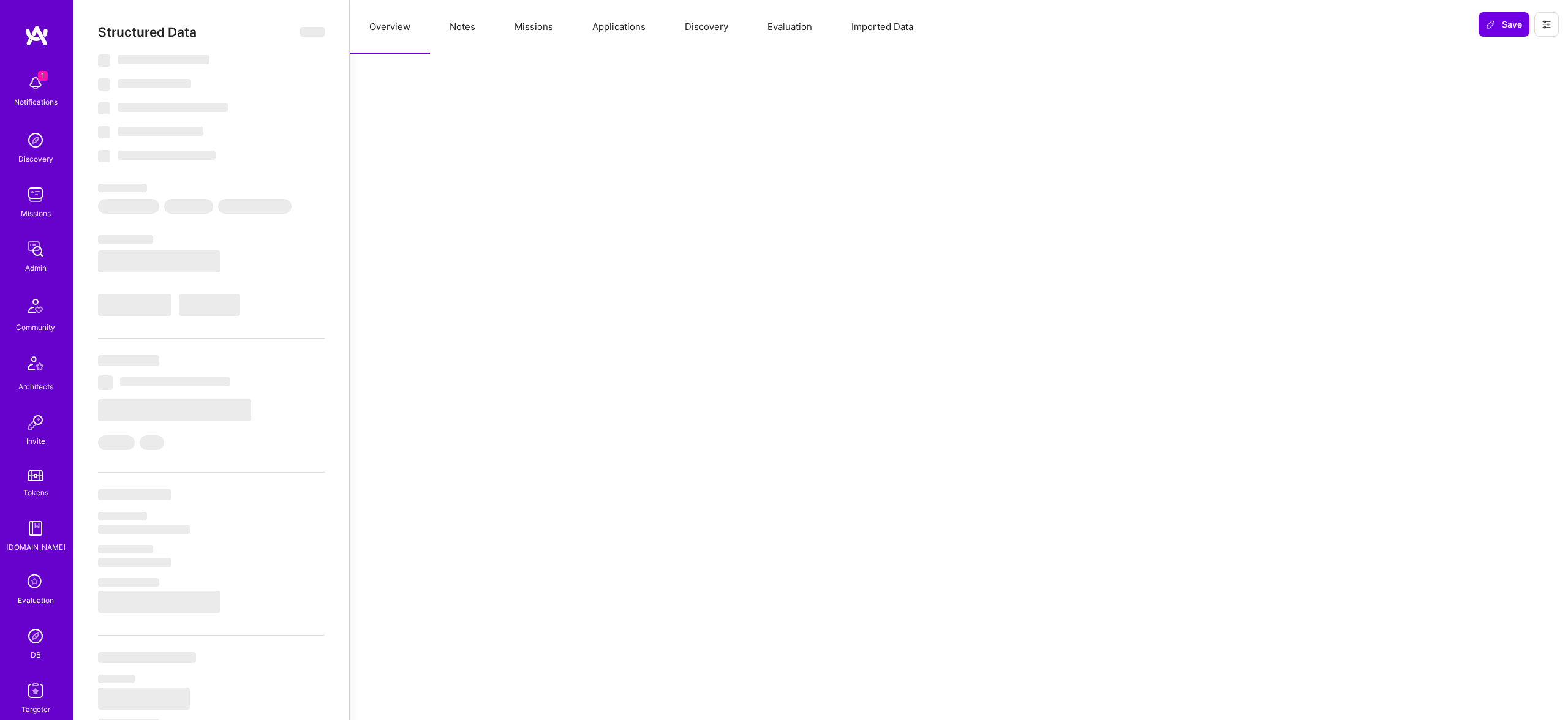
type textarea "x"
select select "Verified"
select select "US"
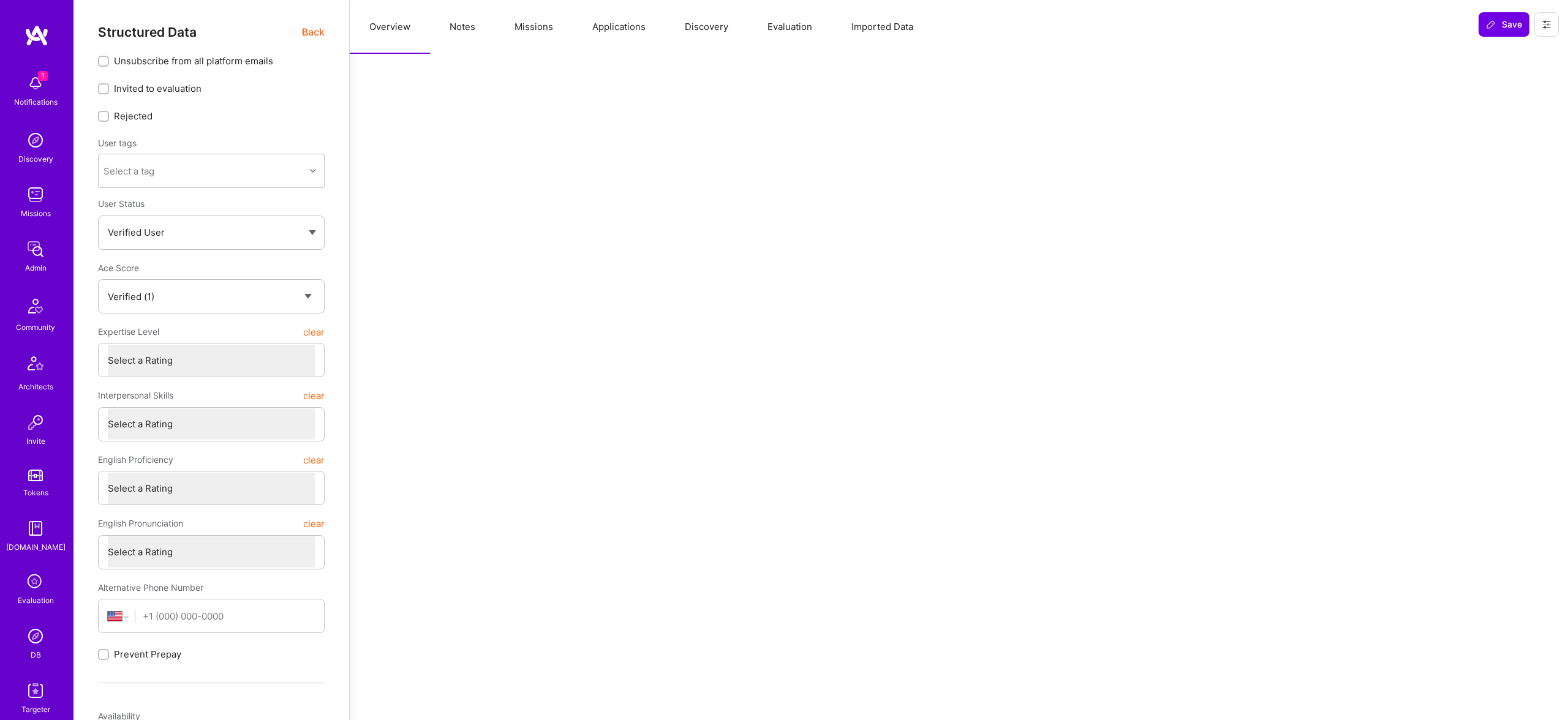
click at [761, 19] on button "Evaluation" at bounding box center [789, 27] width 84 height 54
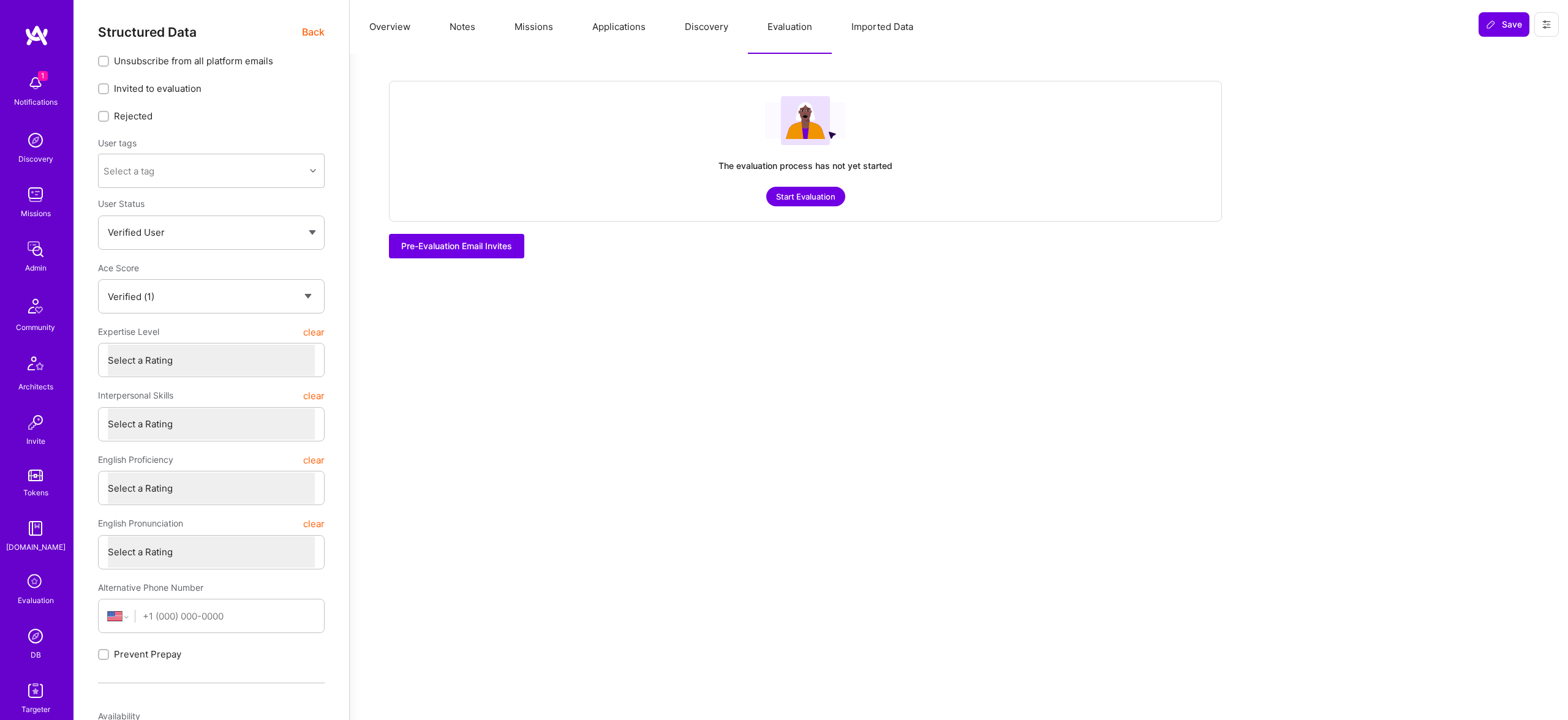
click at [35, 638] on img at bounding box center [35, 636] width 24 height 24
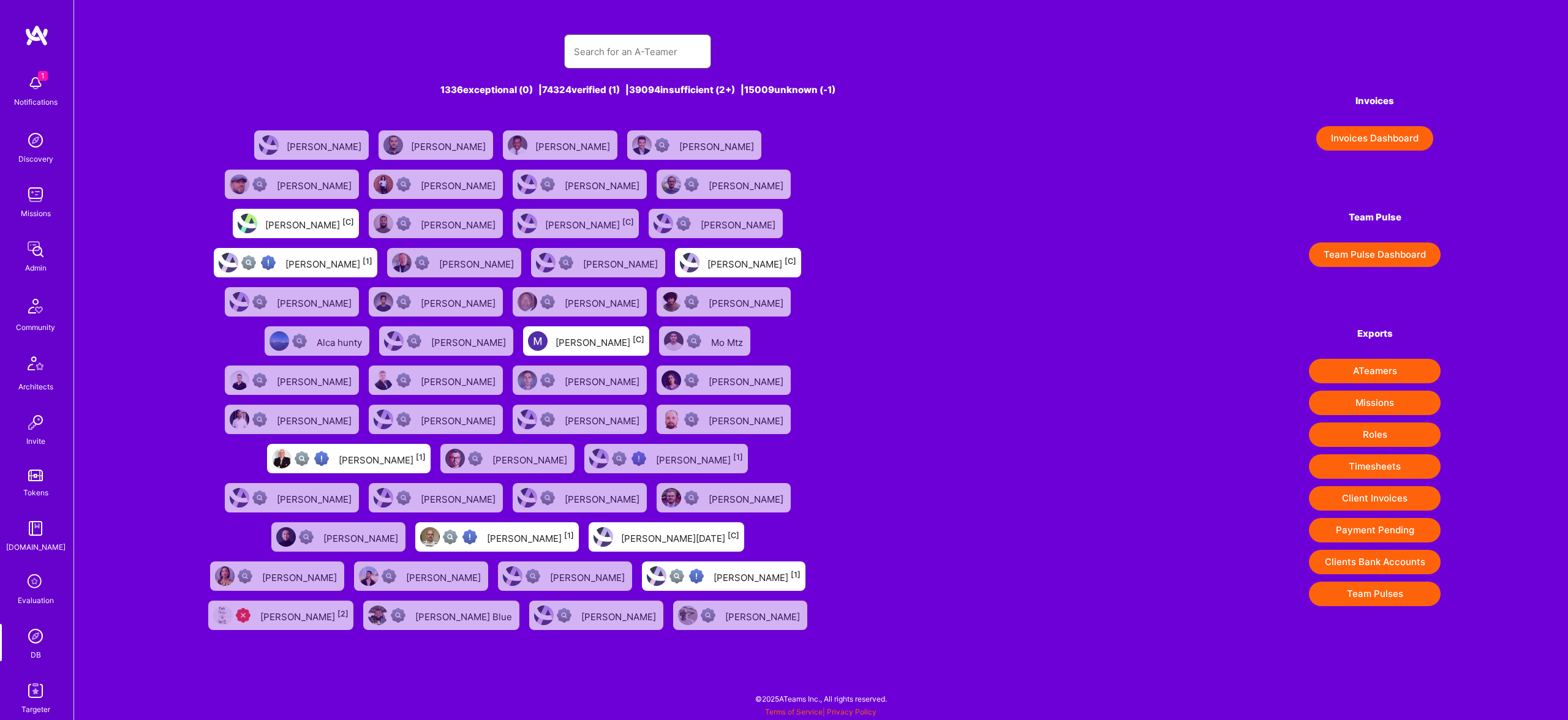
click at [663, 51] on input "text" at bounding box center [638, 51] width 127 height 31
click at [664, 52] on input "text" at bounding box center [638, 51] width 127 height 31
paste input "5f75ea2f89086100121c0f06"
type input "5f75ea2f89086100121c0f06"
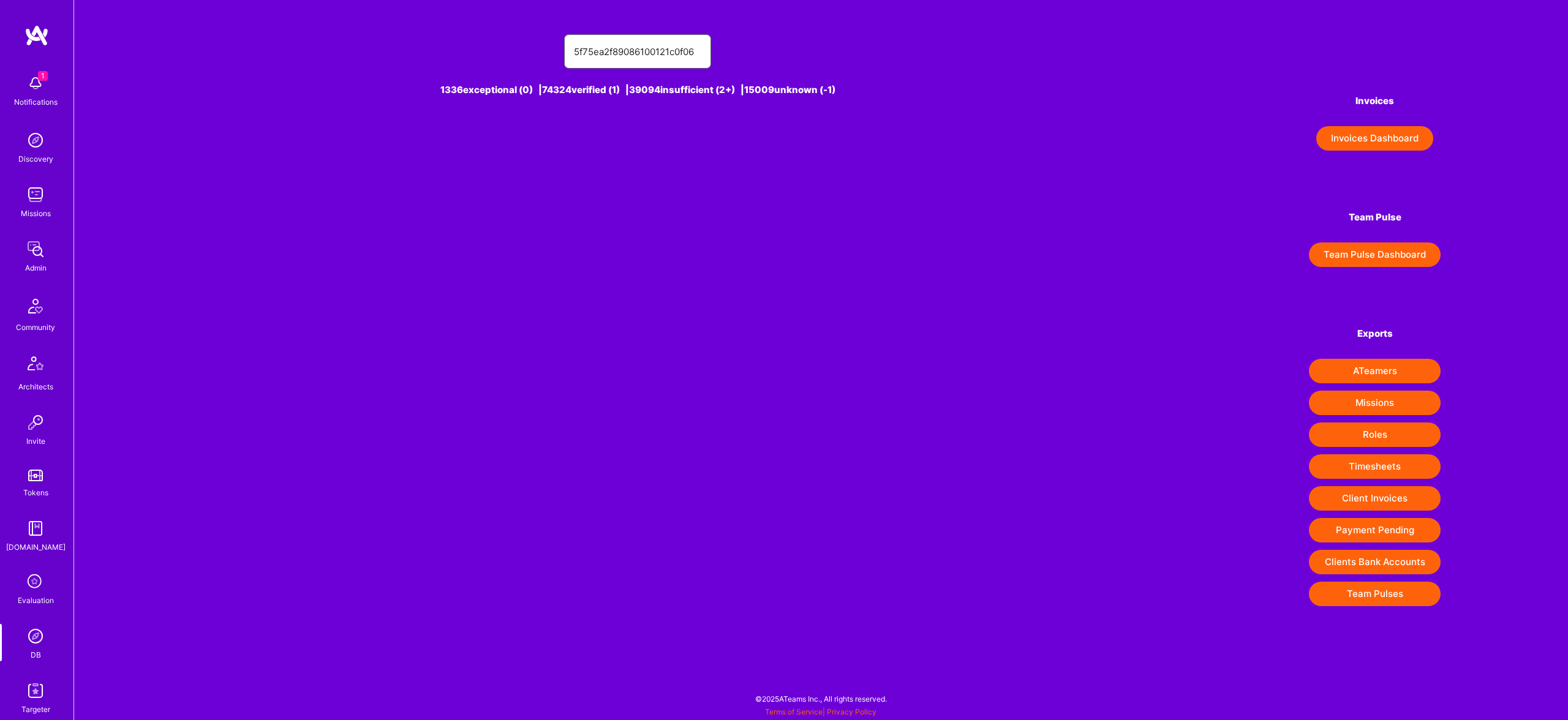
click at [659, 58] on input "5f75ea2f89086100121c0f06" at bounding box center [638, 51] width 127 height 31
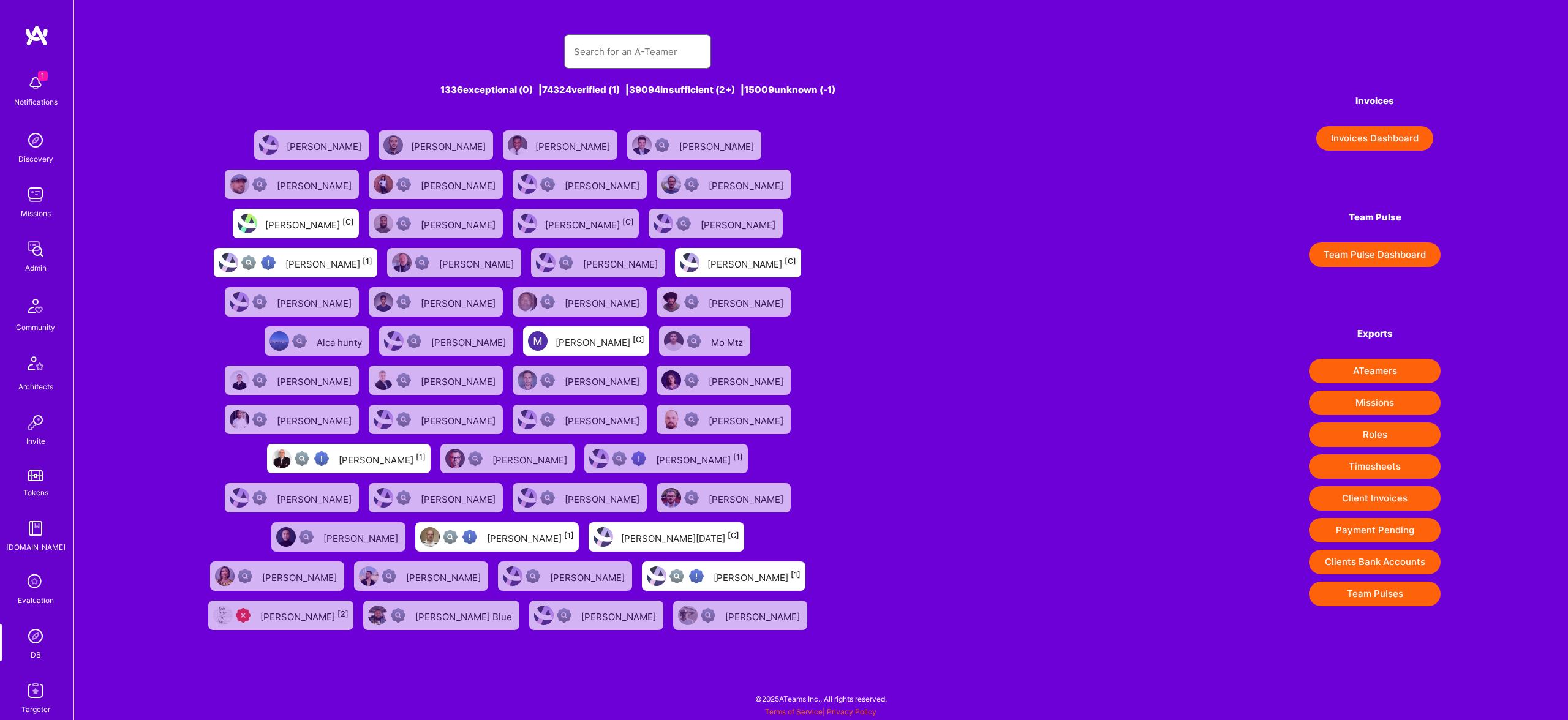
click at [644, 36] on input "text" at bounding box center [638, 51] width 127 height 31
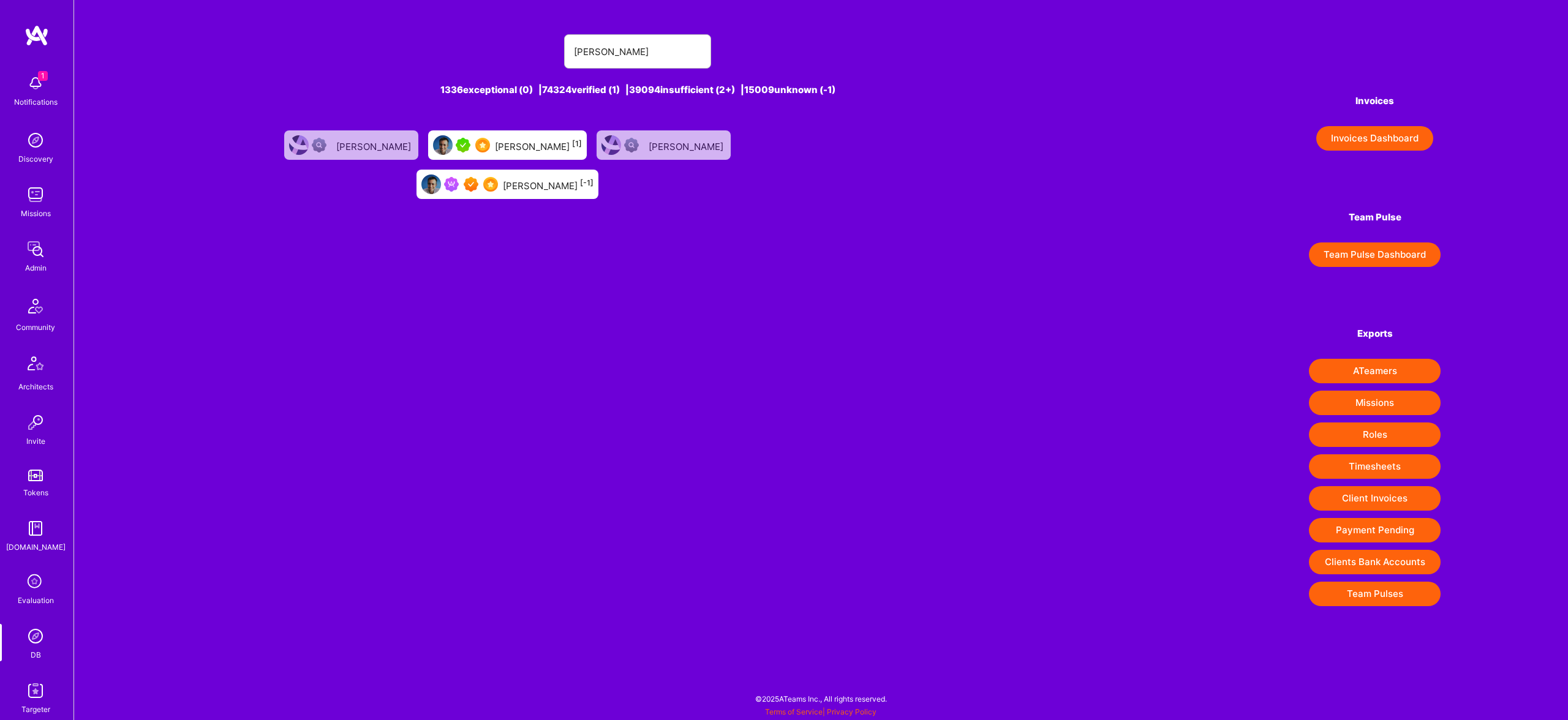
click at [938, 369] on div "teofilo 1336 exceptional (0) | 74324 verified (1) | 39094 insufficient (2+) | 1…" at bounding box center [821, 313] width 1494 height 626
click at [632, 53] on input "teofilo" at bounding box center [638, 51] width 127 height 31
paste input "Raja Chilaka"
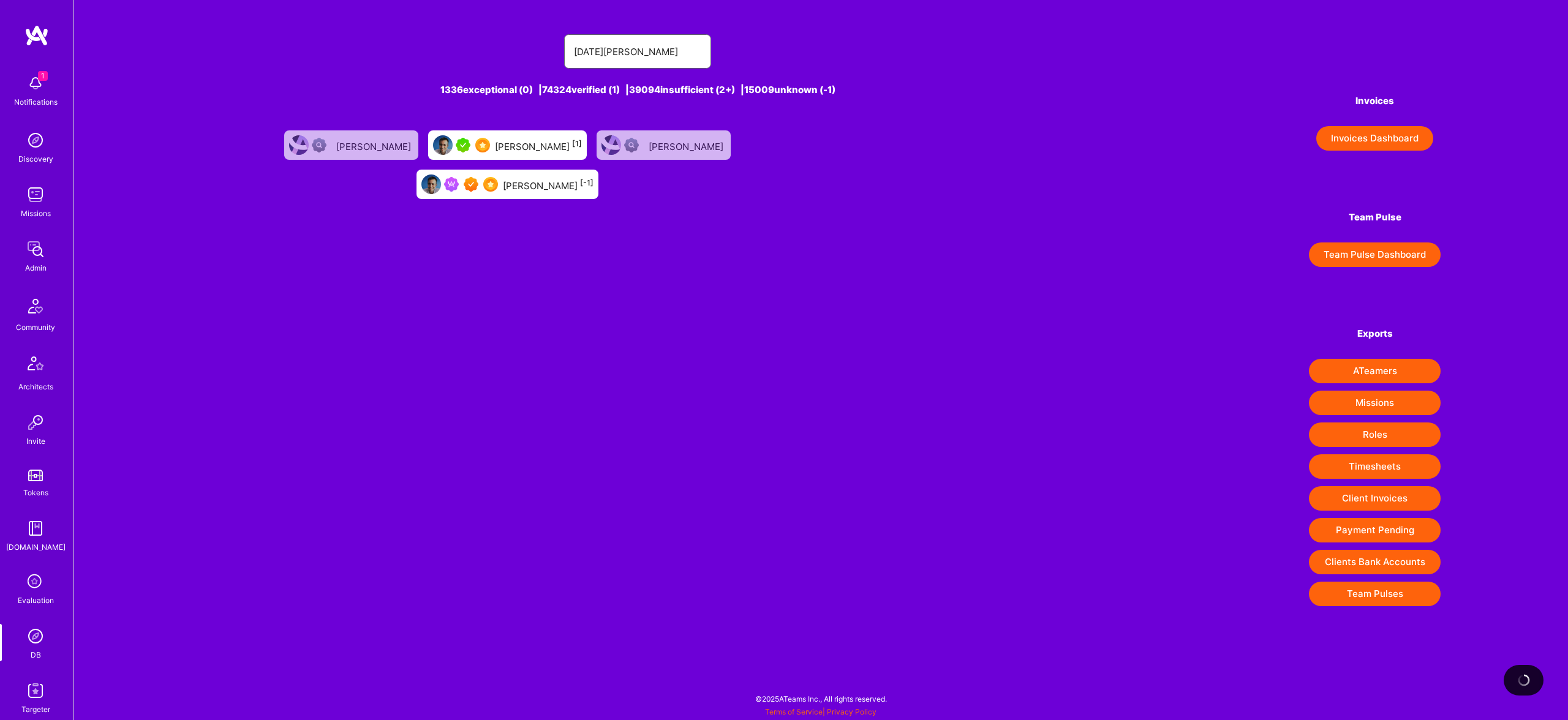
type input "Raja Chilaka"
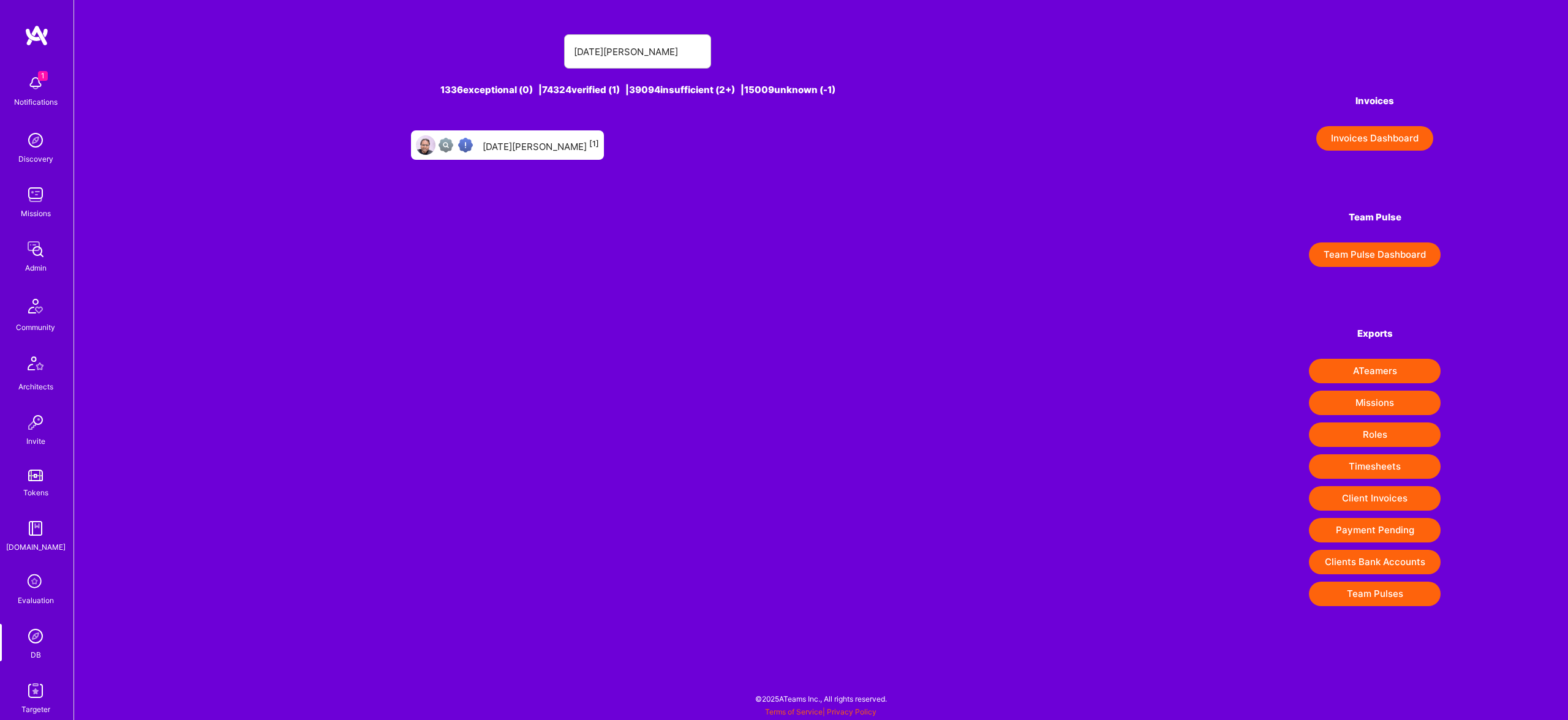
click at [550, 150] on div "Raja Chilaka [1]" at bounding box center [541, 145] width 117 height 16
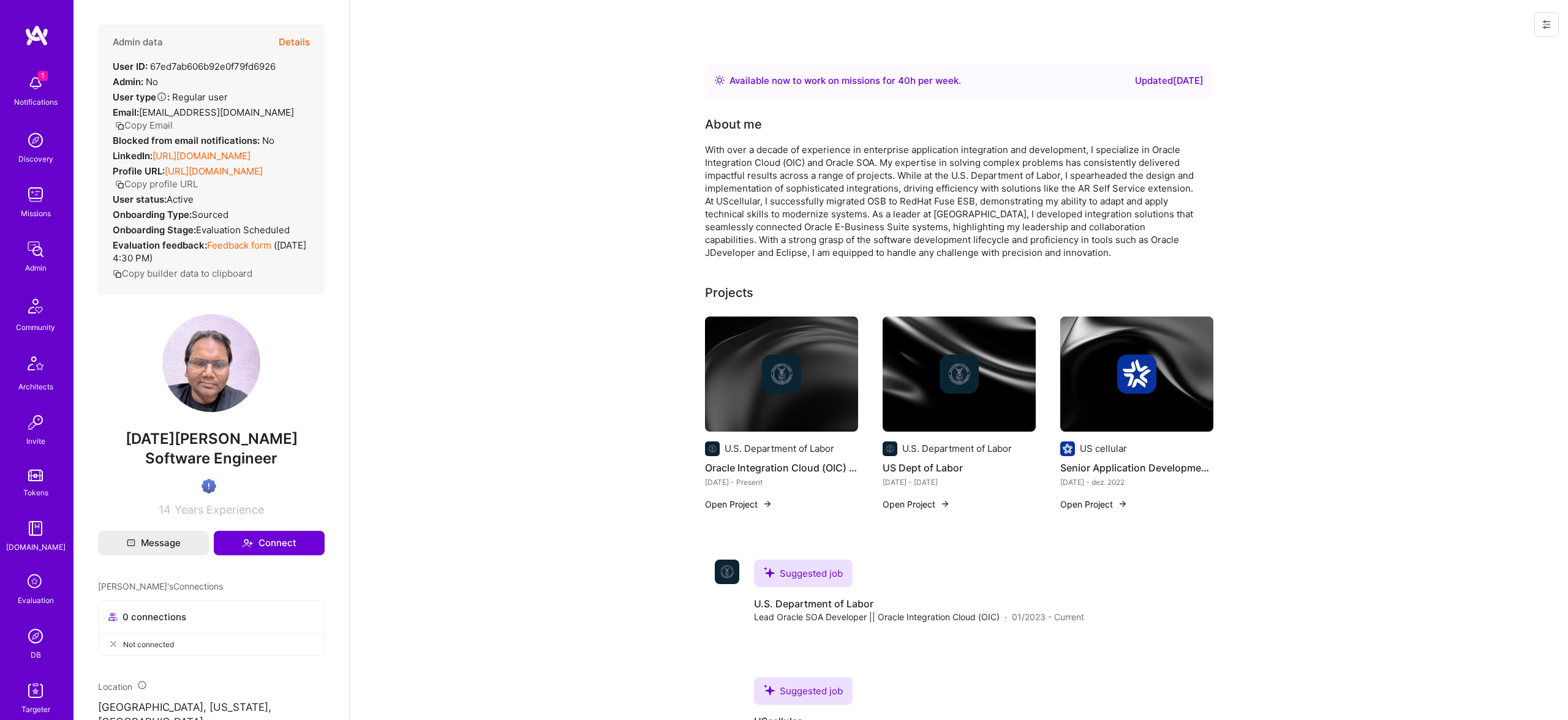
click at [307, 40] on button "Details" at bounding box center [294, 42] width 31 height 35
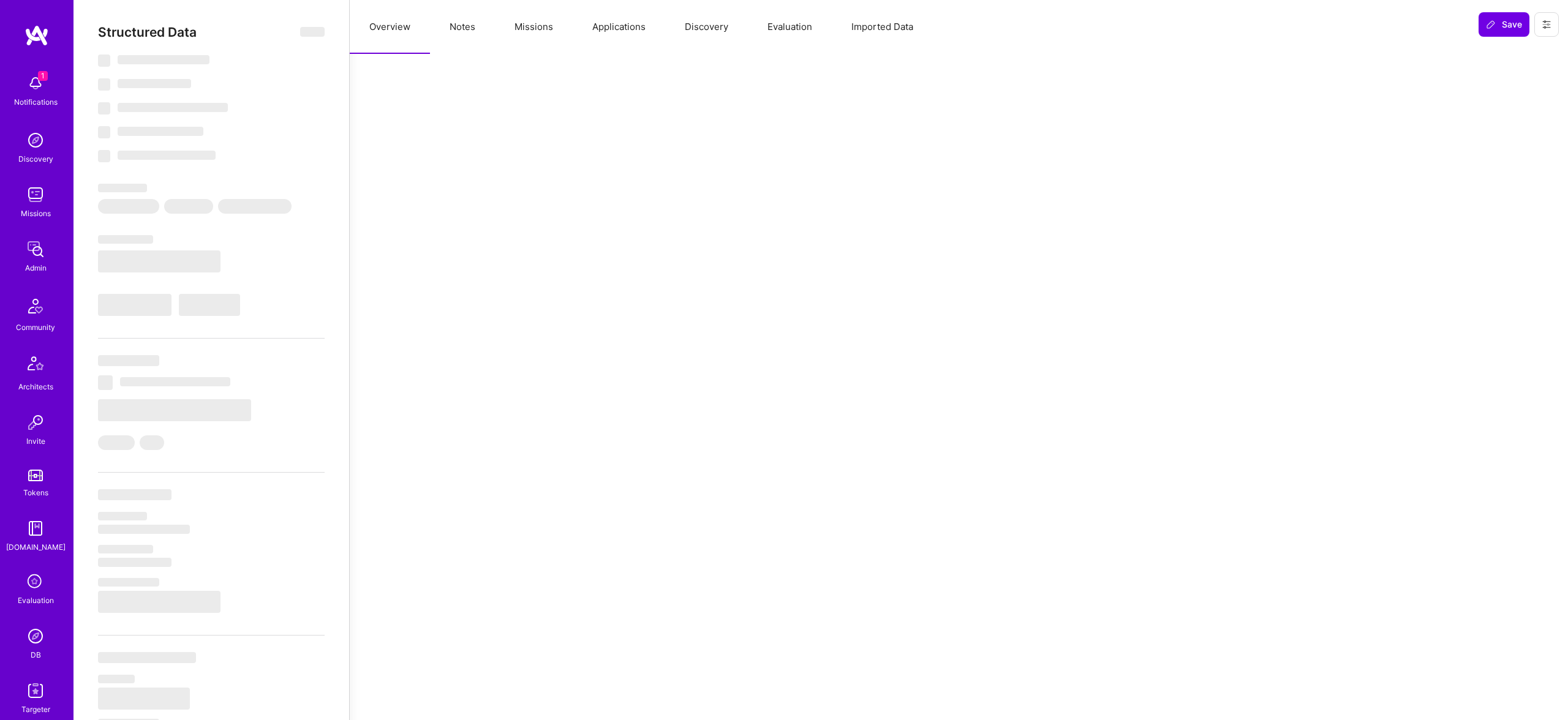
type textarea "x"
select select "Right Now"
select select "Verified"
select select "US"
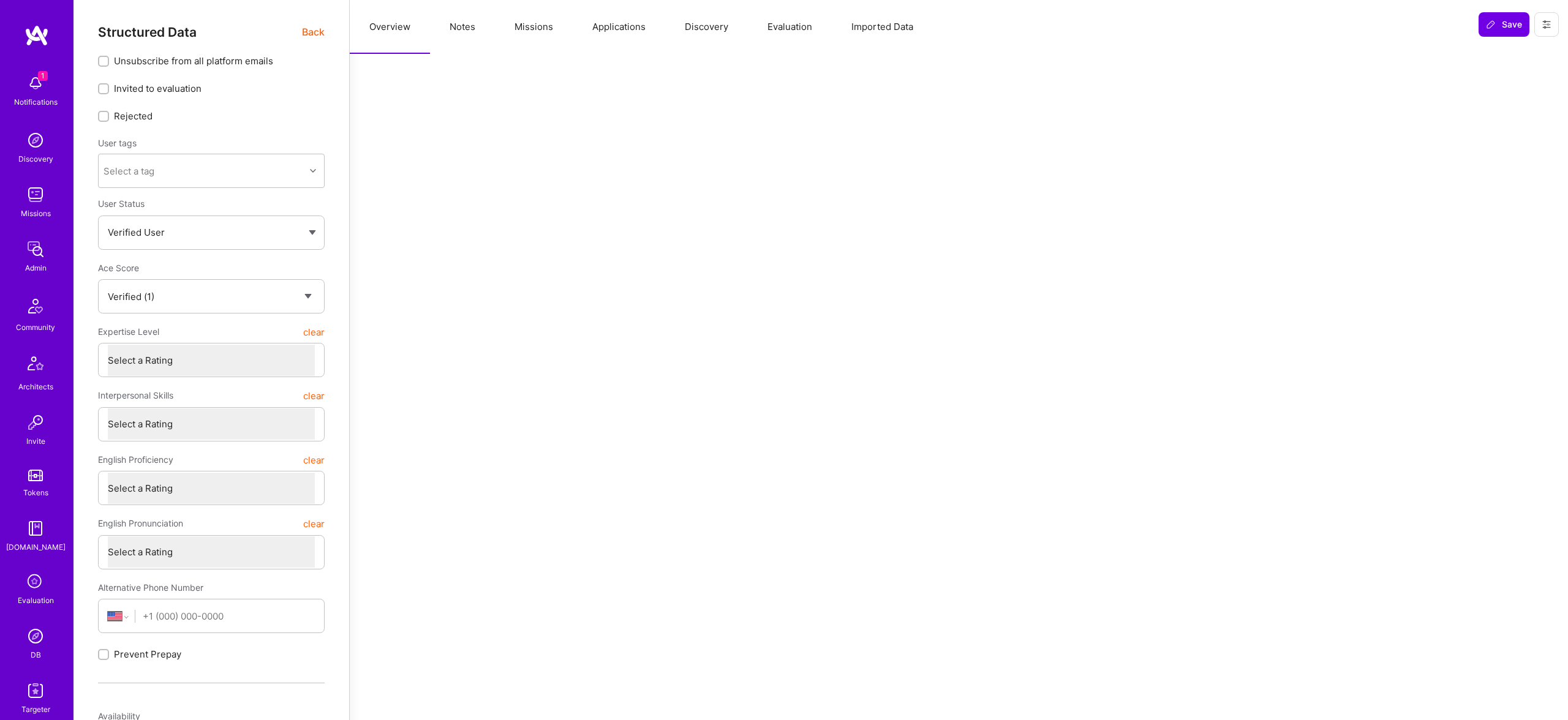
click at [792, 23] on button "Evaluation" at bounding box center [789, 27] width 84 height 54
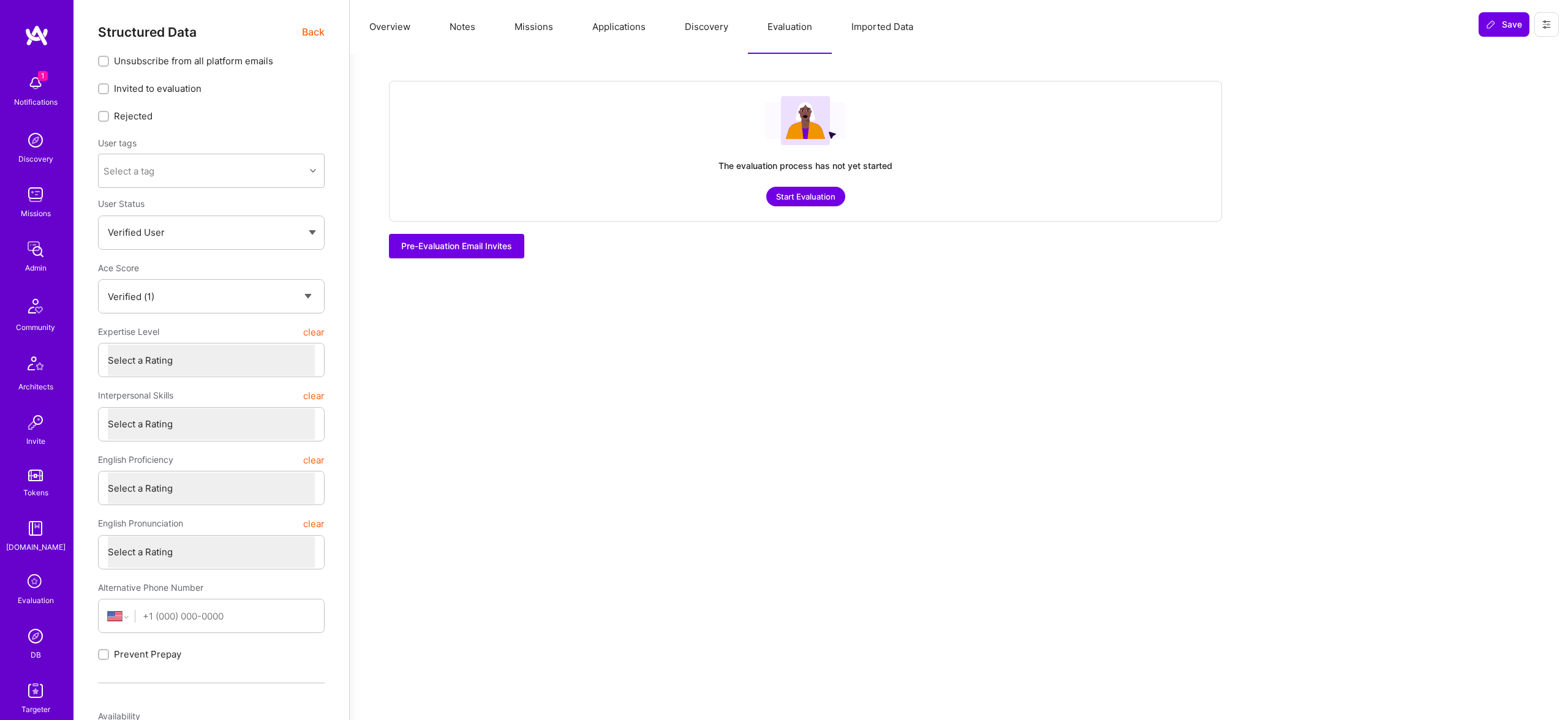
click at [422, 29] on button "Overview" at bounding box center [390, 27] width 81 height 54
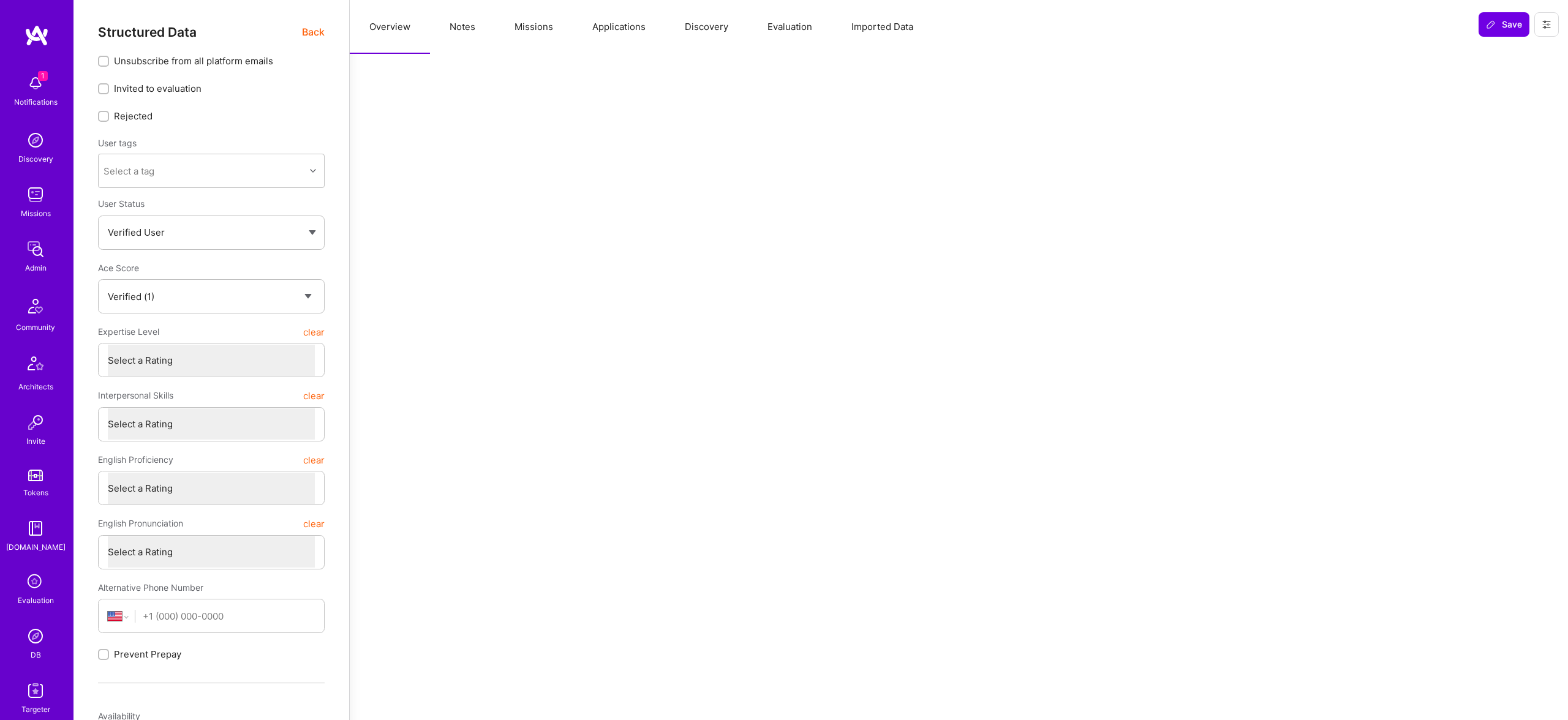
click at [471, 27] on button "Notes" at bounding box center [463, 27] width 65 height 54
type textarea "x"
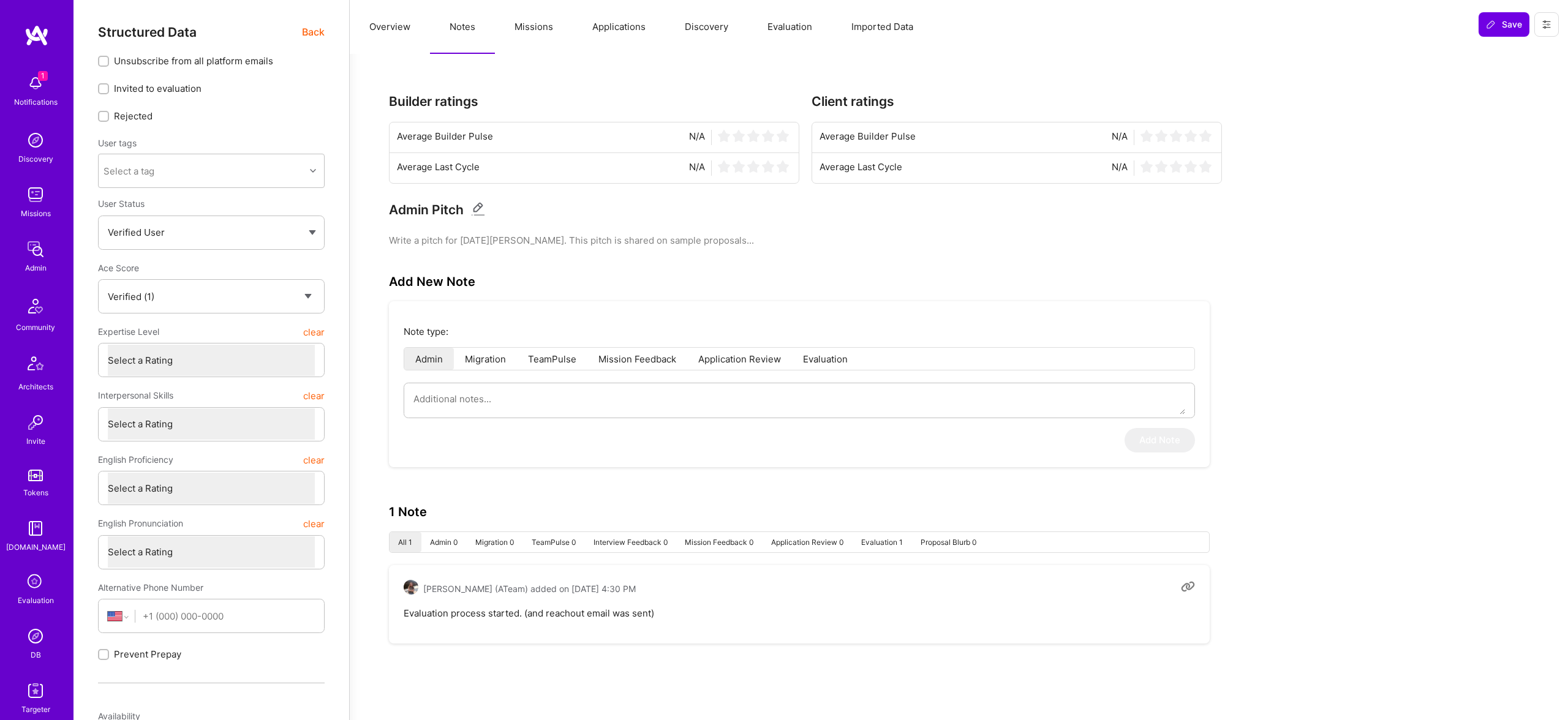
click at [757, 26] on button "Evaluation" at bounding box center [789, 27] width 84 height 54
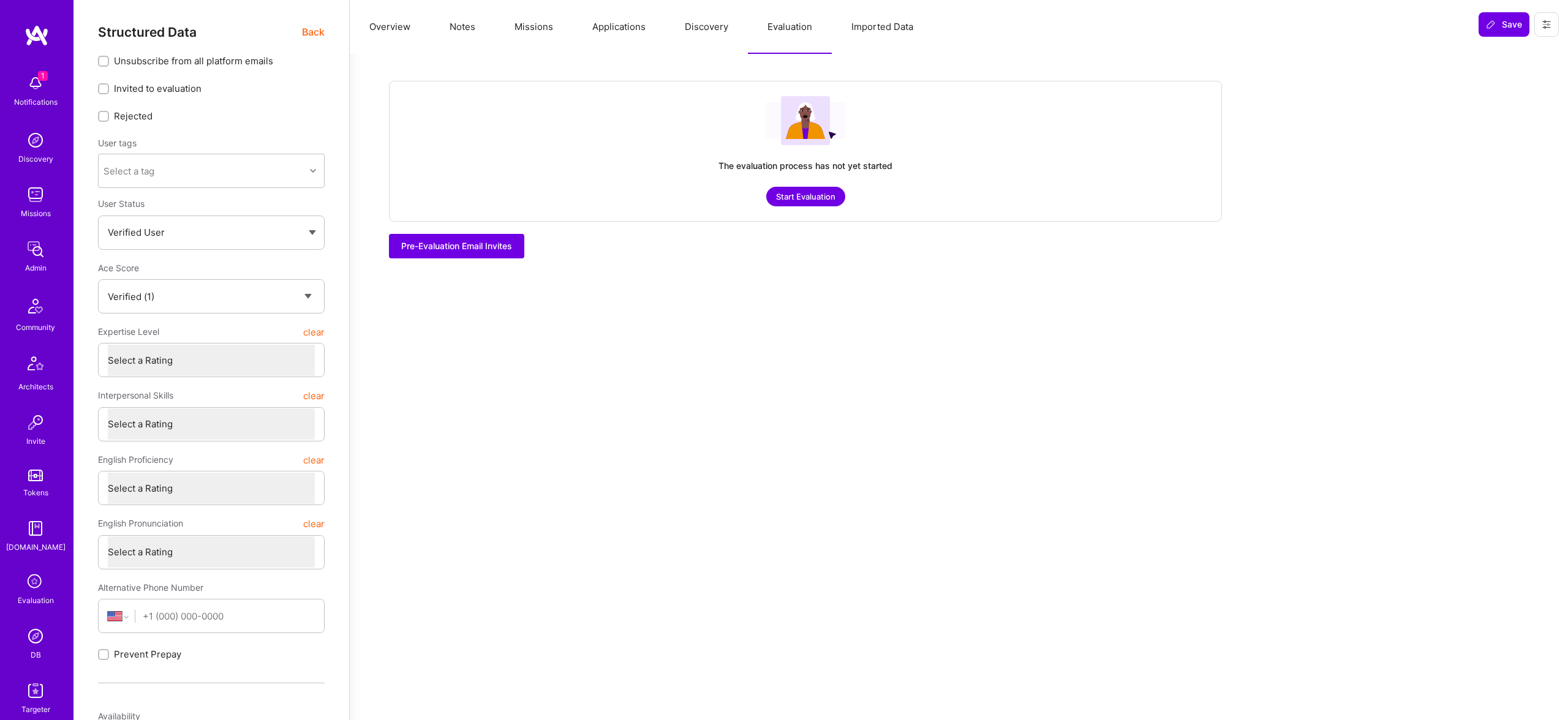
click at [644, 27] on button "Applications" at bounding box center [619, 27] width 93 height 54
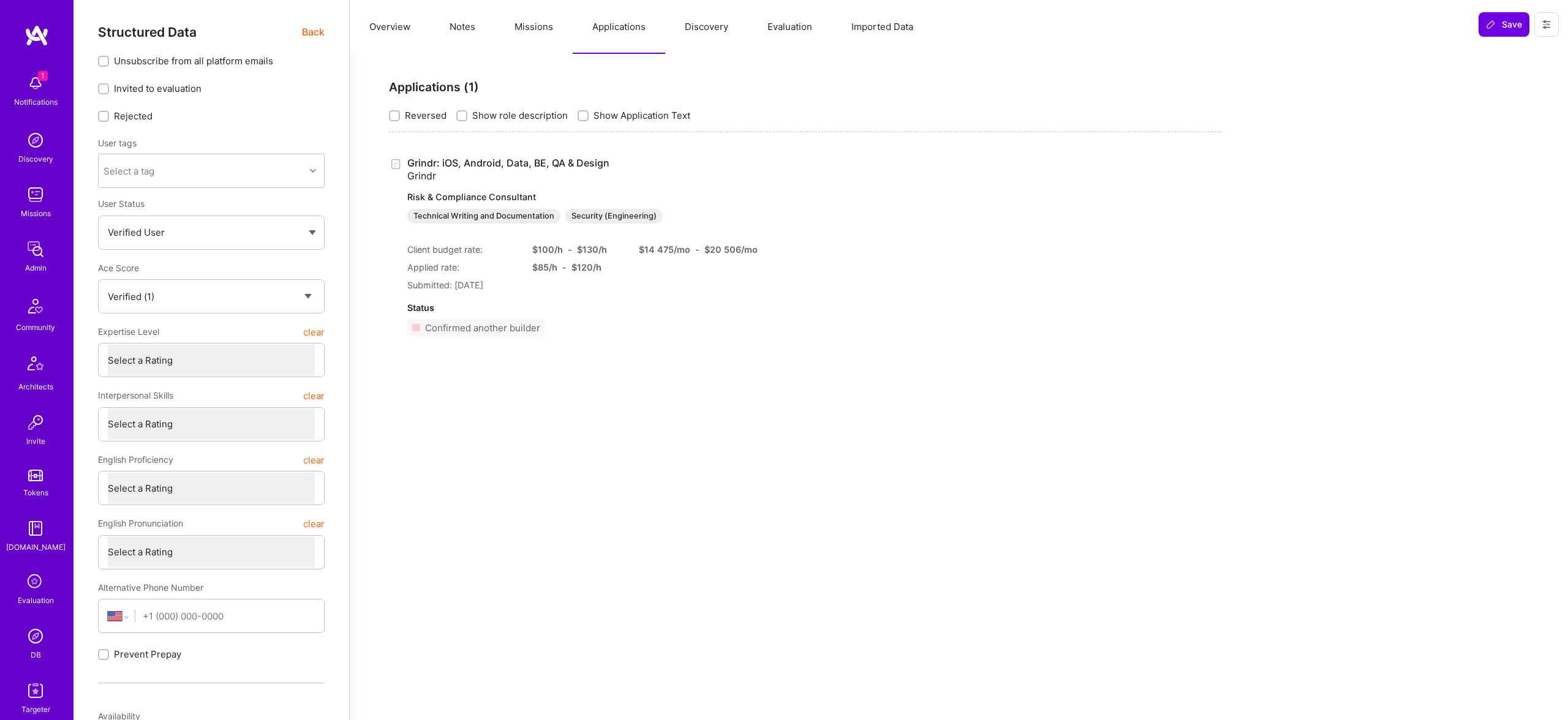
click at [702, 27] on button "Discovery" at bounding box center [706, 27] width 83 height 54
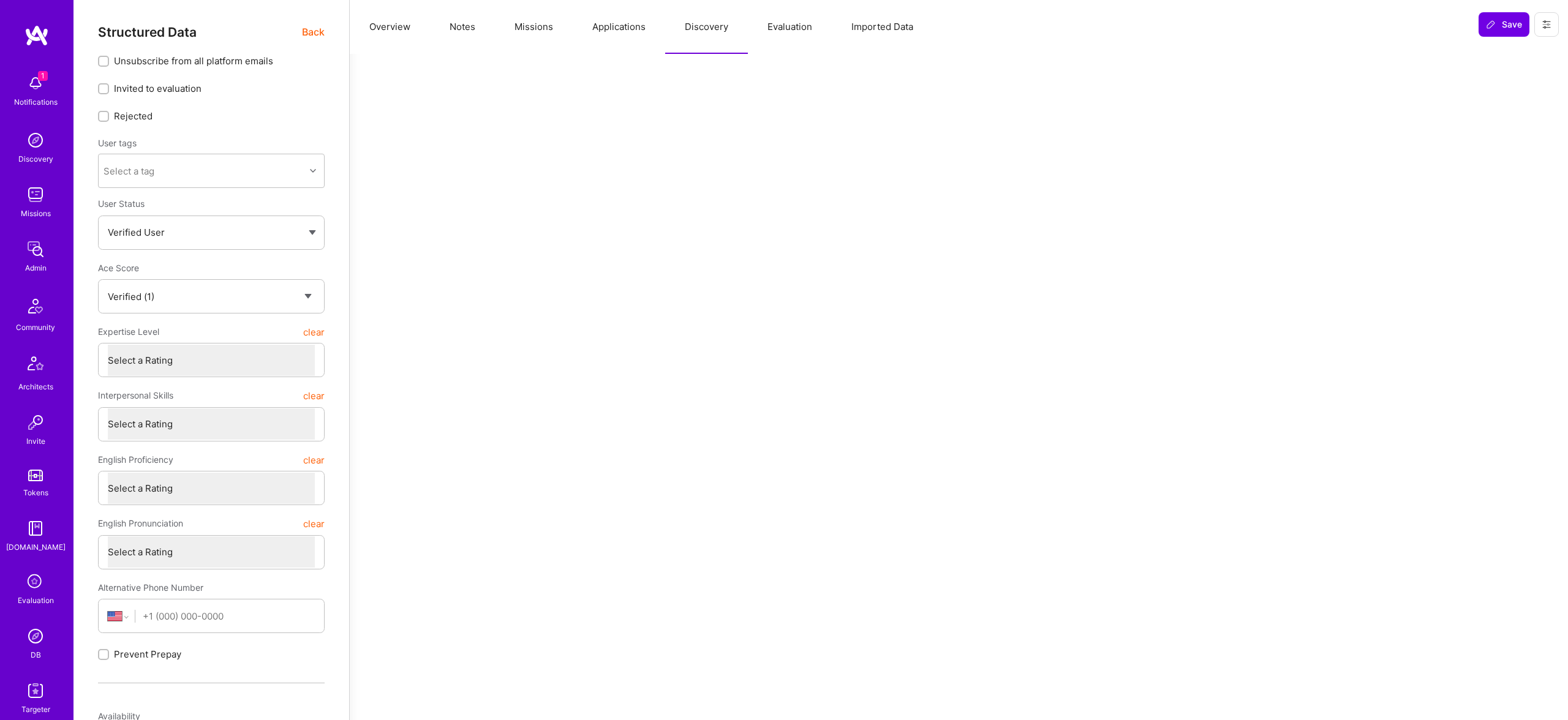
click at [883, 23] on button "Imported Data" at bounding box center [882, 27] width 101 height 54
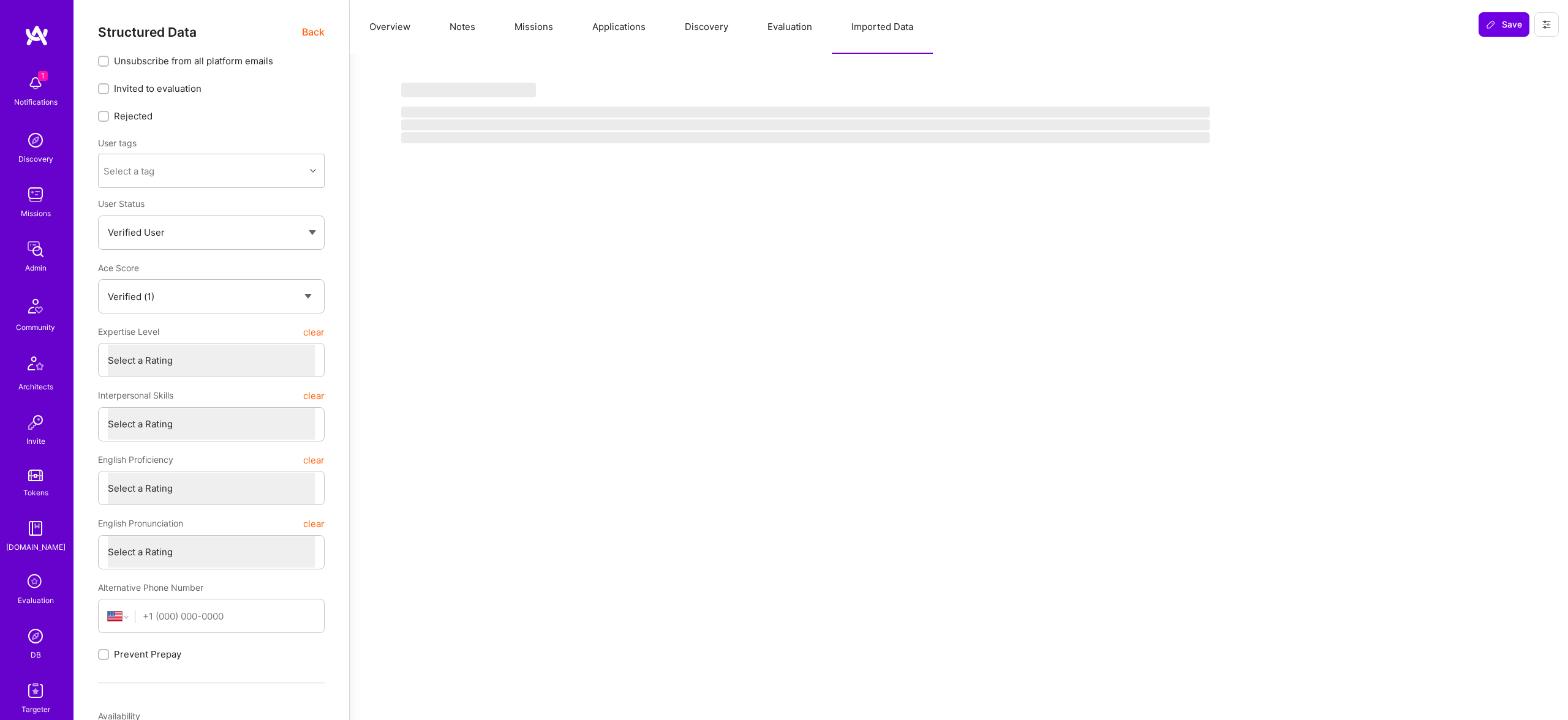
click at [783, 29] on button "Evaluation" at bounding box center [789, 27] width 84 height 54
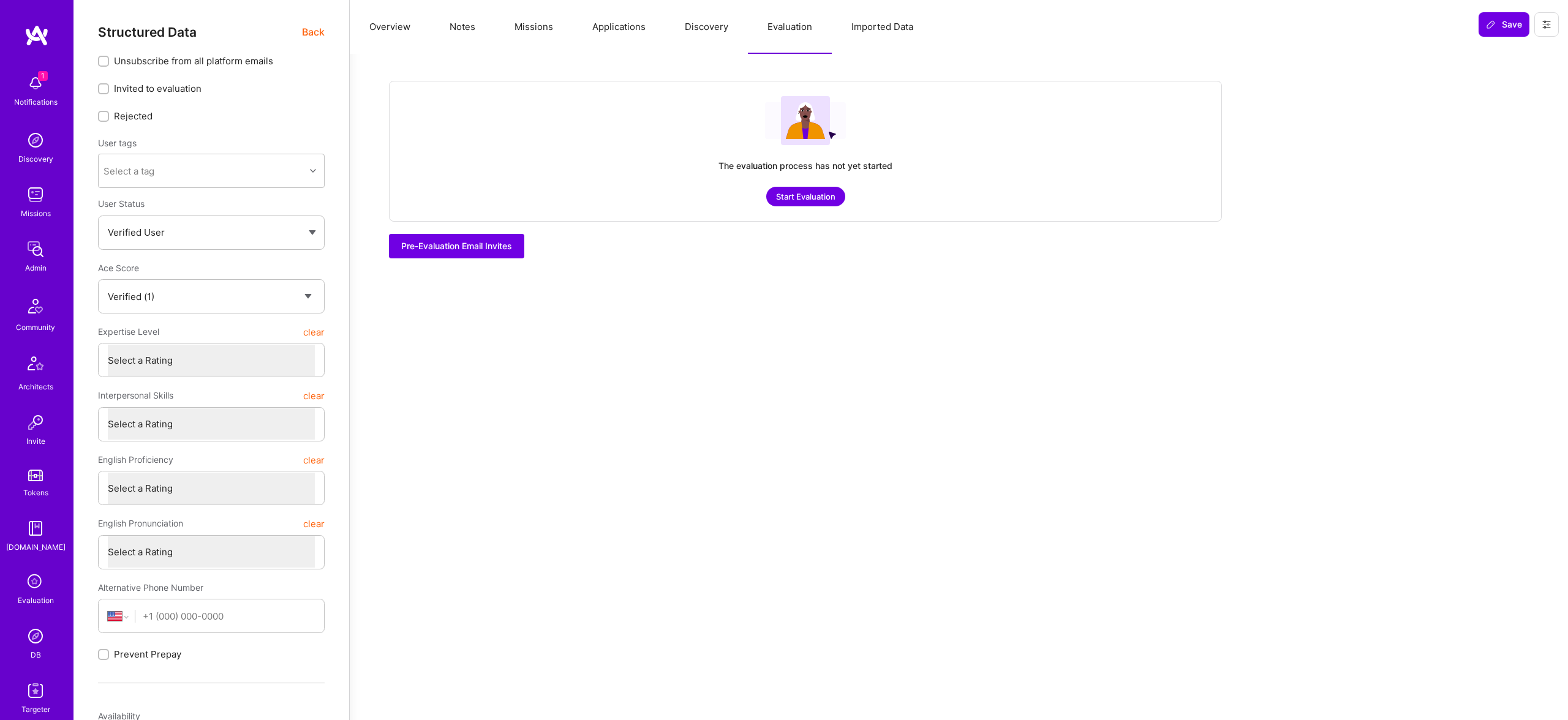
click at [709, 29] on button "Discovery" at bounding box center [706, 27] width 83 height 54
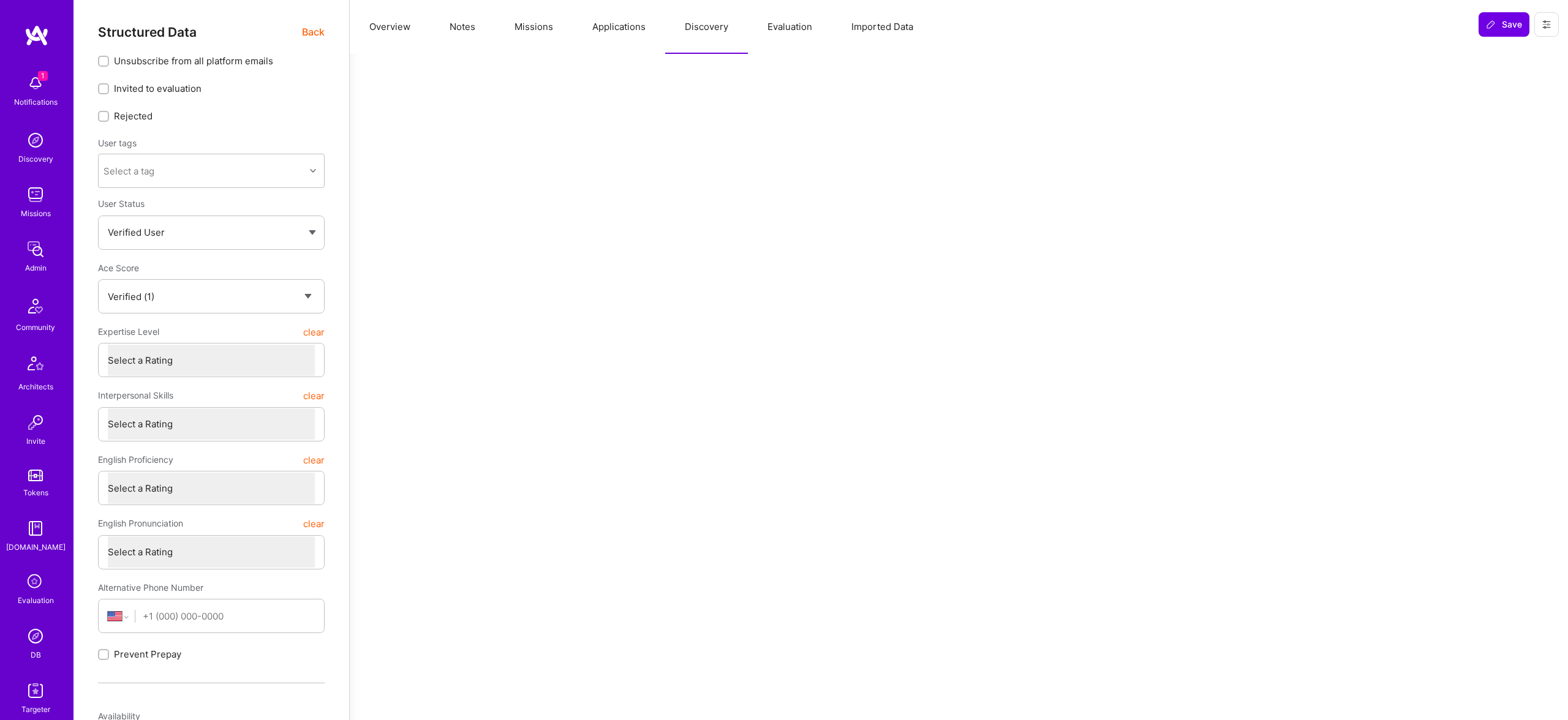
click at [623, 29] on button "Applications" at bounding box center [619, 27] width 93 height 54
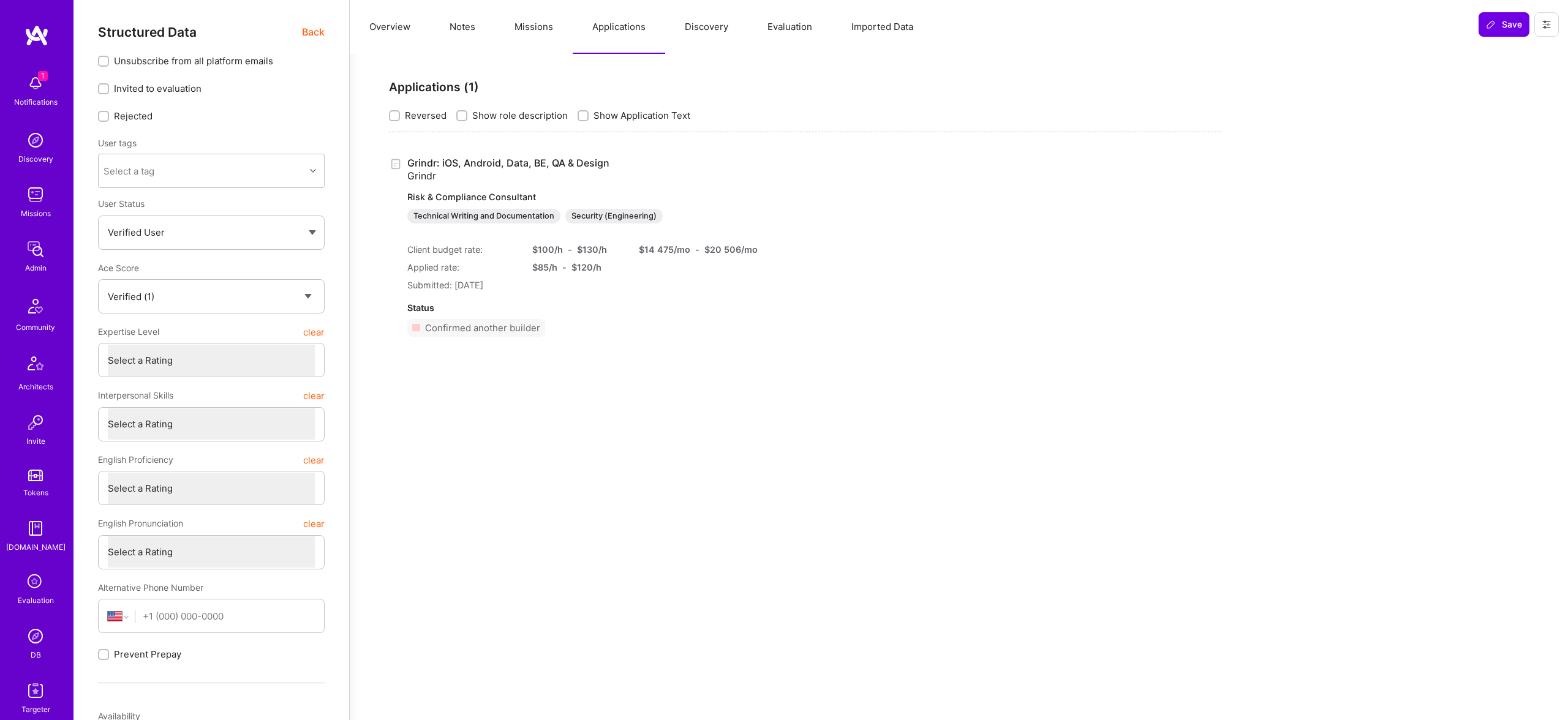
click at [526, 29] on button "Missions" at bounding box center [534, 27] width 78 height 54
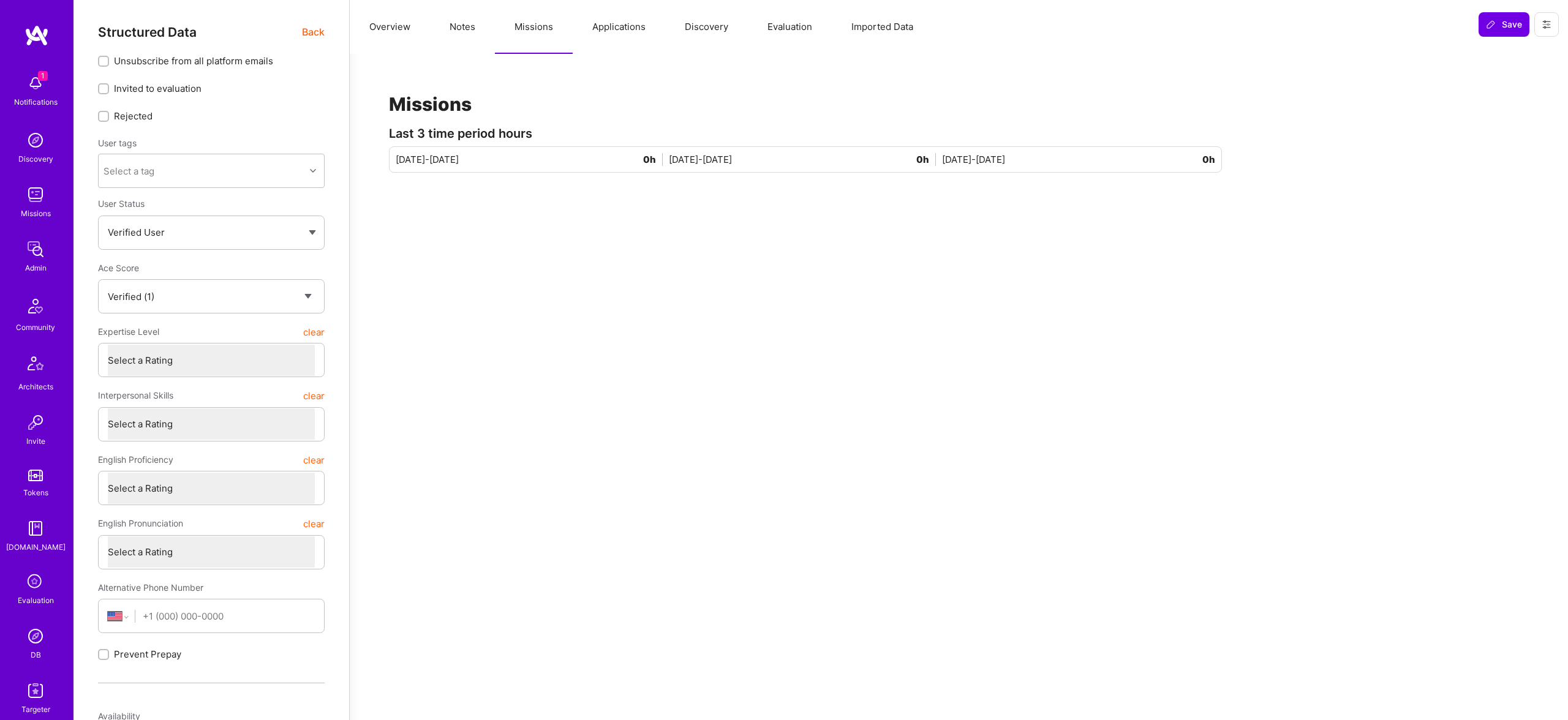
click at [799, 19] on button "Evaluation" at bounding box center [789, 27] width 84 height 54
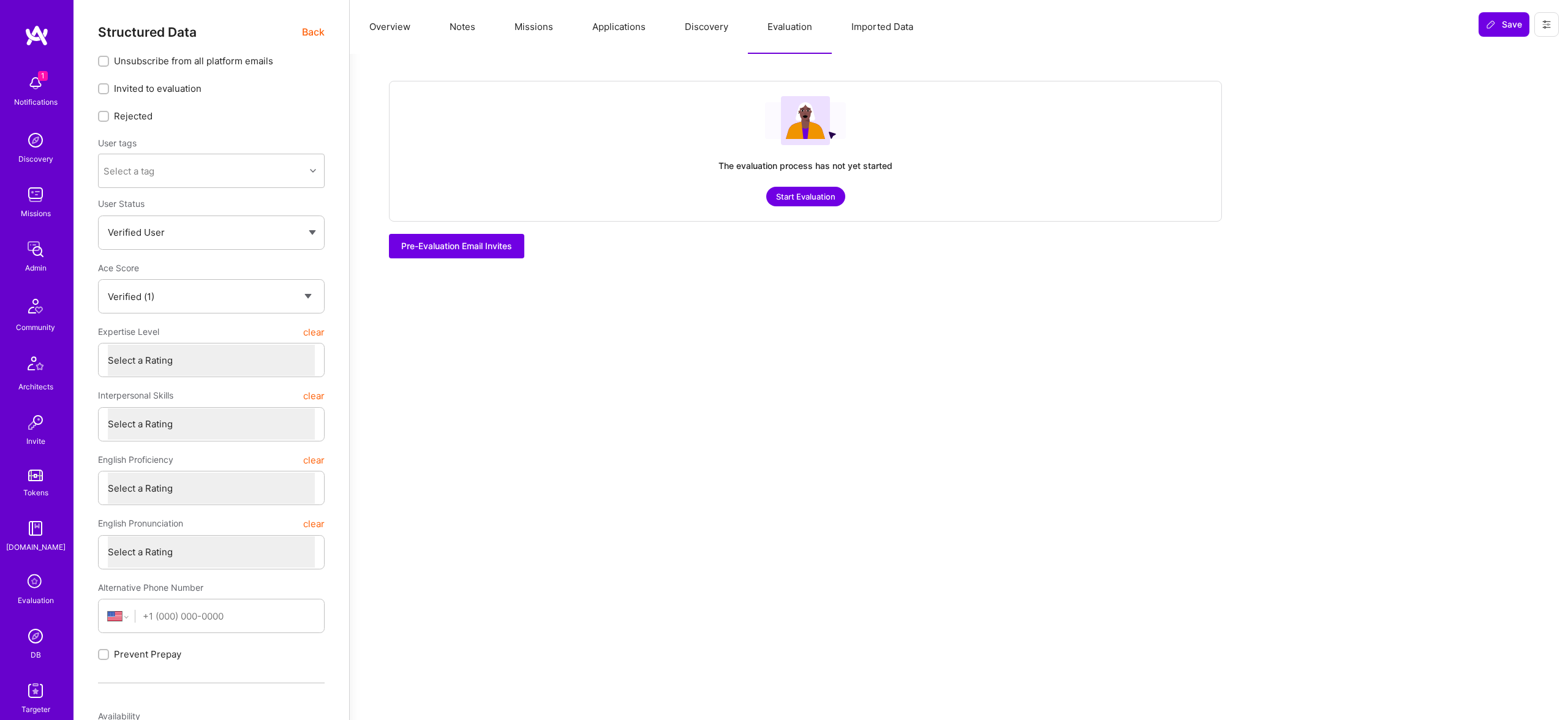
click at [373, 28] on button "Overview" at bounding box center [390, 27] width 81 height 54
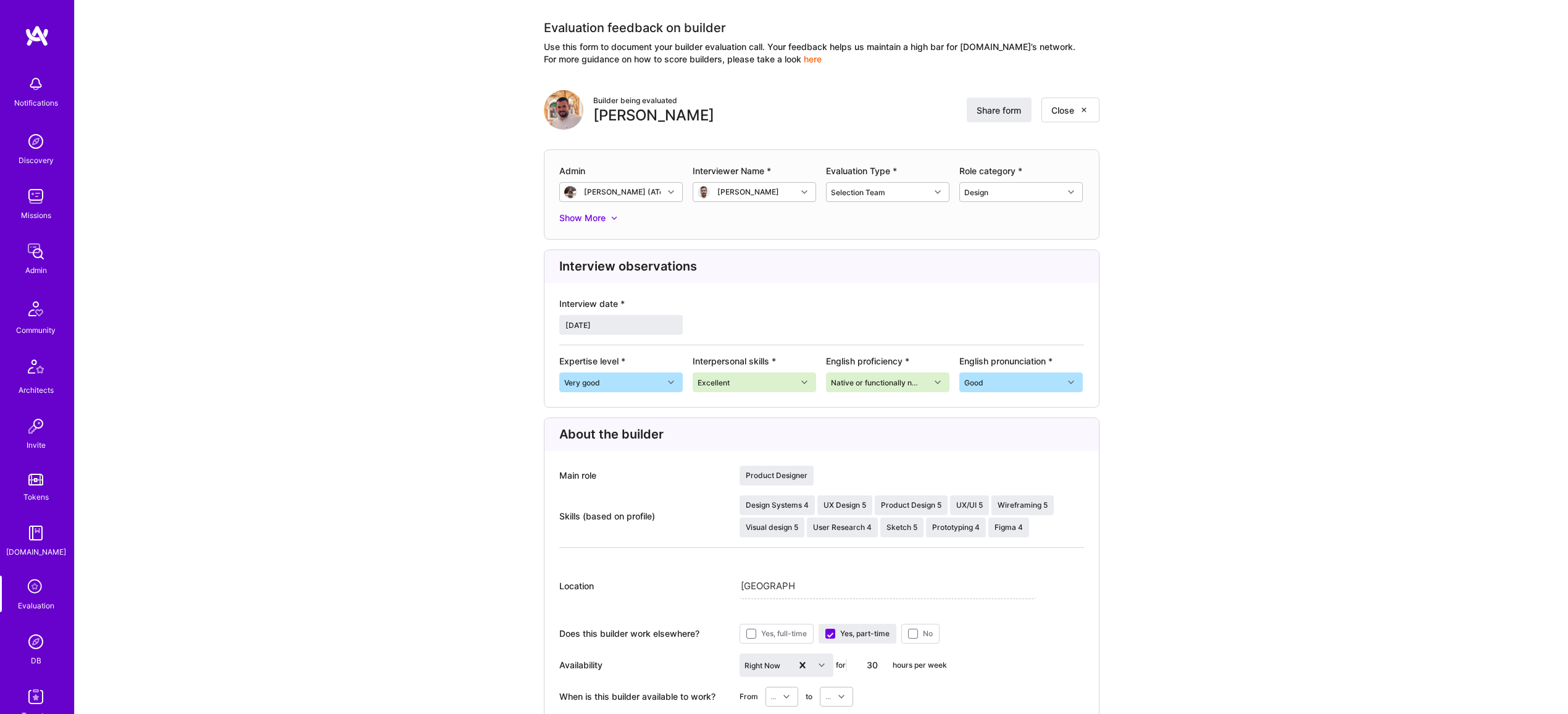
scroll to position [4, 0]
